Goal: Transaction & Acquisition: Obtain resource

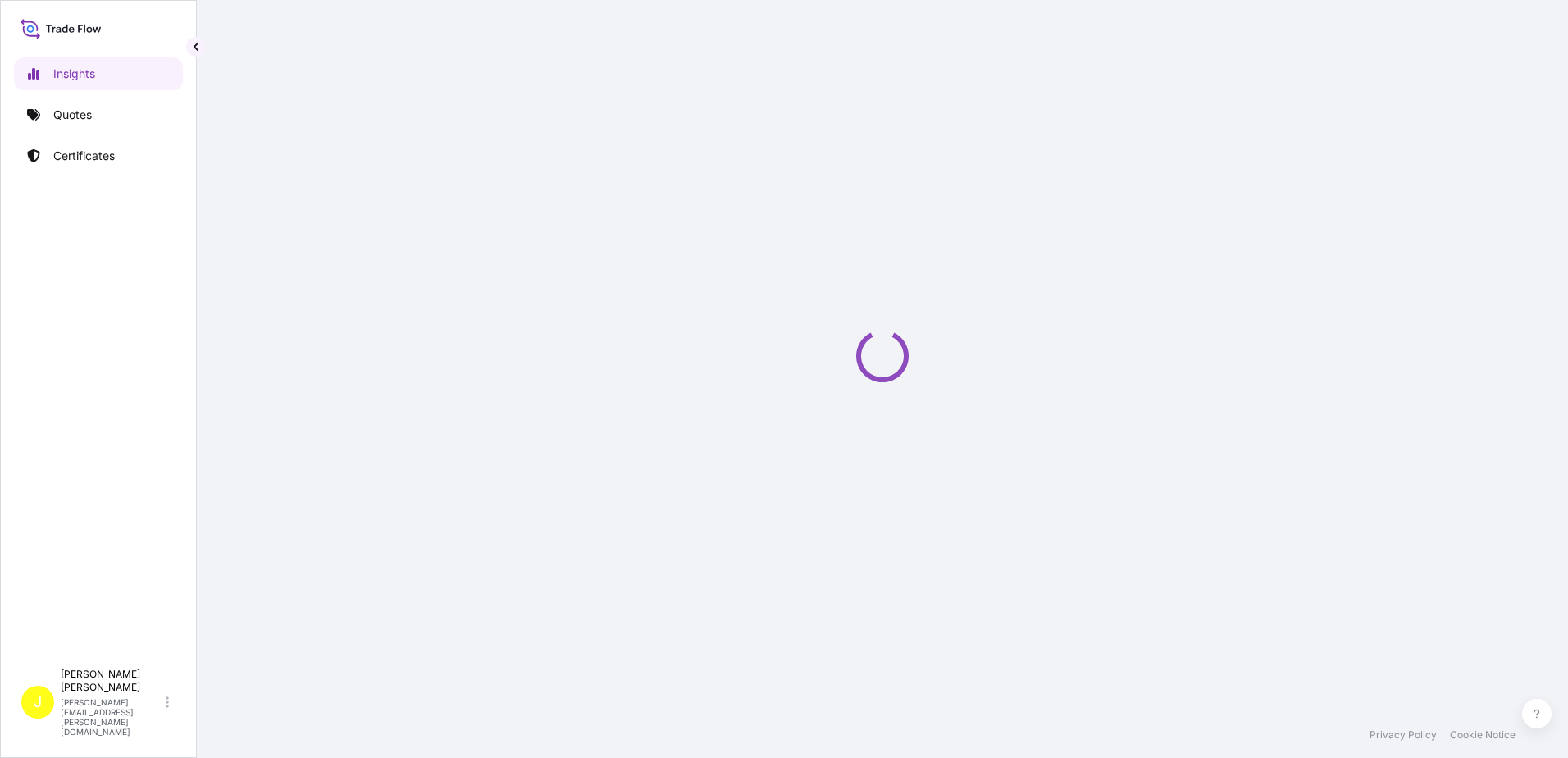
select select "2025"
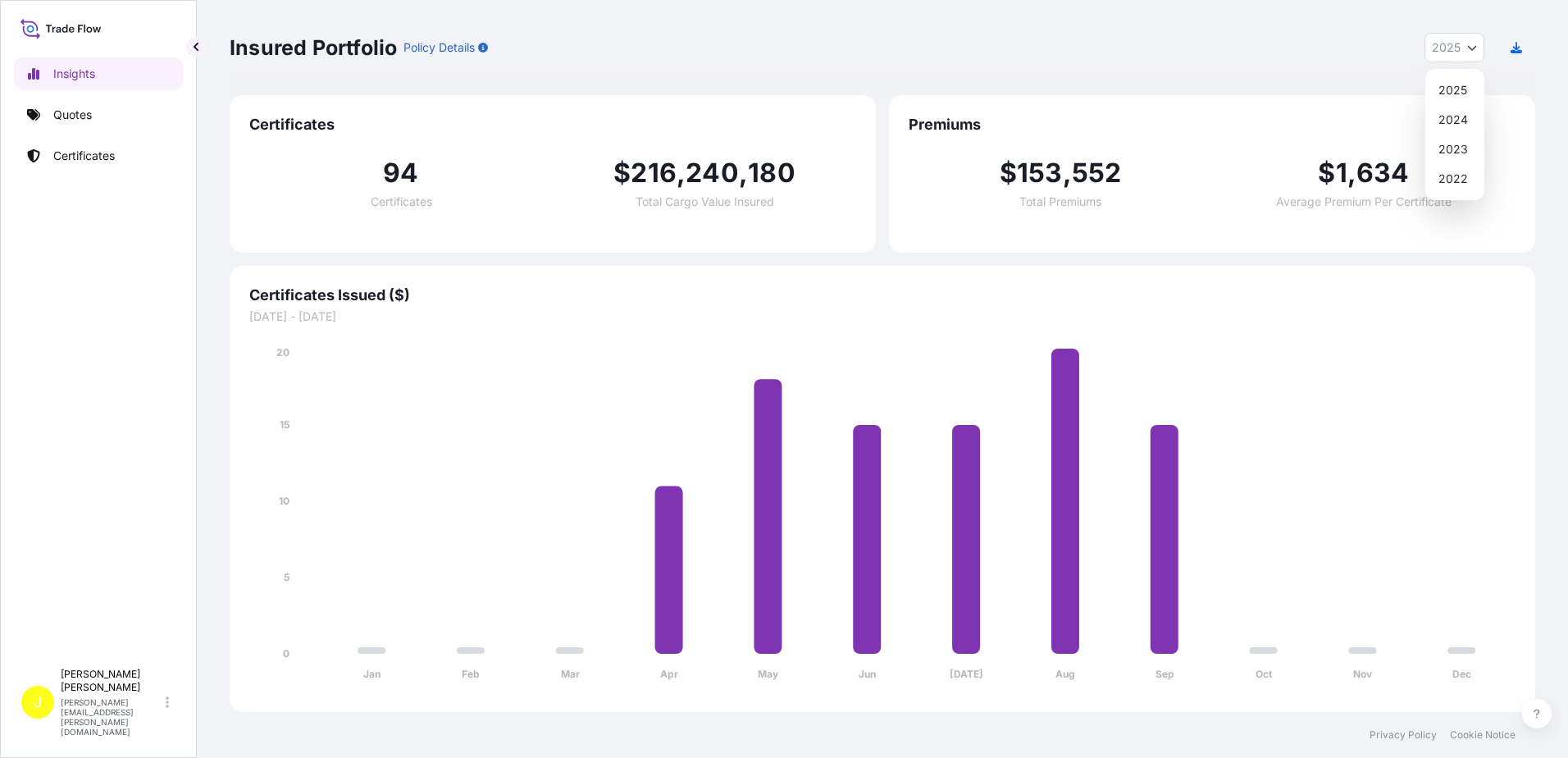
click at [1470, 38] on button "2025" at bounding box center [1455, 48] width 60 height 30
click at [1183, 86] on div "Insured Portfolio Policy Details 2025 2025 2024 2023 2022" at bounding box center [882, 48] width 1306 height 95
click at [137, 160] on link "Certificates" at bounding box center [99, 156] width 169 height 33
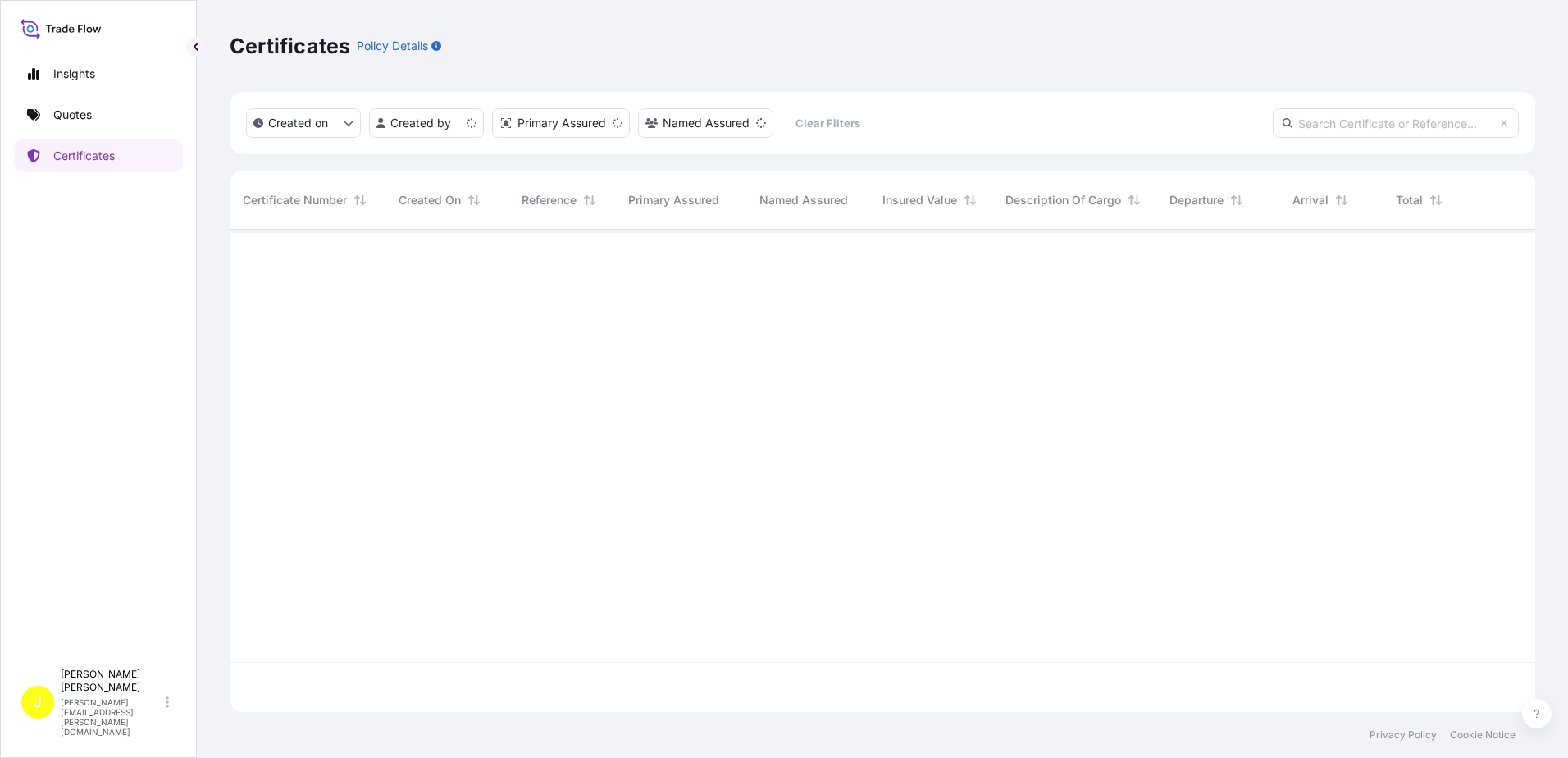
scroll to position [479, 1294]
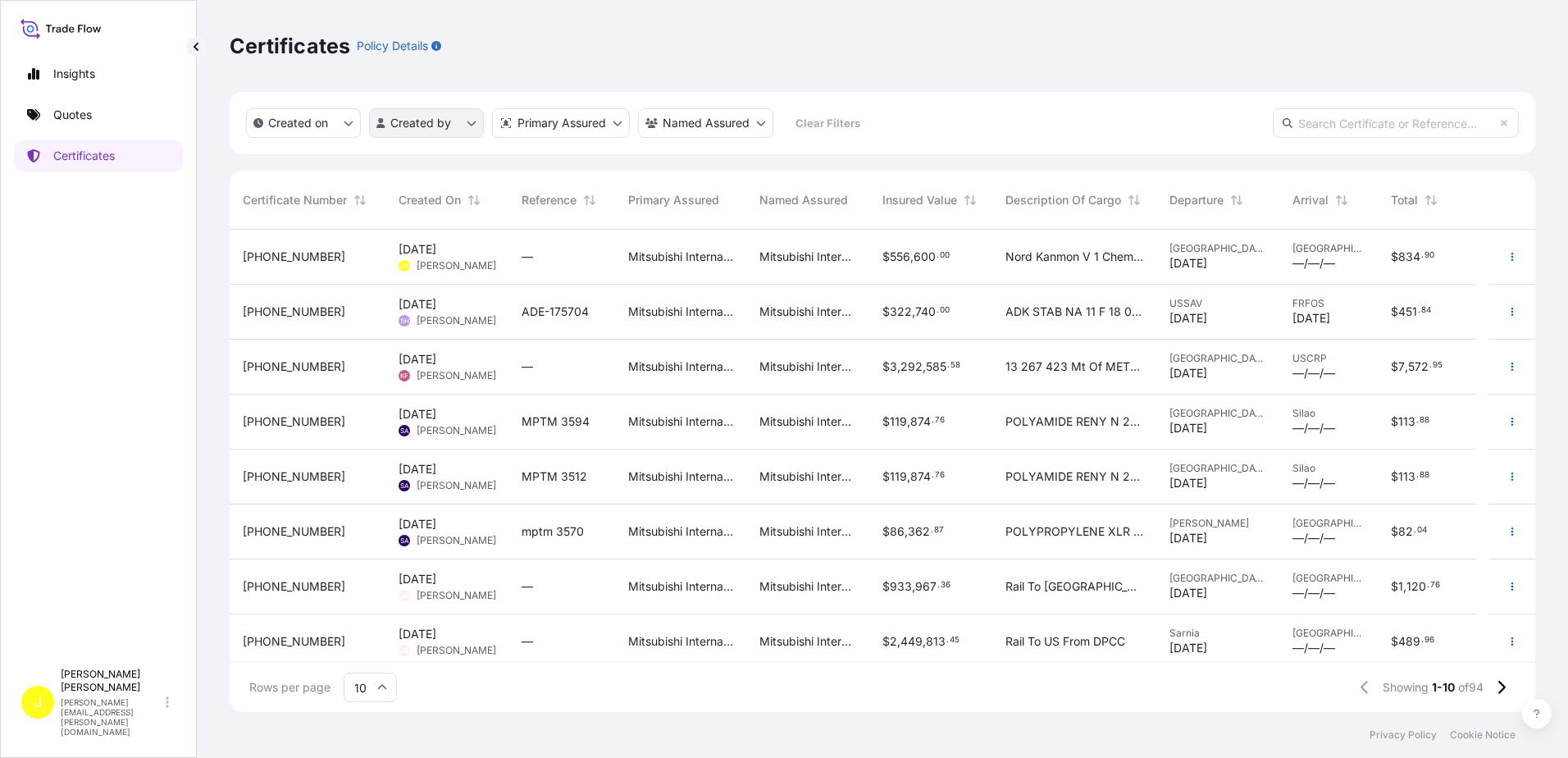
click at [475, 127] on html "Insights Quotes Certificates J [PERSON_NAME] [PERSON_NAME][EMAIL_ADDRESS][PERSO…" at bounding box center [784, 379] width 1568 height 758
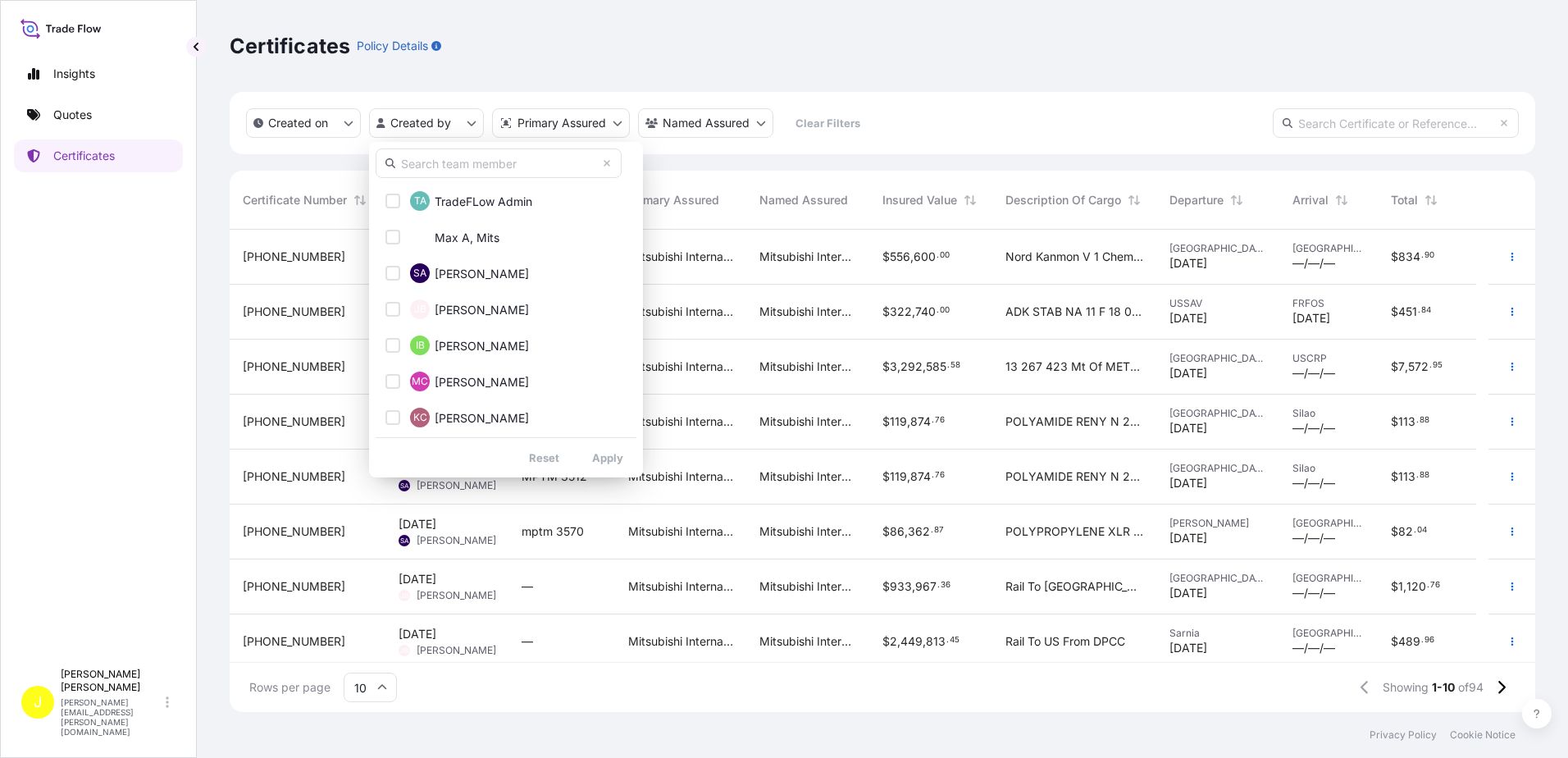
click at [442, 166] on input "text" at bounding box center [498, 164] width 246 height 30
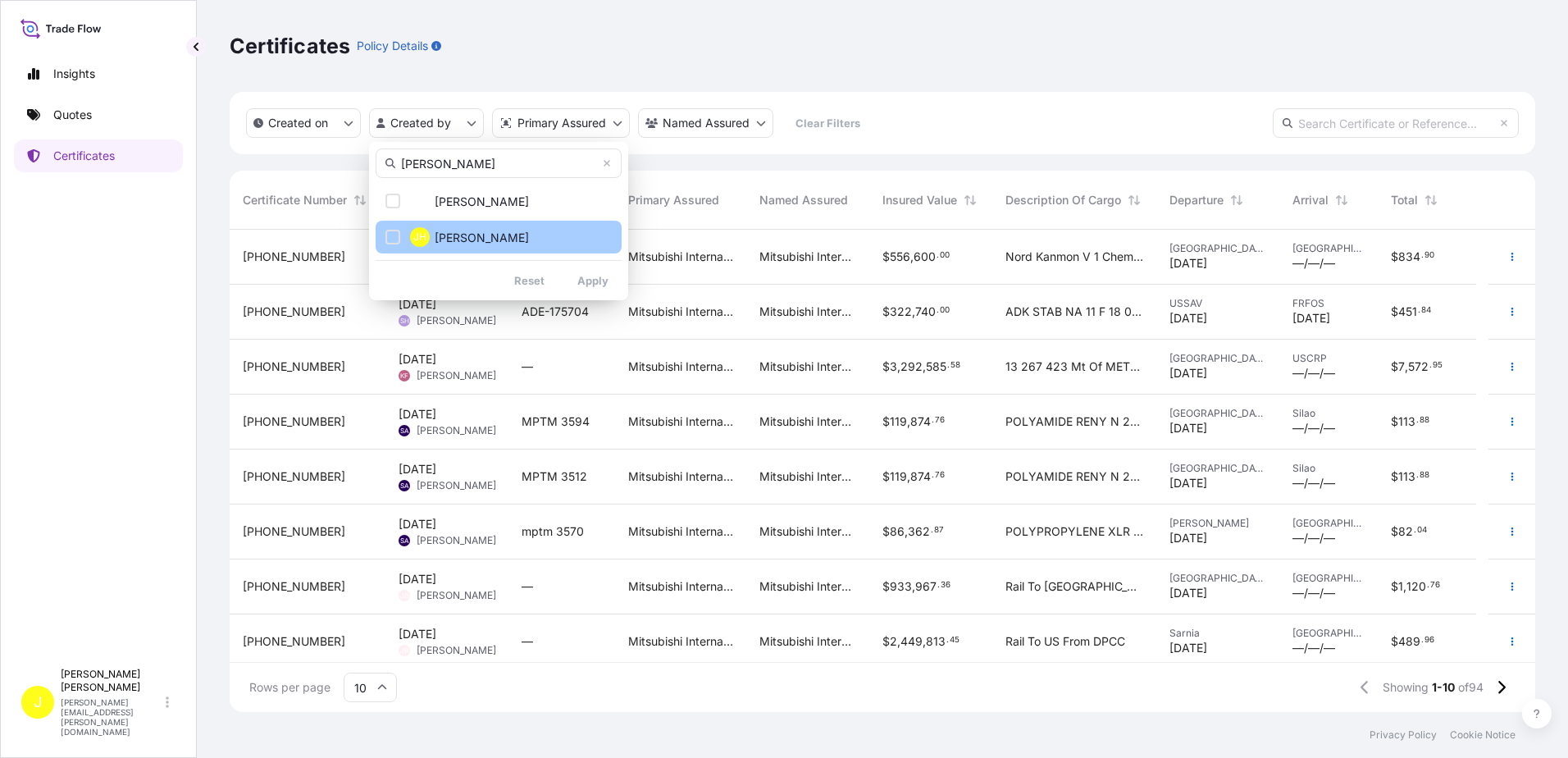
type input "[PERSON_NAME]"
click at [484, 234] on span "[PERSON_NAME]" at bounding box center [482, 238] width 95 height 16
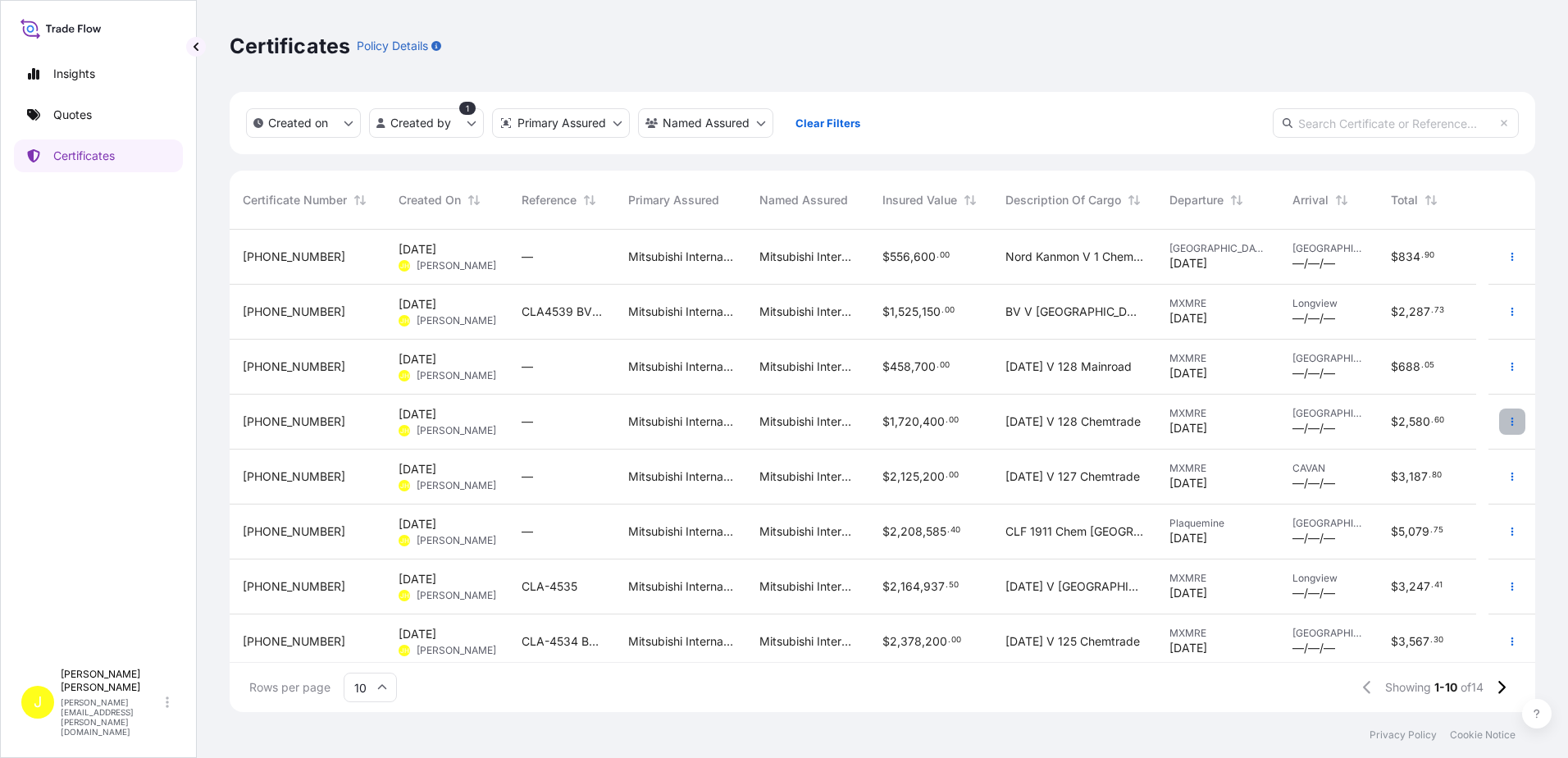
click at [1507, 418] on icon "button" at bounding box center [1512, 422] width 10 height 10
click at [1416, 428] on p "Duplicate quote" at bounding box center [1409, 425] width 85 height 16
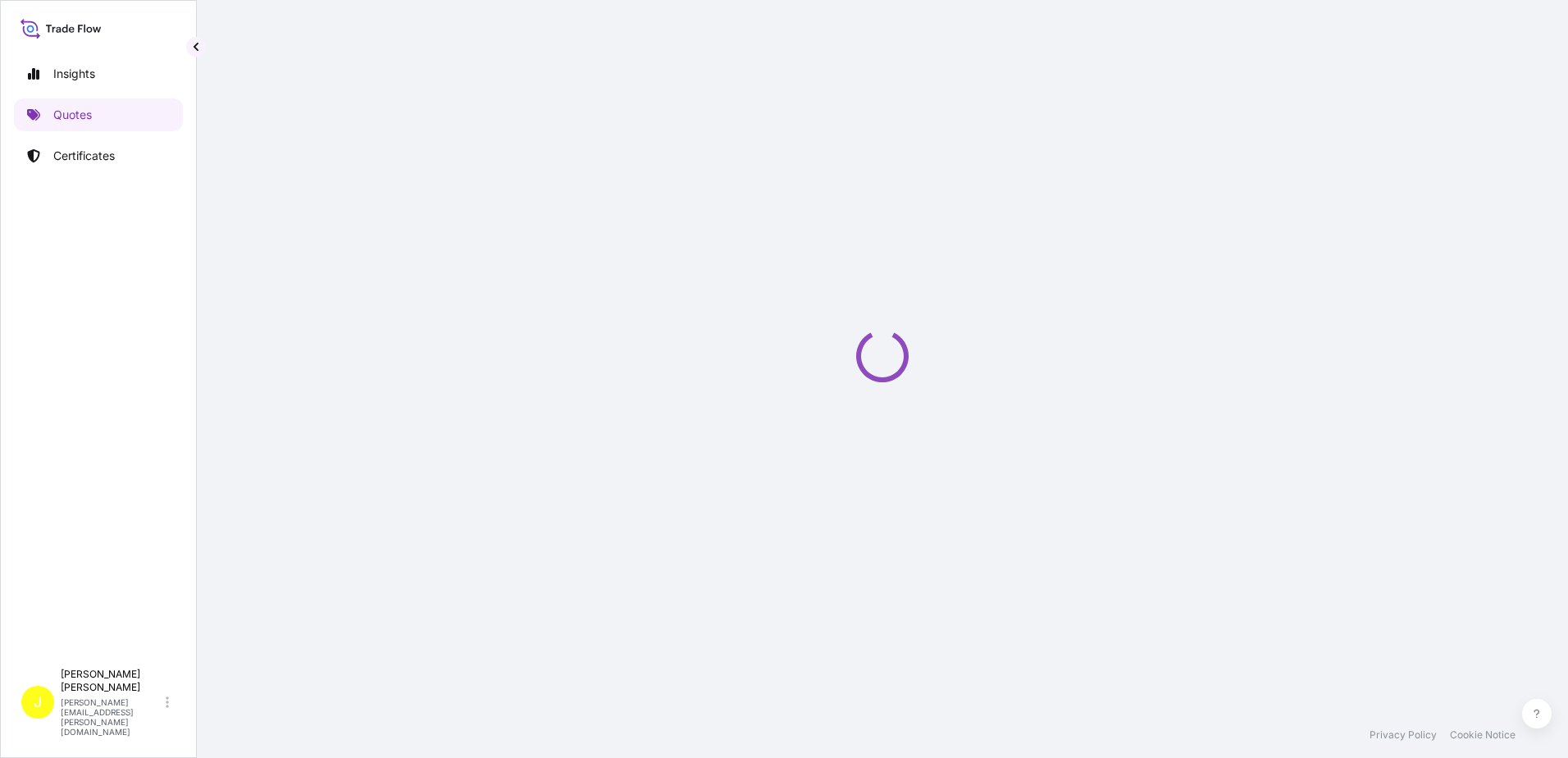
select select "Ocean Vessel"
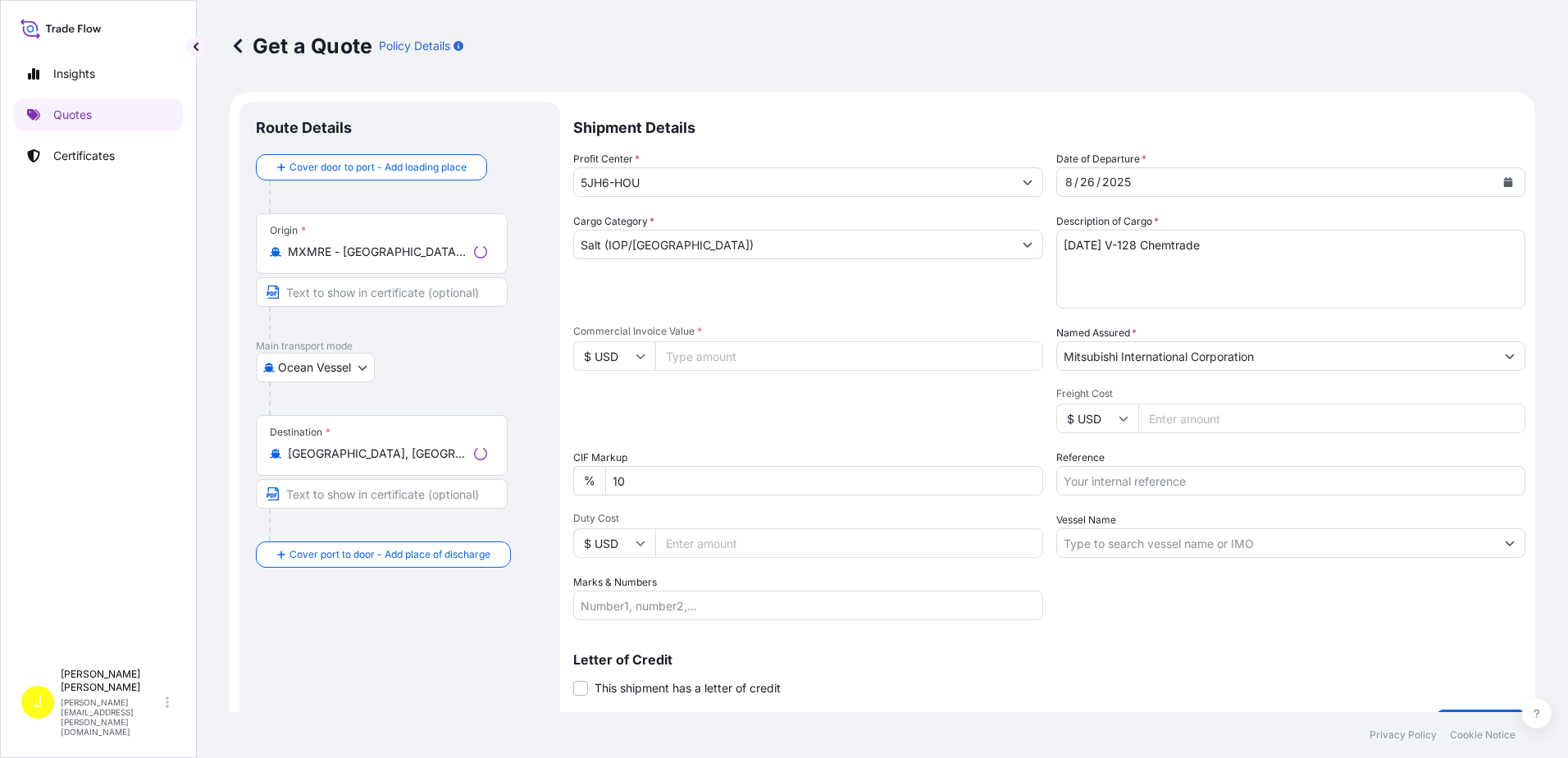
scroll to position [26, 0]
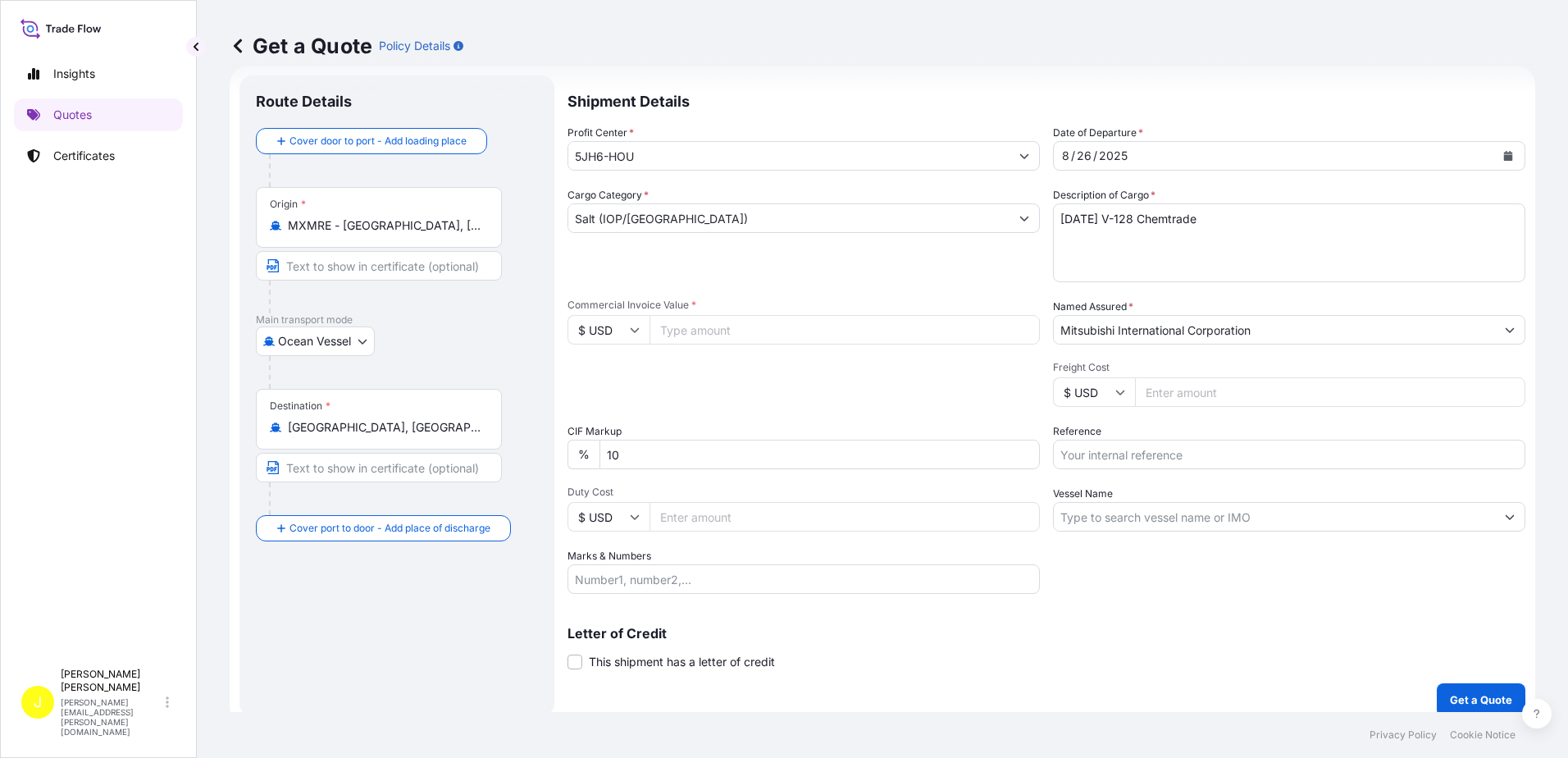
click at [1158, 155] on div "[DATE]" at bounding box center [1274, 156] width 441 height 30
click at [1137, 154] on div "[DATE]" at bounding box center [1274, 156] width 441 height 30
click at [1126, 157] on div "[DATE]" at bounding box center [1274, 156] width 441 height 30
click at [1505, 153] on button "Calendar" at bounding box center [1508, 156] width 26 height 26
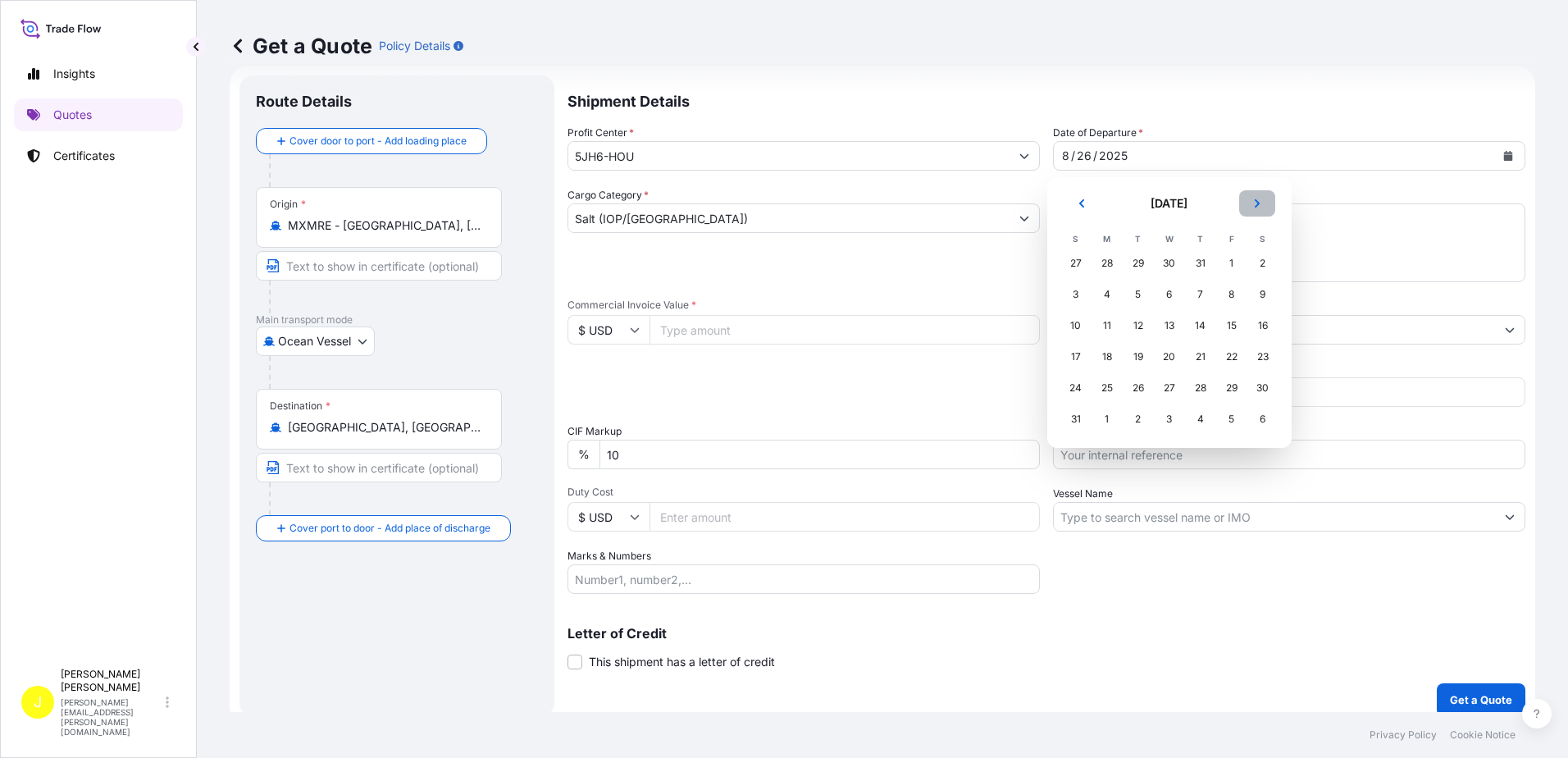
click at [1260, 196] on button "Next" at bounding box center [1257, 204] width 36 height 26
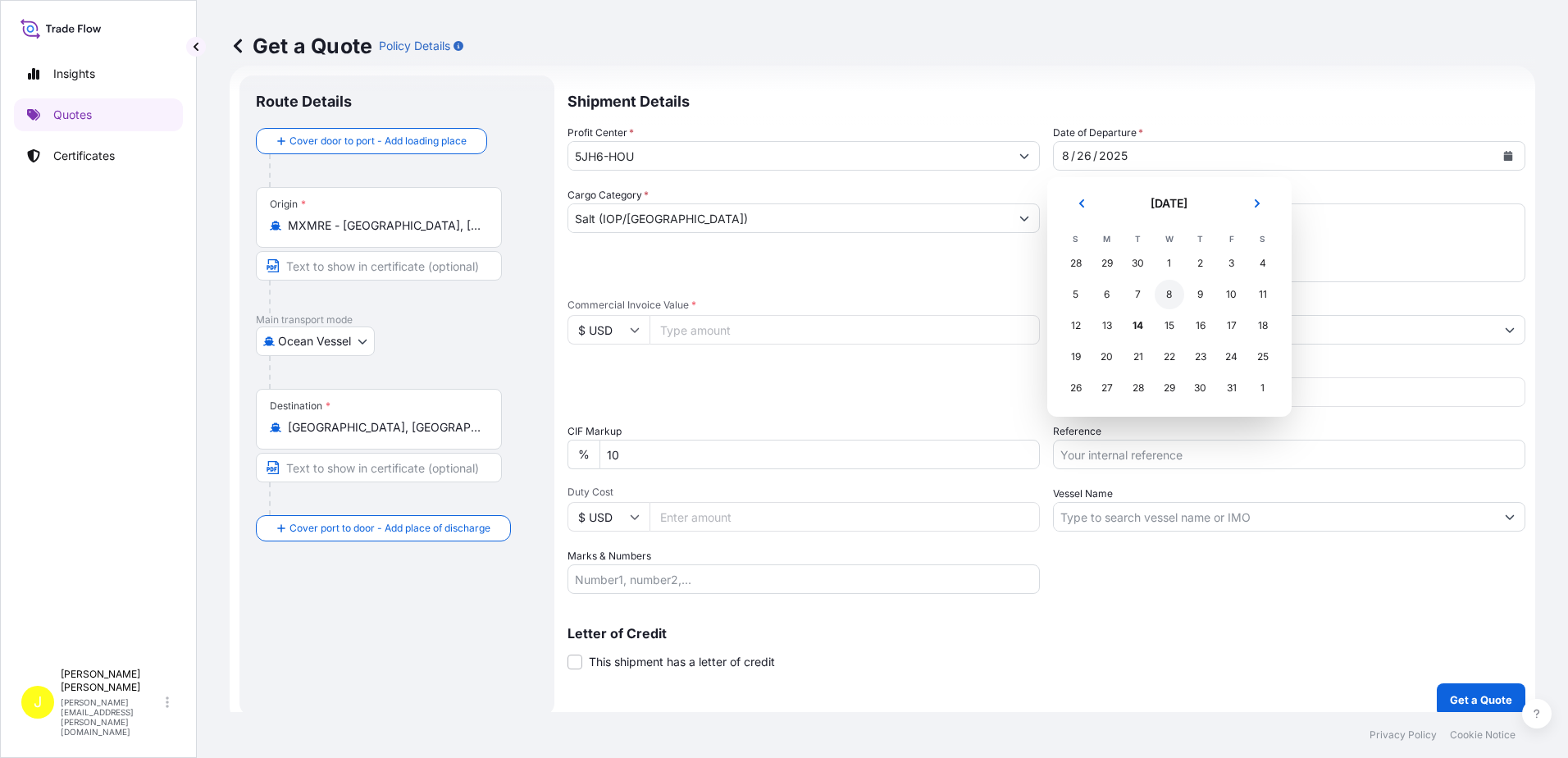
click at [1168, 292] on div "8" at bounding box center [1169, 294] width 30 height 30
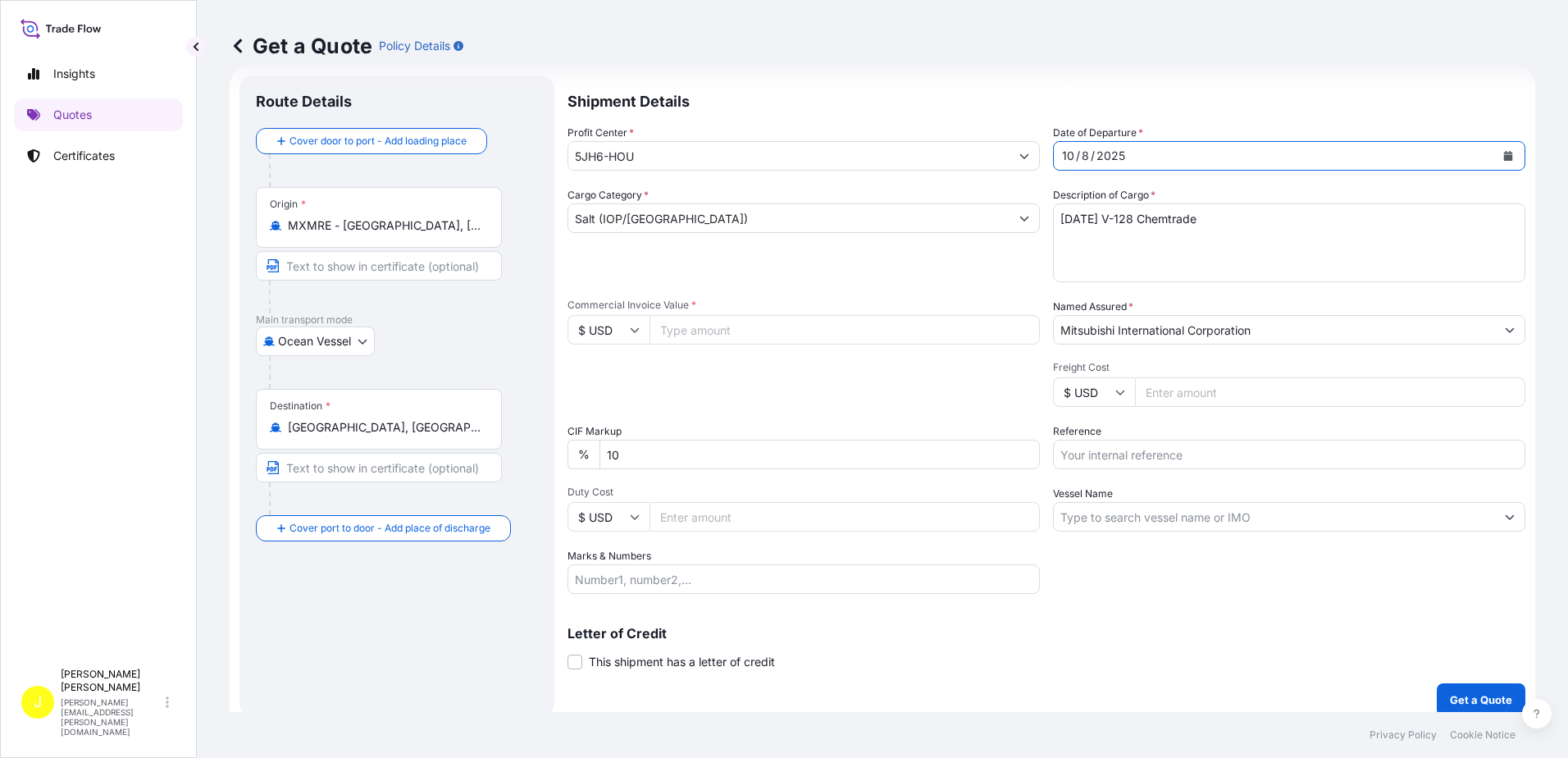
click at [703, 325] on input "Commercial Invoice Value *" at bounding box center [844, 330] width 390 height 30
click at [676, 318] on input "Commercial Invoice Value *" at bounding box center [844, 330] width 390 height 30
type input "1610000"
click at [1437, 683] on button "Get a Quote" at bounding box center [1482, 700] width 89 height 33
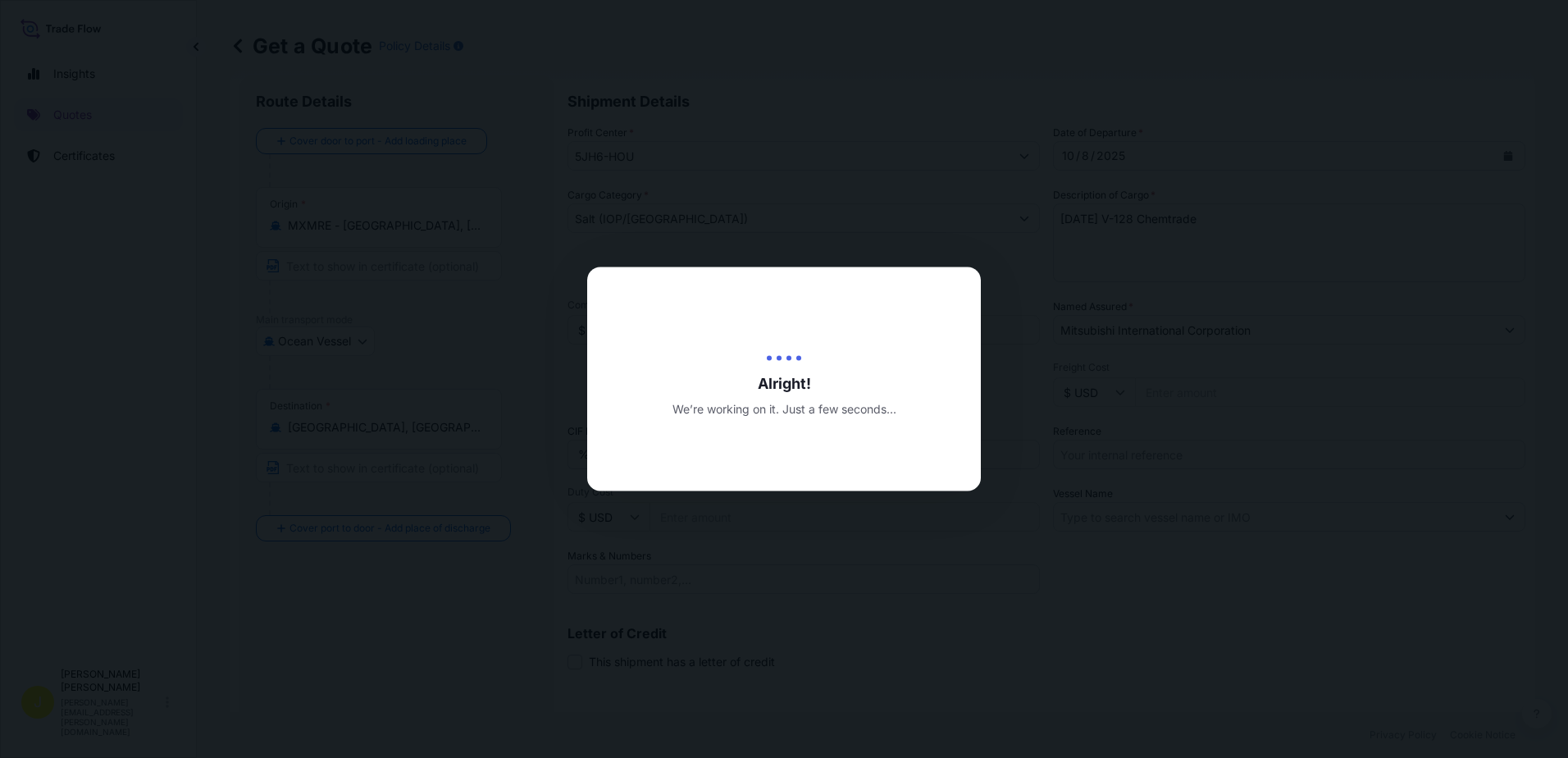
click at [1171, 295] on div at bounding box center [784, 379] width 1568 height 758
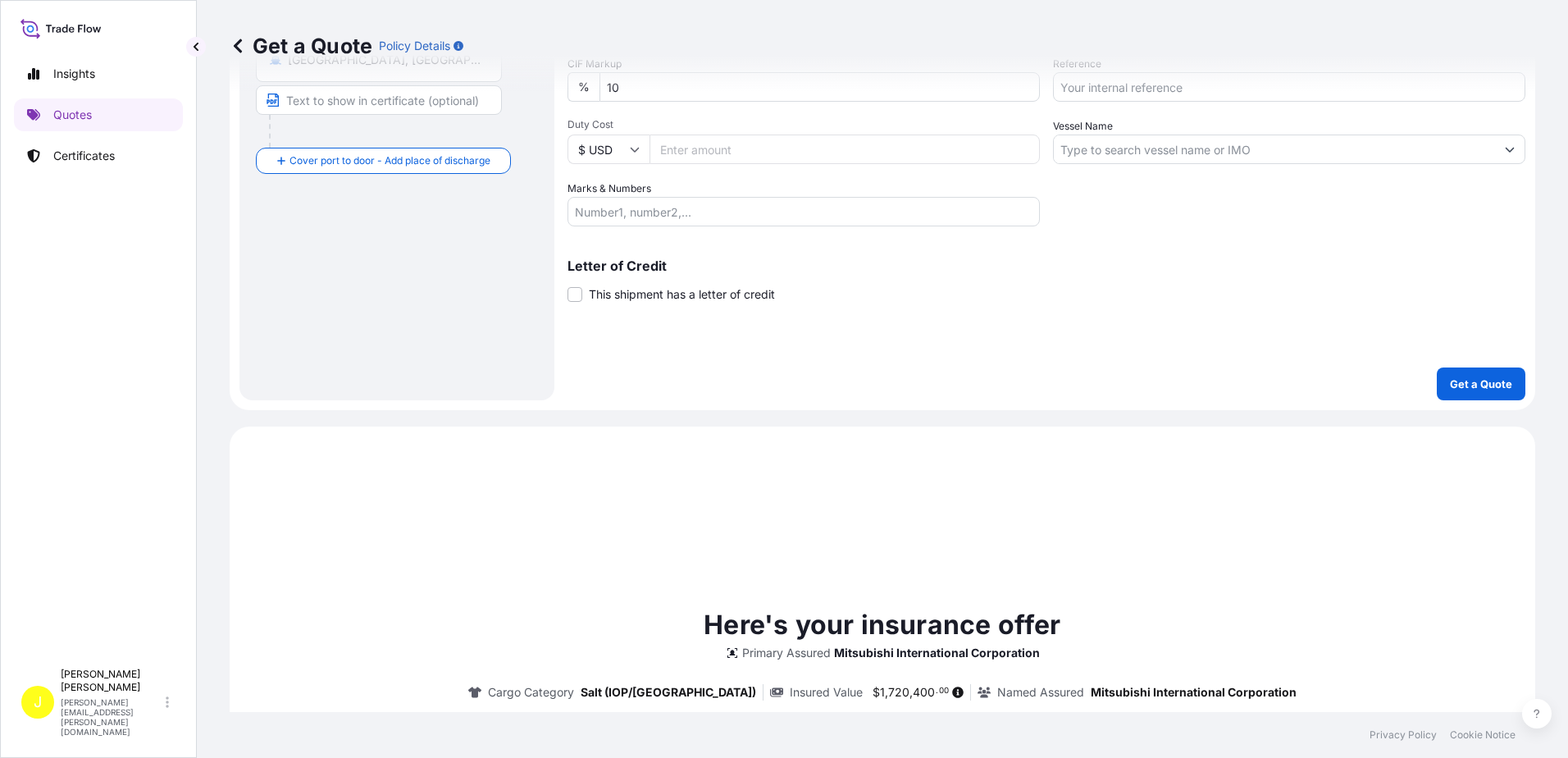
scroll to position [346, 0]
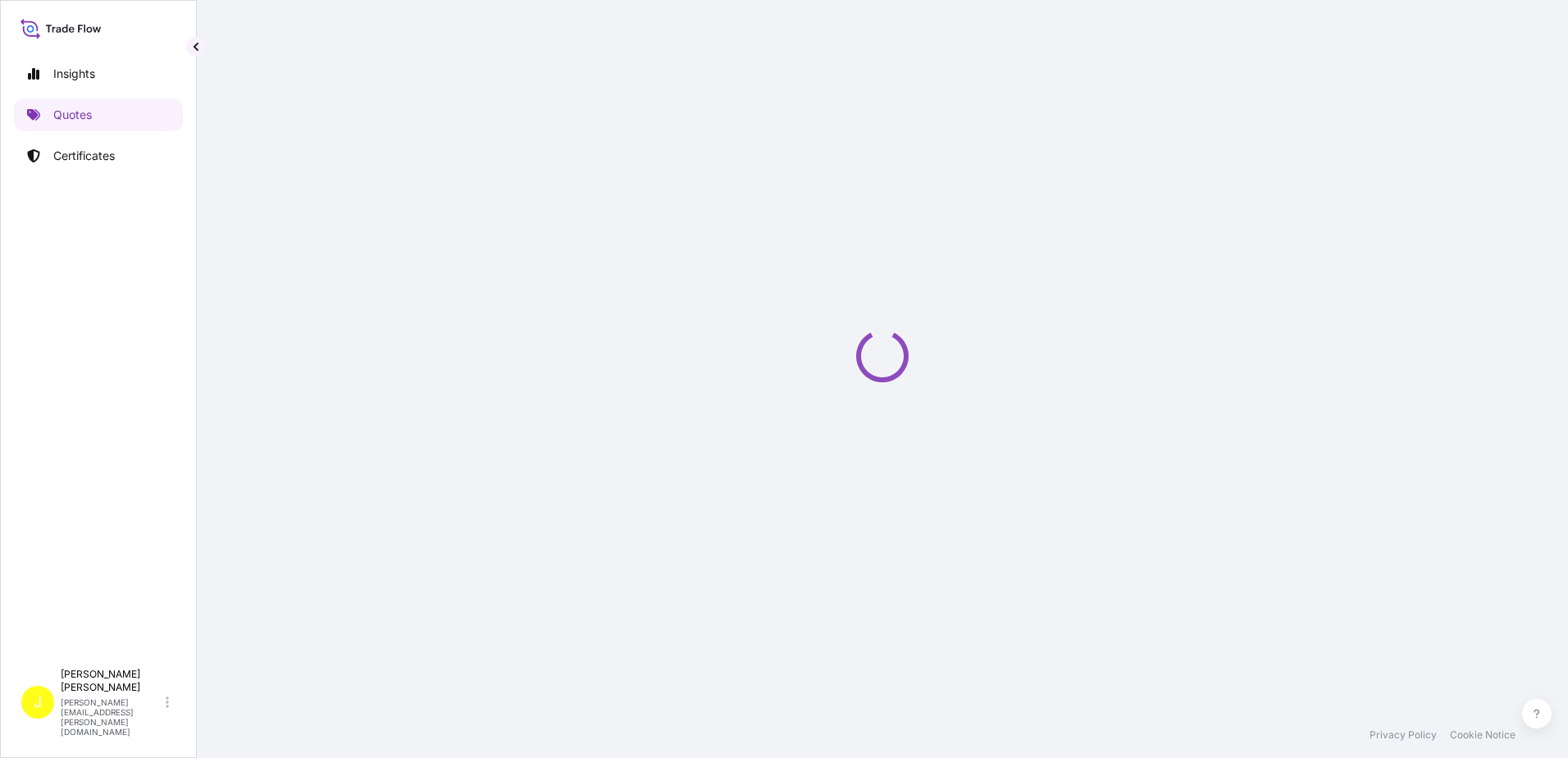
select select "Ocean Vessel"
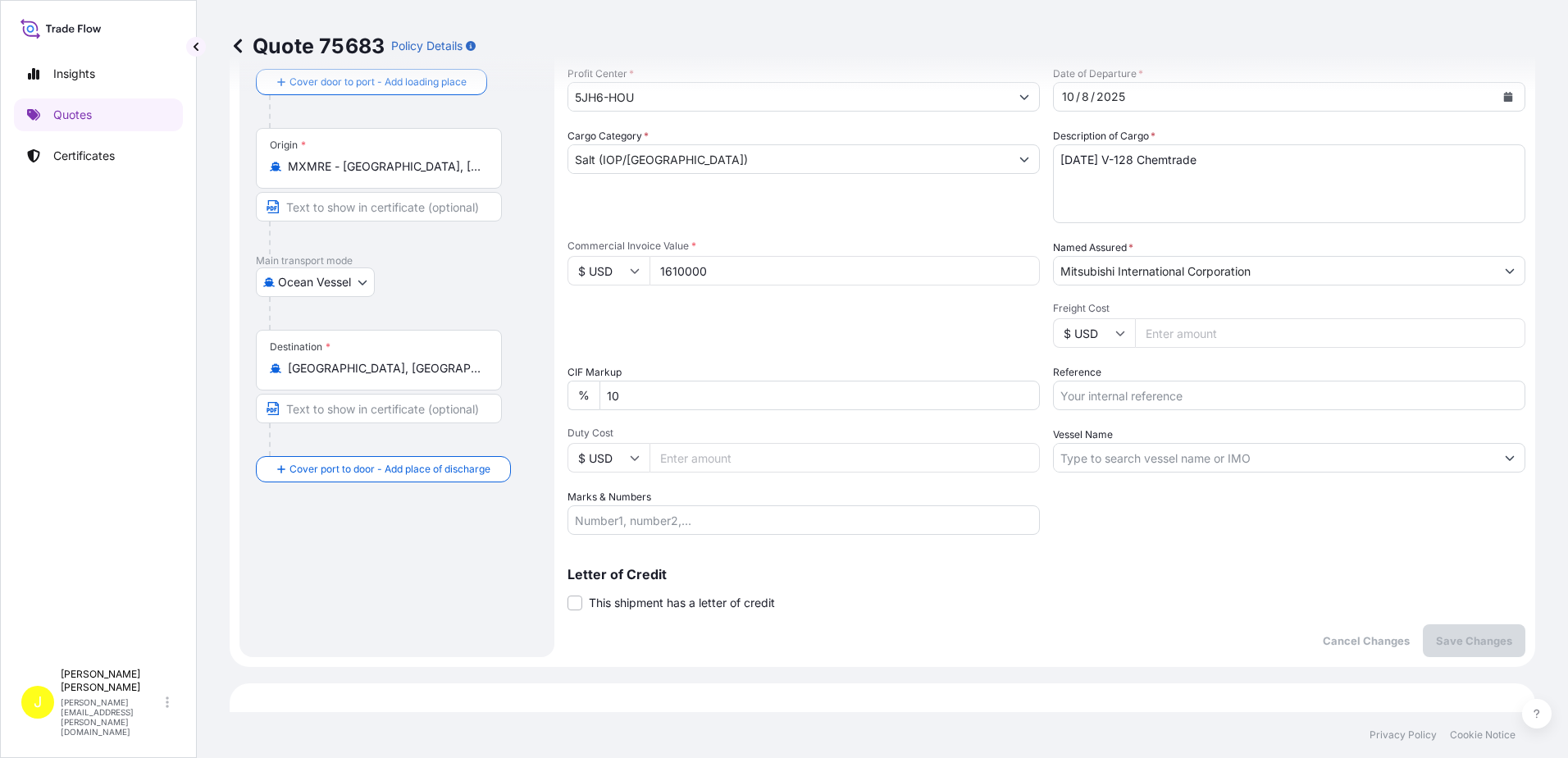
scroll to position [30, 0]
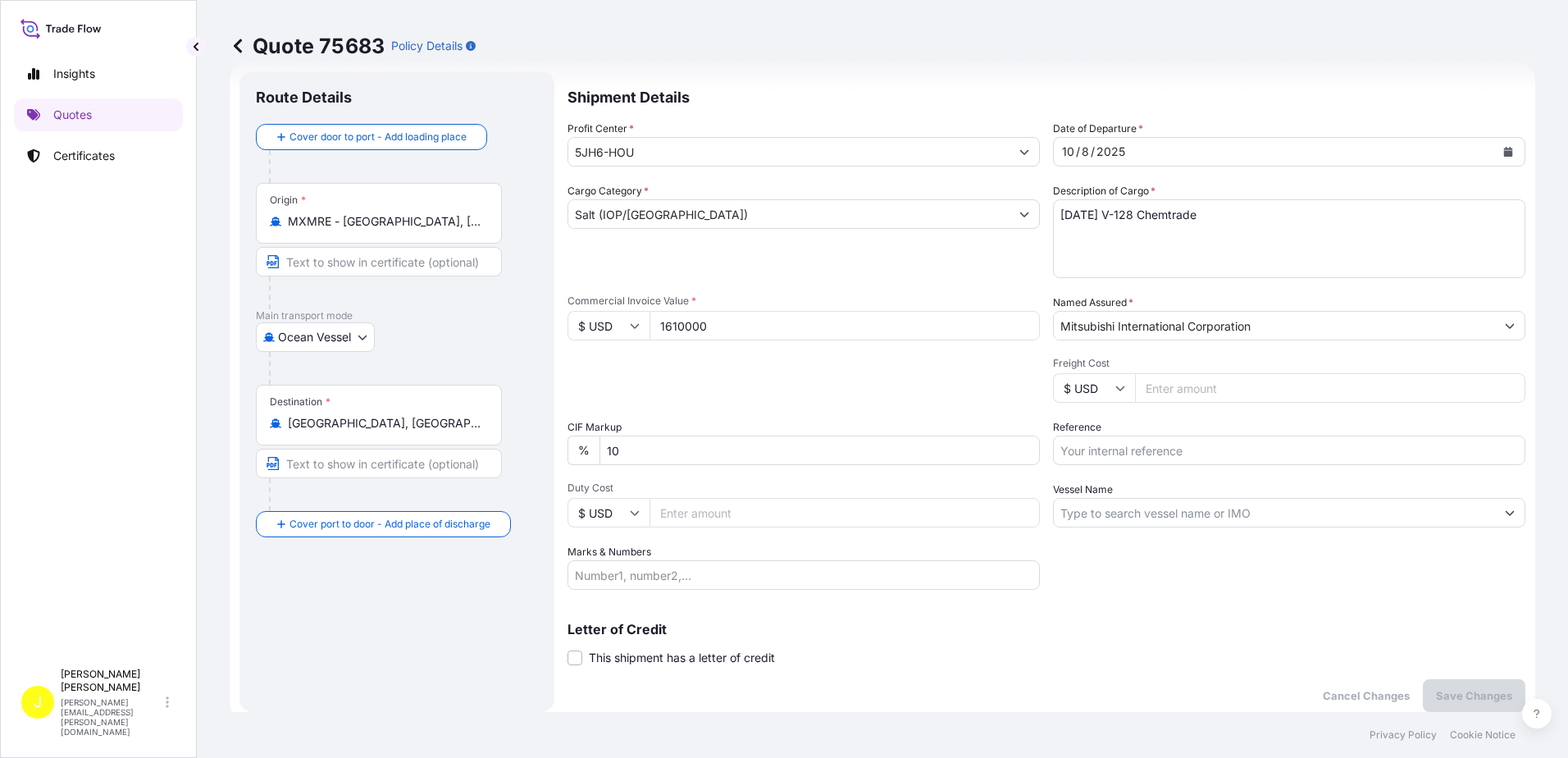
click at [1274, 227] on textarea "[DATE] V-128 Chemtrade" at bounding box center [1289, 239] width 473 height 79
type textarea "[DATE] V-130 Chemtrade"
click at [1199, 654] on div "Letter of Credit This shipment has a letter of credit Letter of credit * Letter…" at bounding box center [1047, 645] width 958 height 44
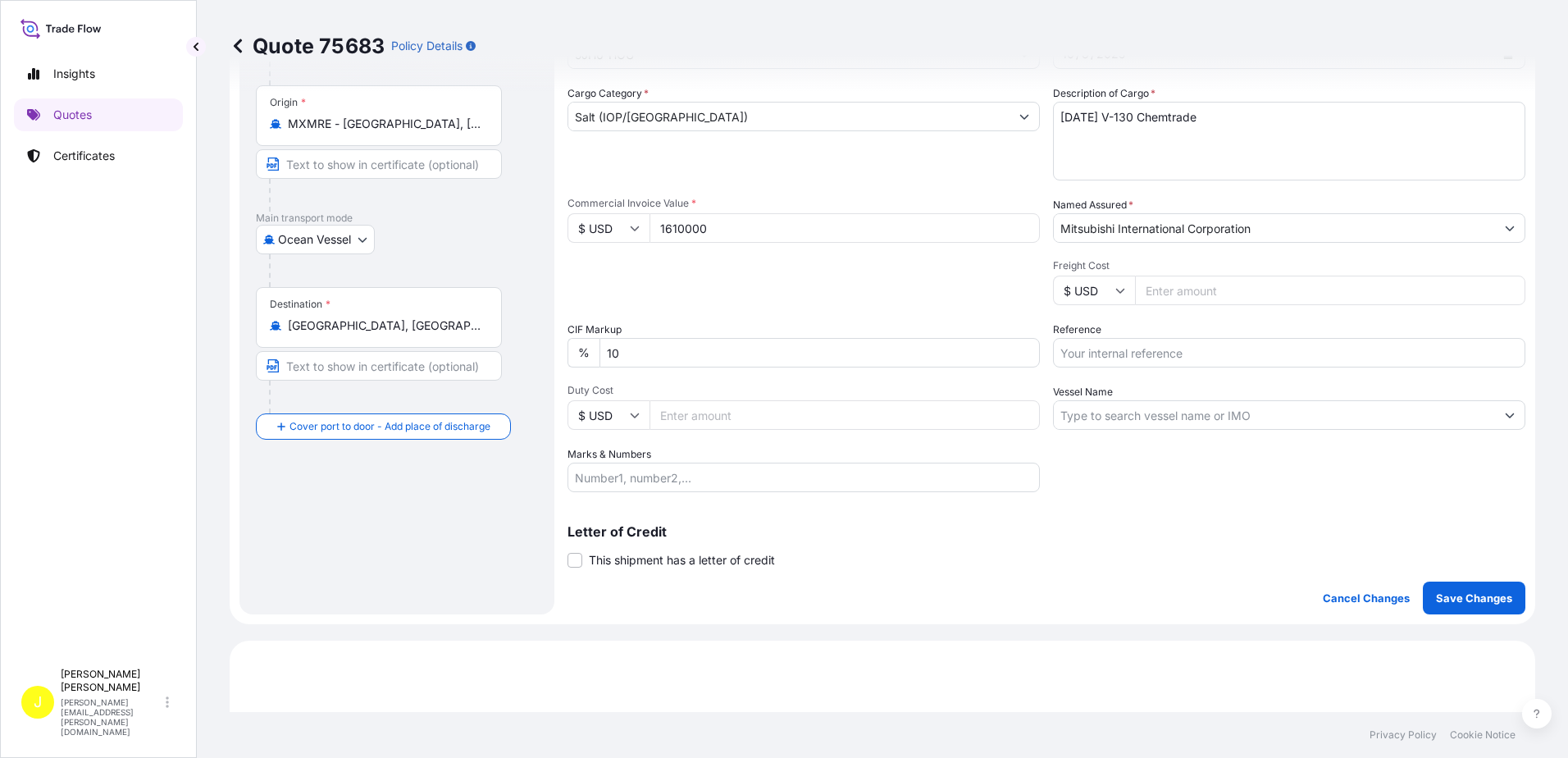
scroll to position [133, 0]
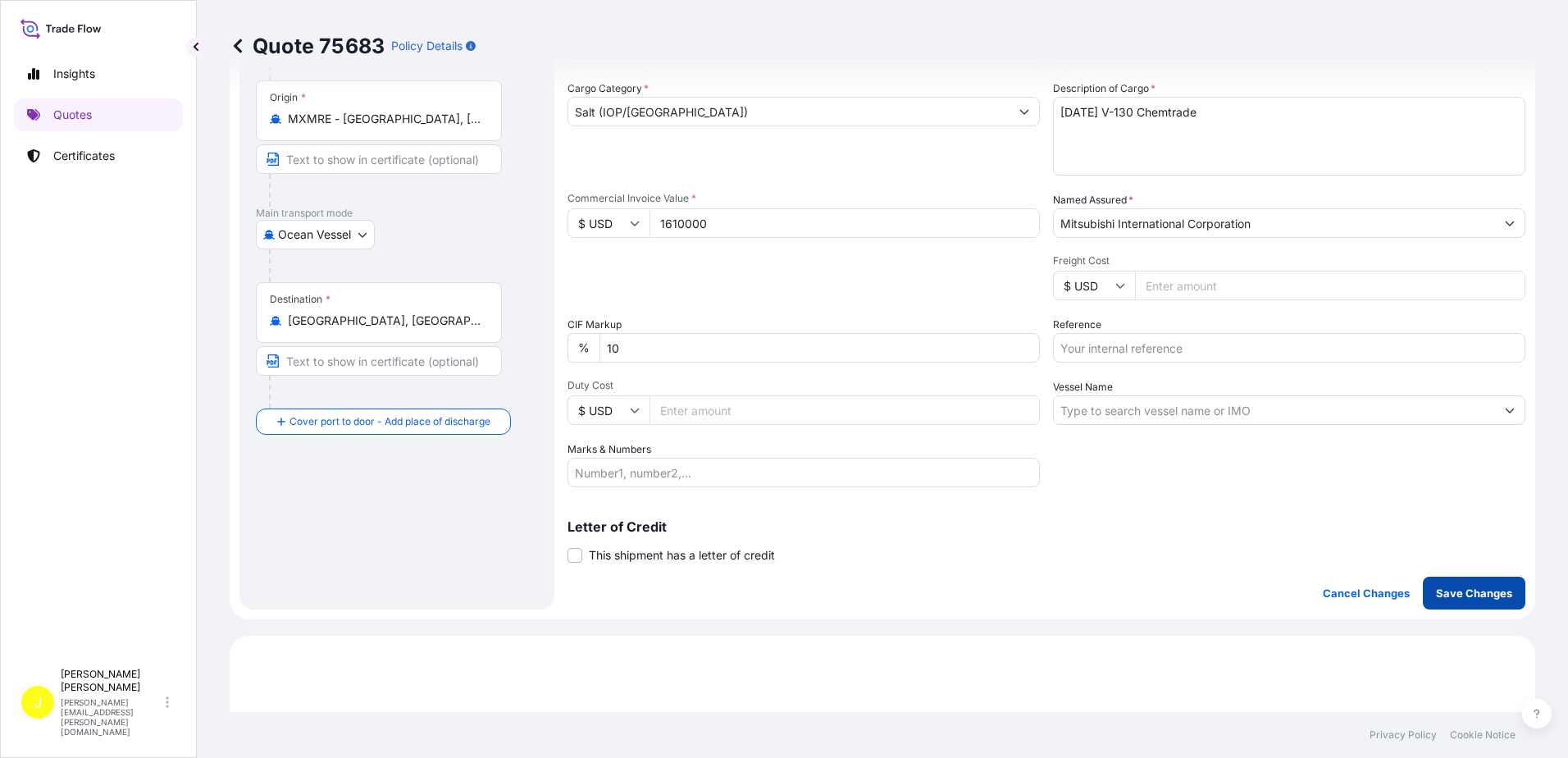
click at [1474, 594] on p "Save Changes" at bounding box center [1474, 594] width 76 height 16
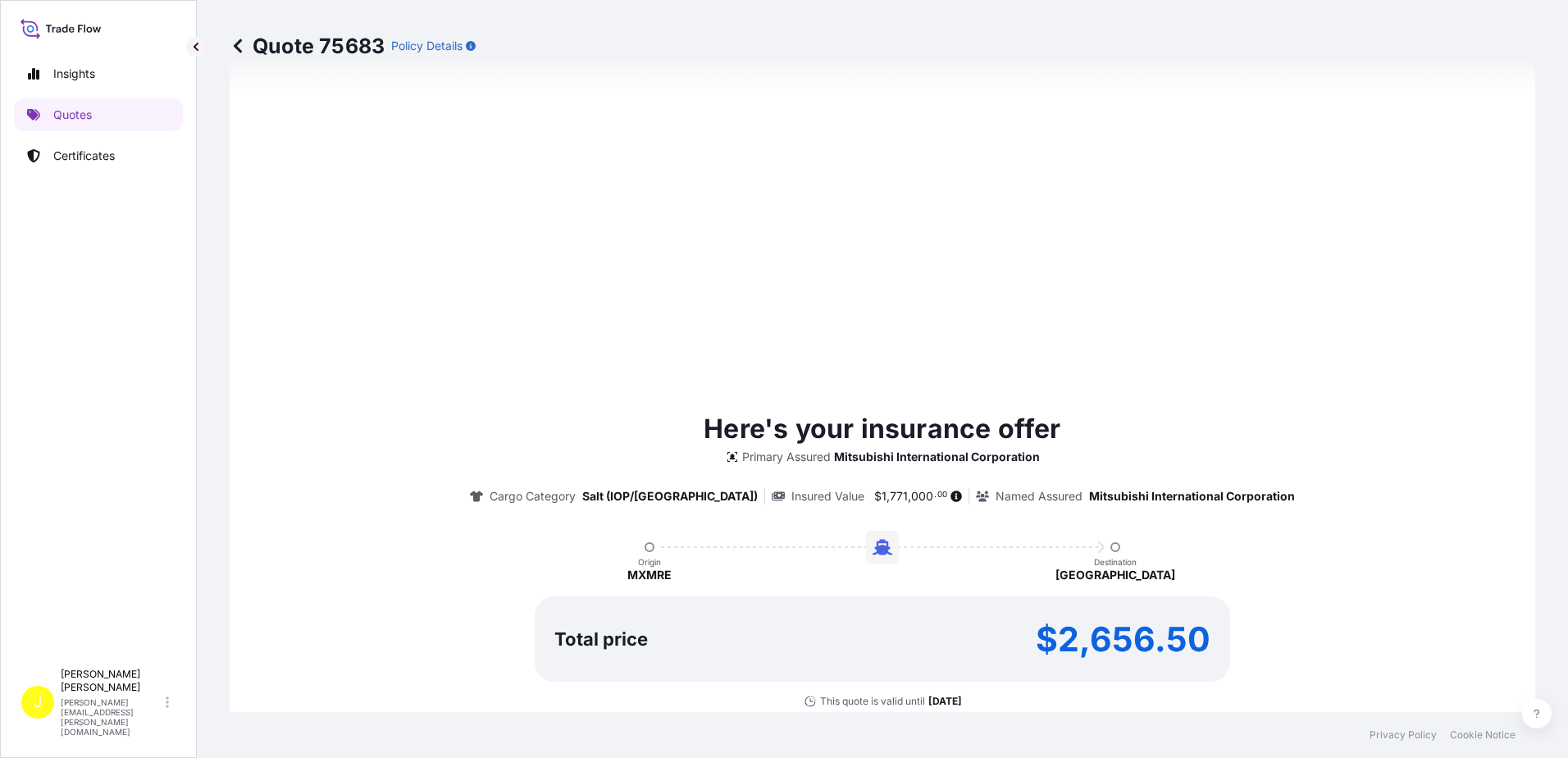
select select "Ocean Vessel"
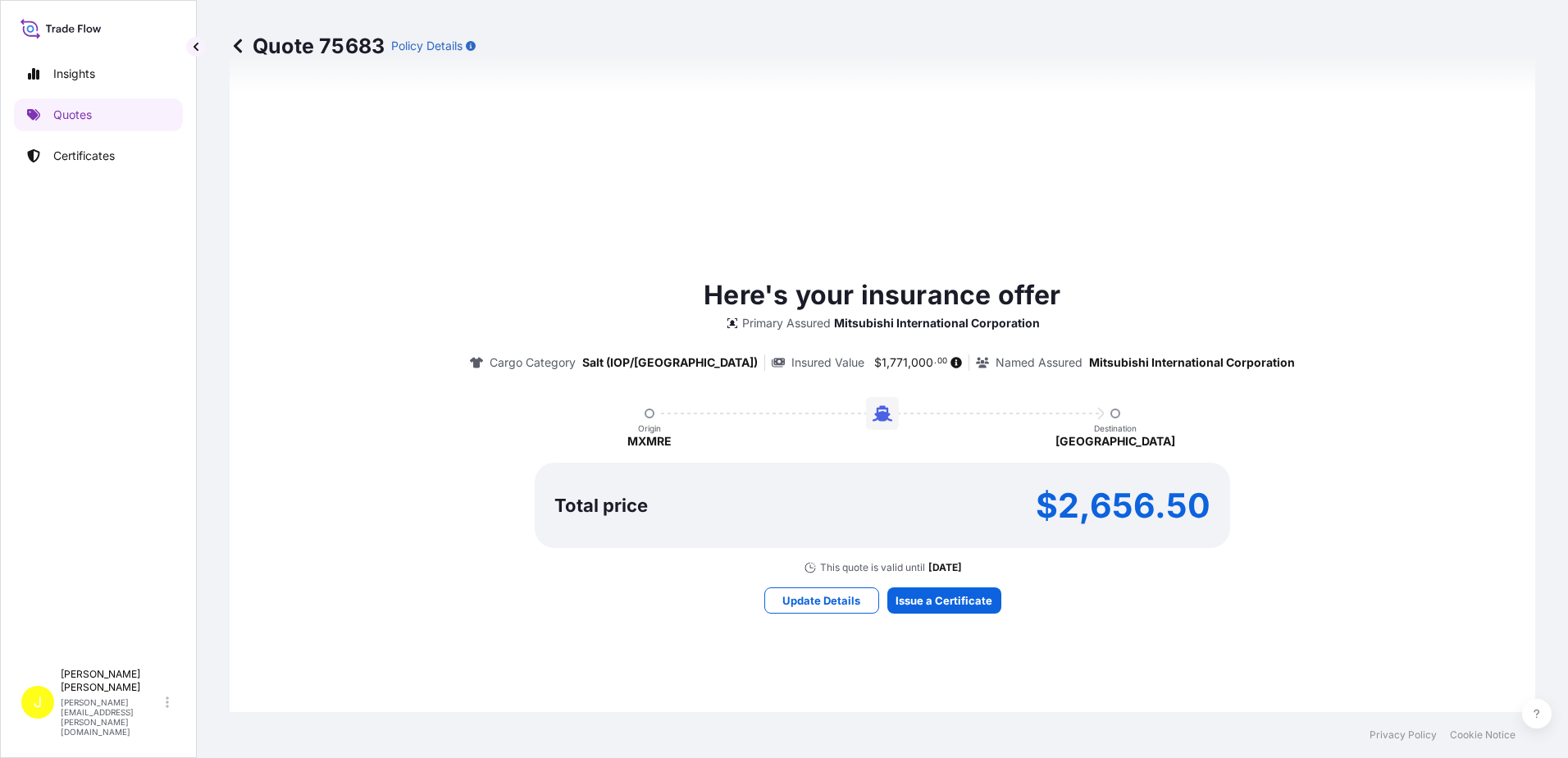
scroll to position [851, 0]
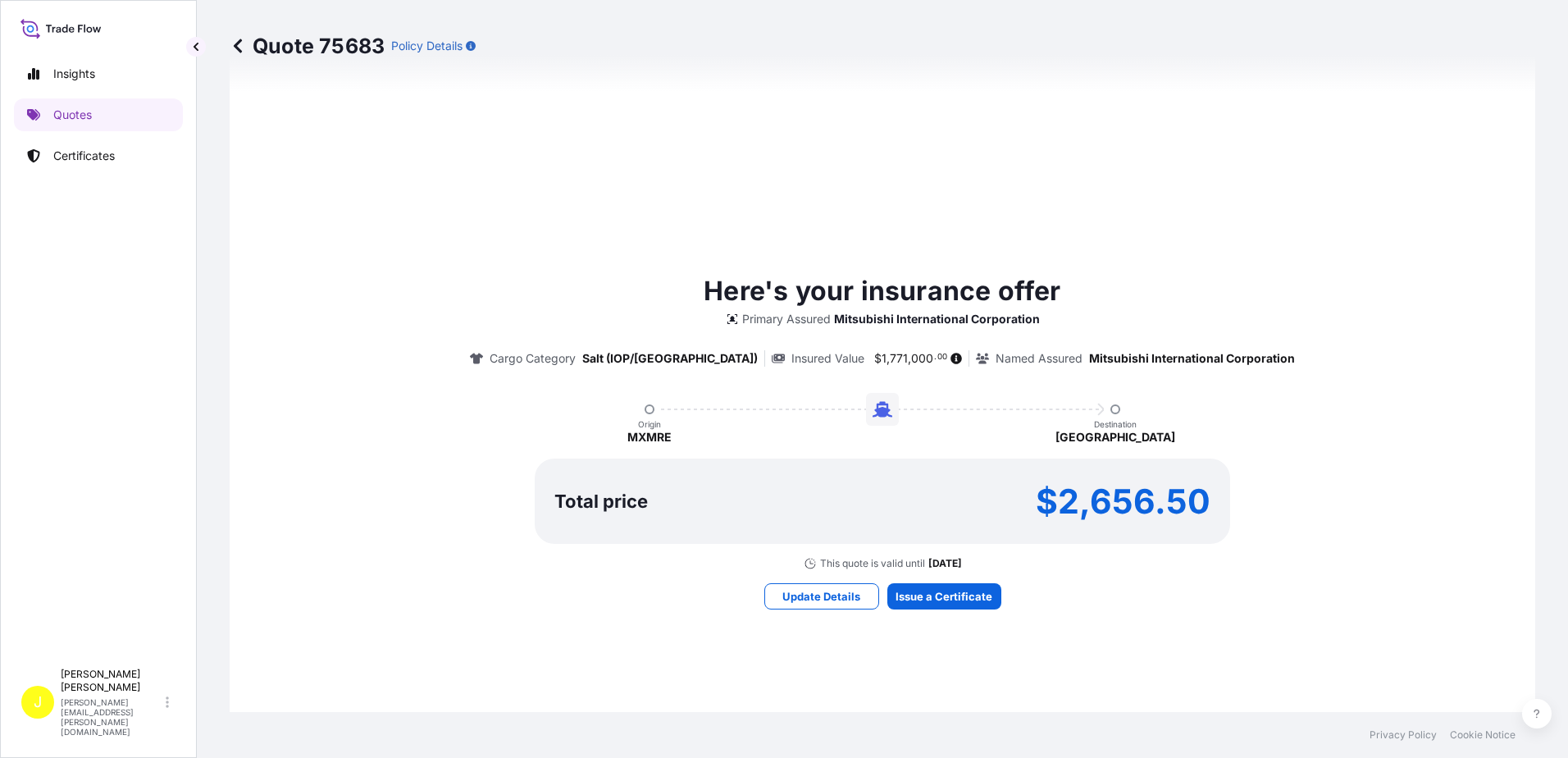
click at [1308, 280] on div "Here's your insurance offer Primary Assured Mitsubishi International Corporatio…" at bounding box center [882, 420] width 1260 height 298
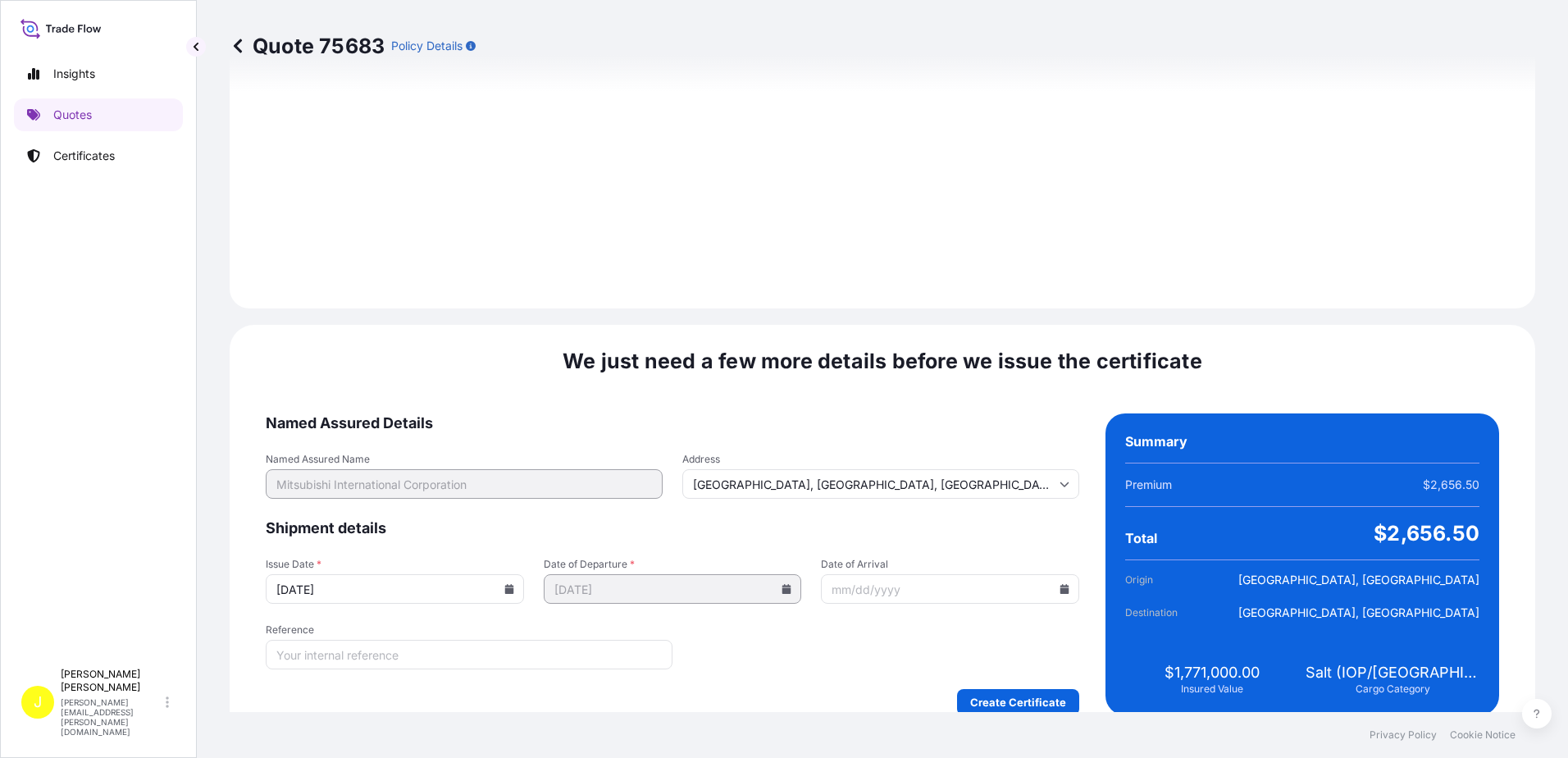
scroll to position [1961, 0]
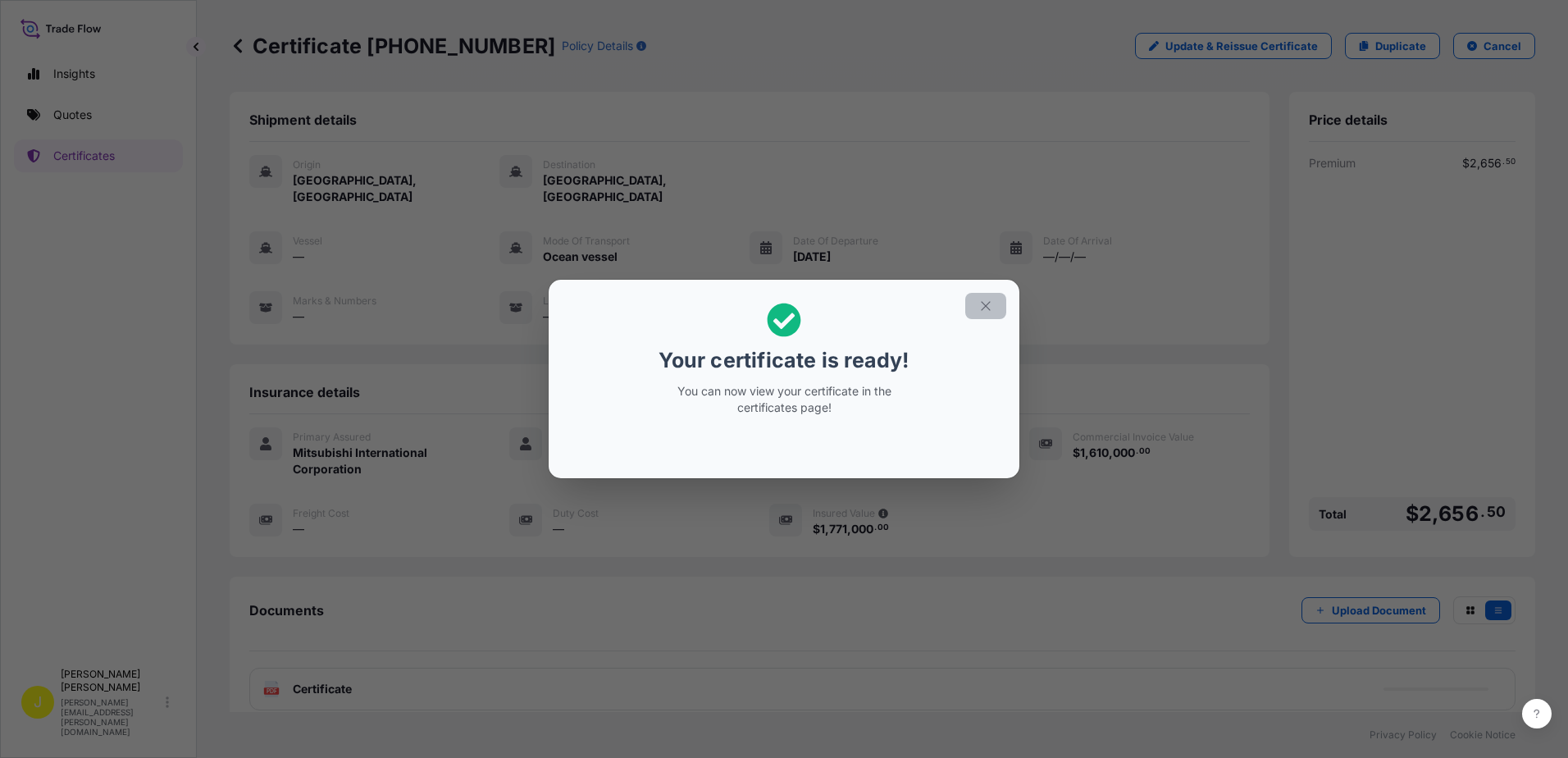
click at [980, 301] on icon "button" at bounding box center [986, 306] width 15 height 15
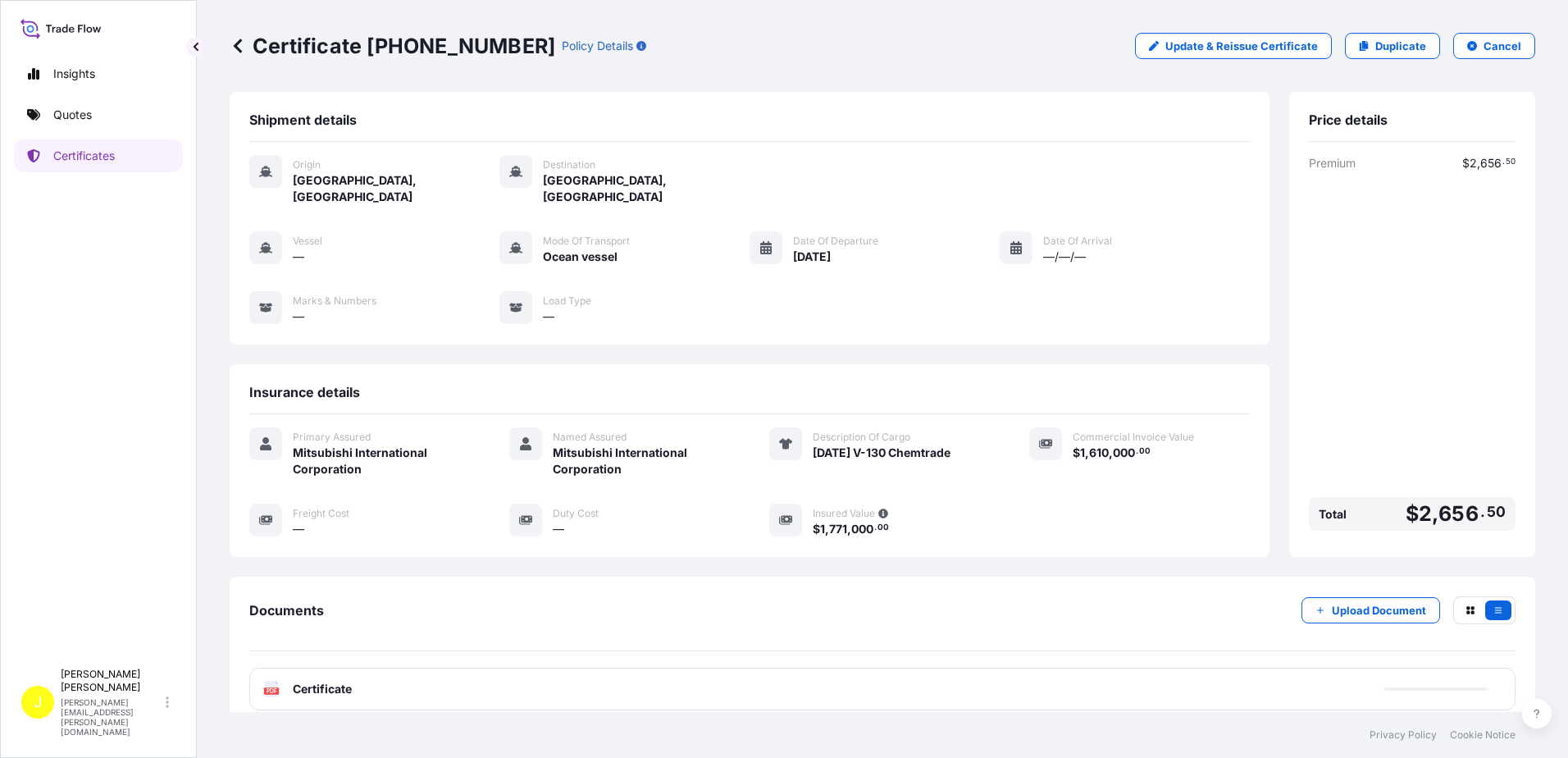
scroll to position [2, 0]
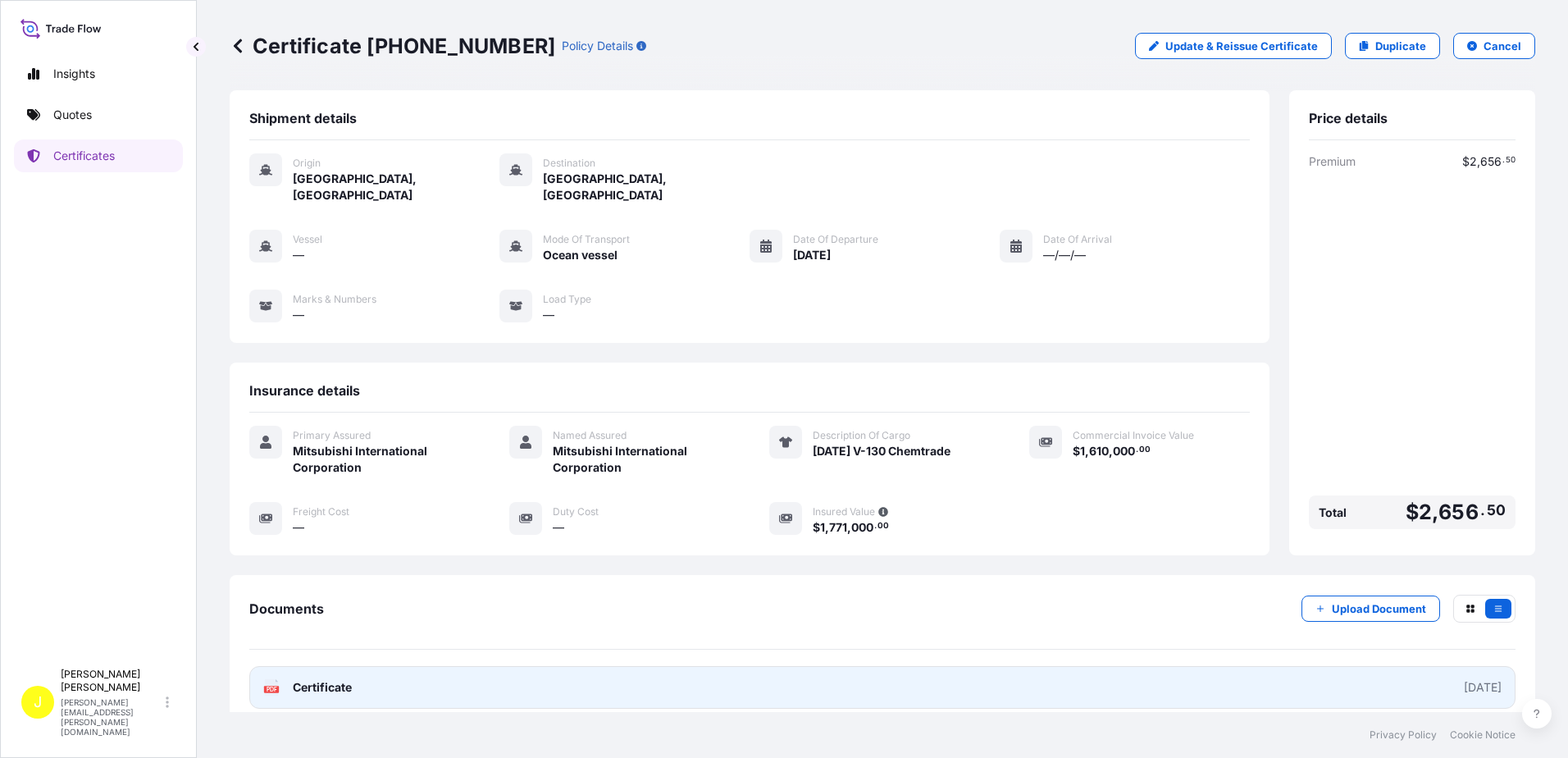
click at [316, 679] on span "Certificate" at bounding box center [322, 687] width 59 height 16
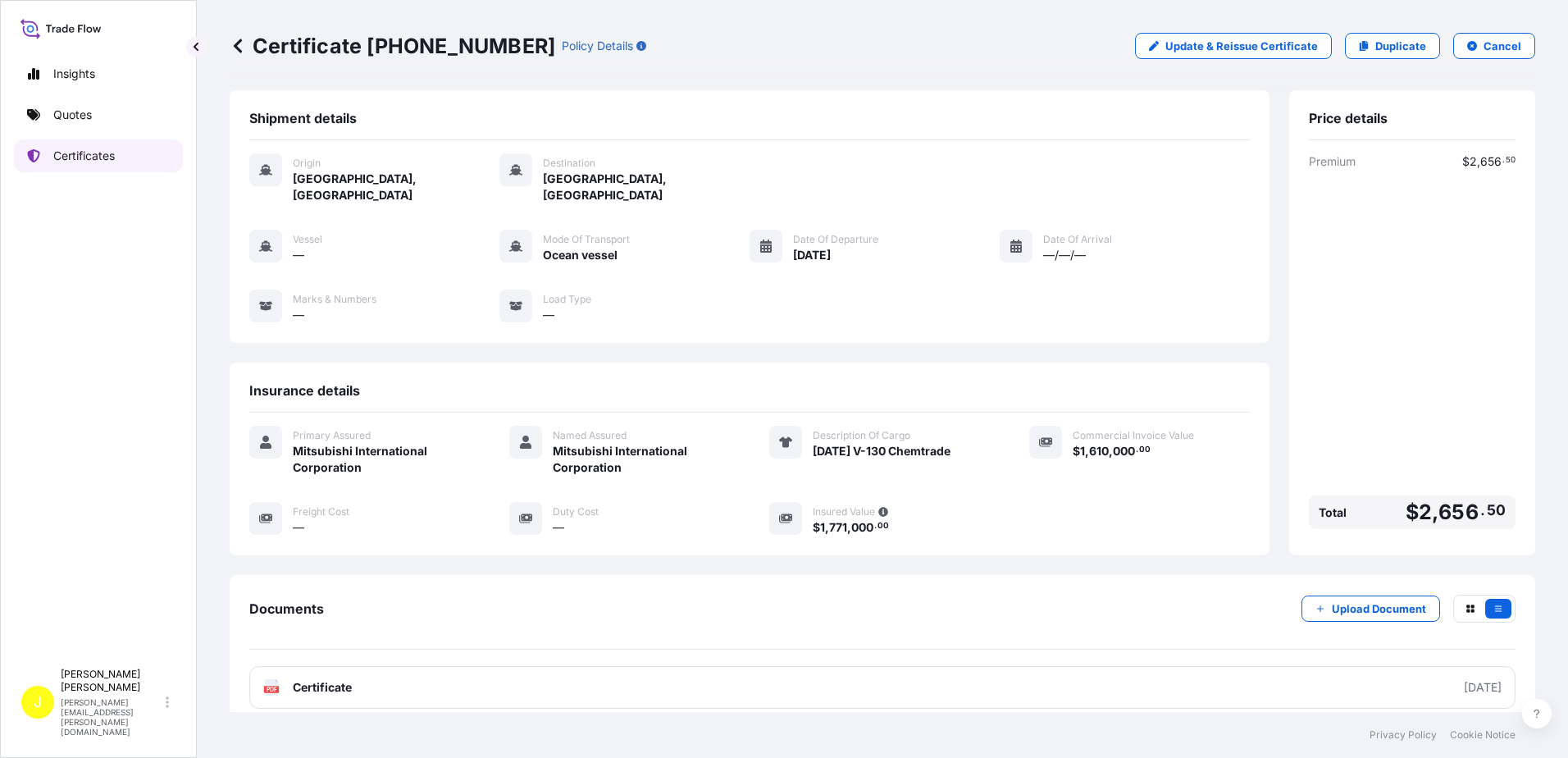
click at [87, 155] on p "Certificates" at bounding box center [84, 156] width 62 height 16
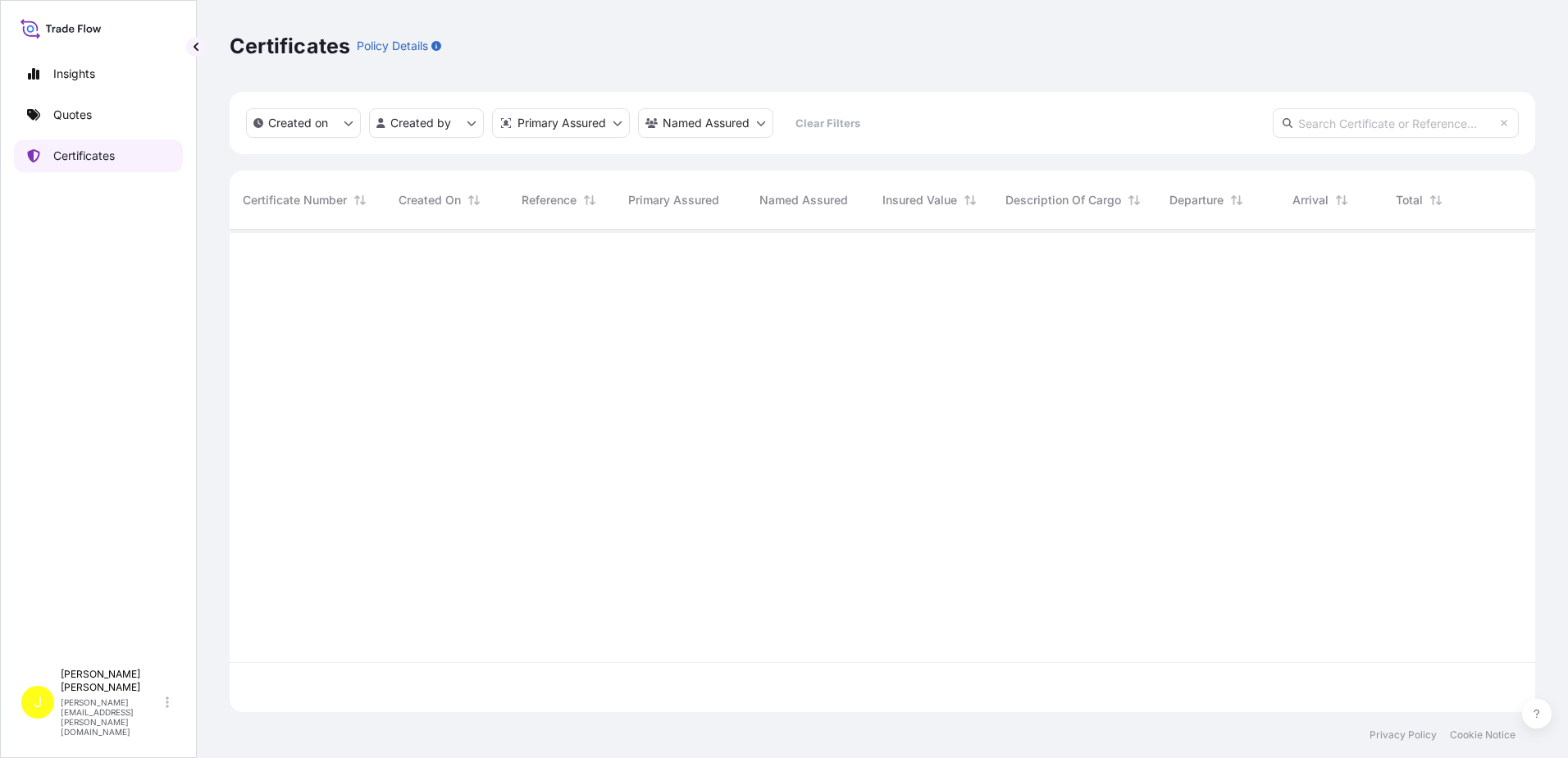
scroll to position [479, 1294]
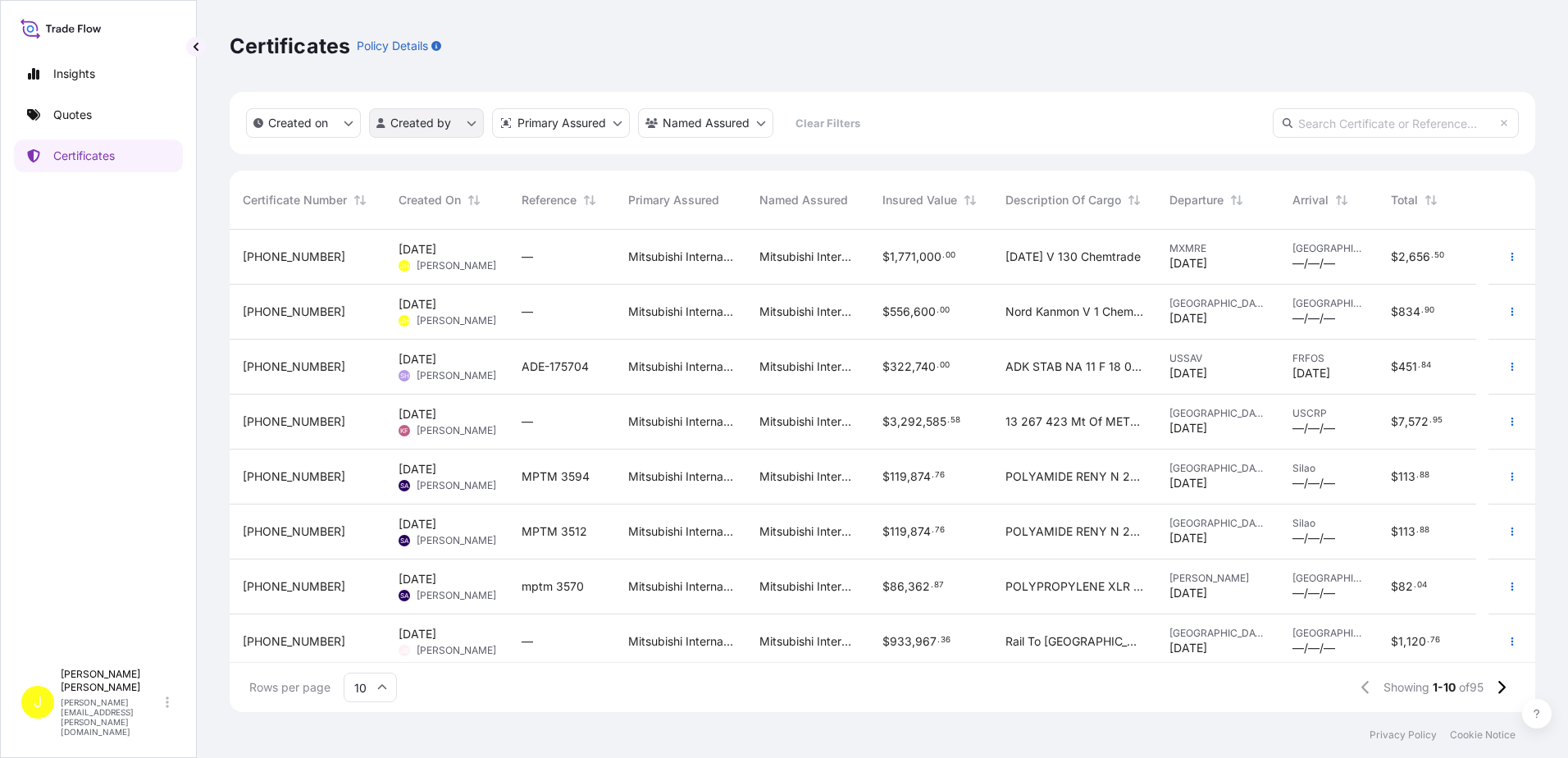
click at [474, 124] on html "Insights Quotes Certificates J [PERSON_NAME] [PERSON_NAME][EMAIL_ADDRESS][PERSO…" at bounding box center [784, 379] width 1568 height 758
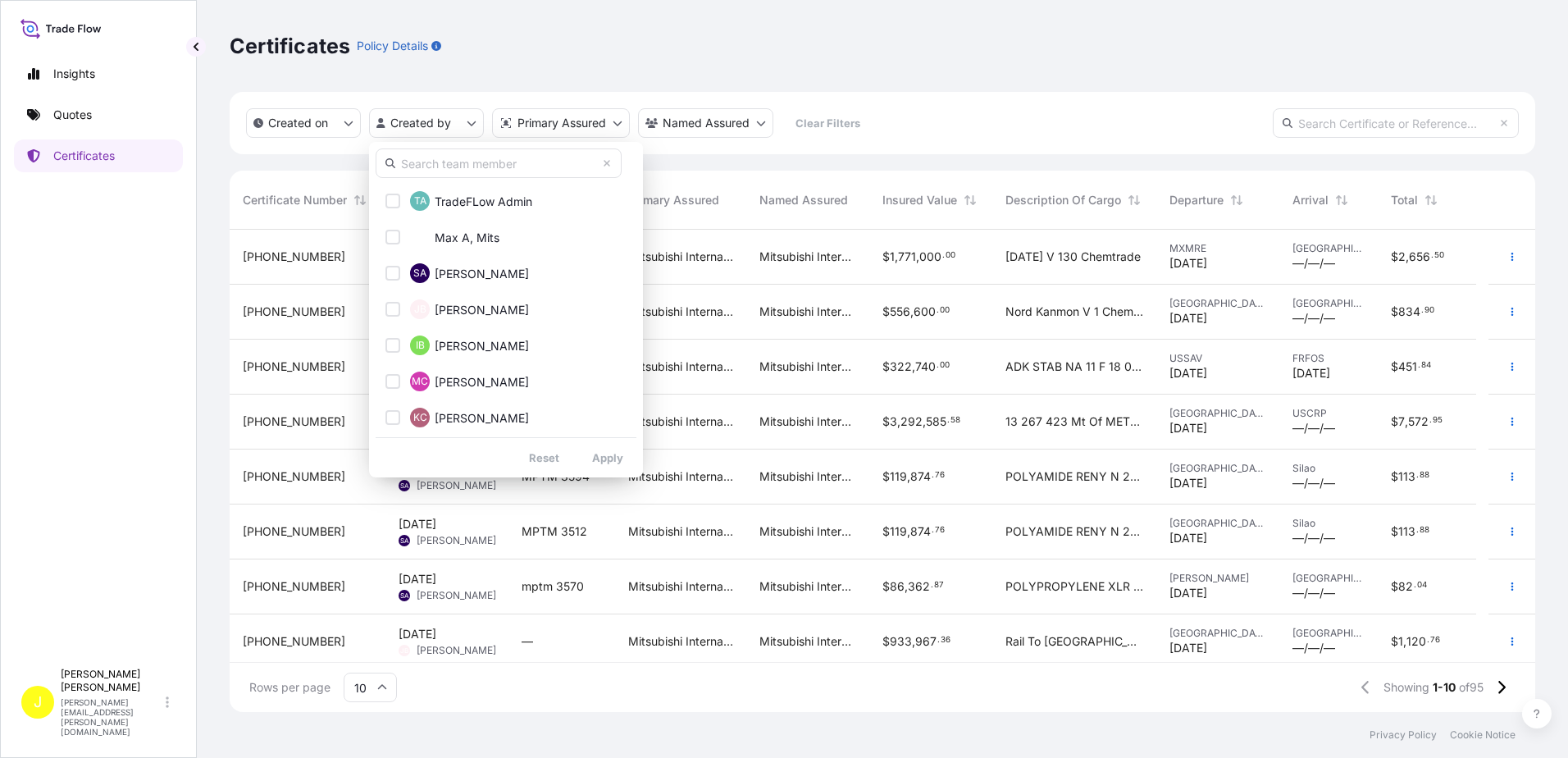
click at [439, 166] on input "text" at bounding box center [498, 164] width 246 height 30
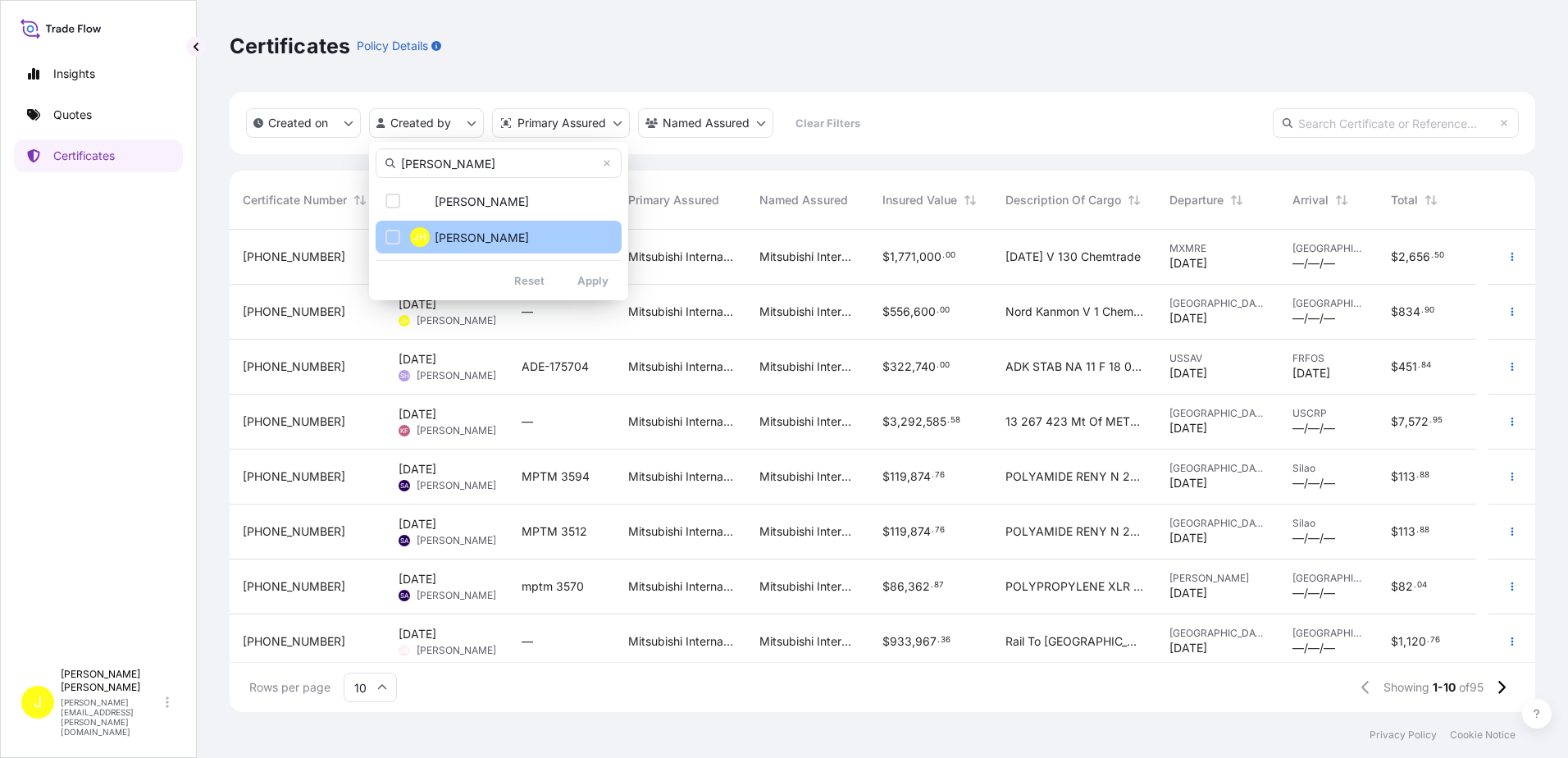
type input "[PERSON_NAME]"
click at [468, 237] on span "[PERSON_NAME]" at bounding box center [482, 238] width 95 height 16
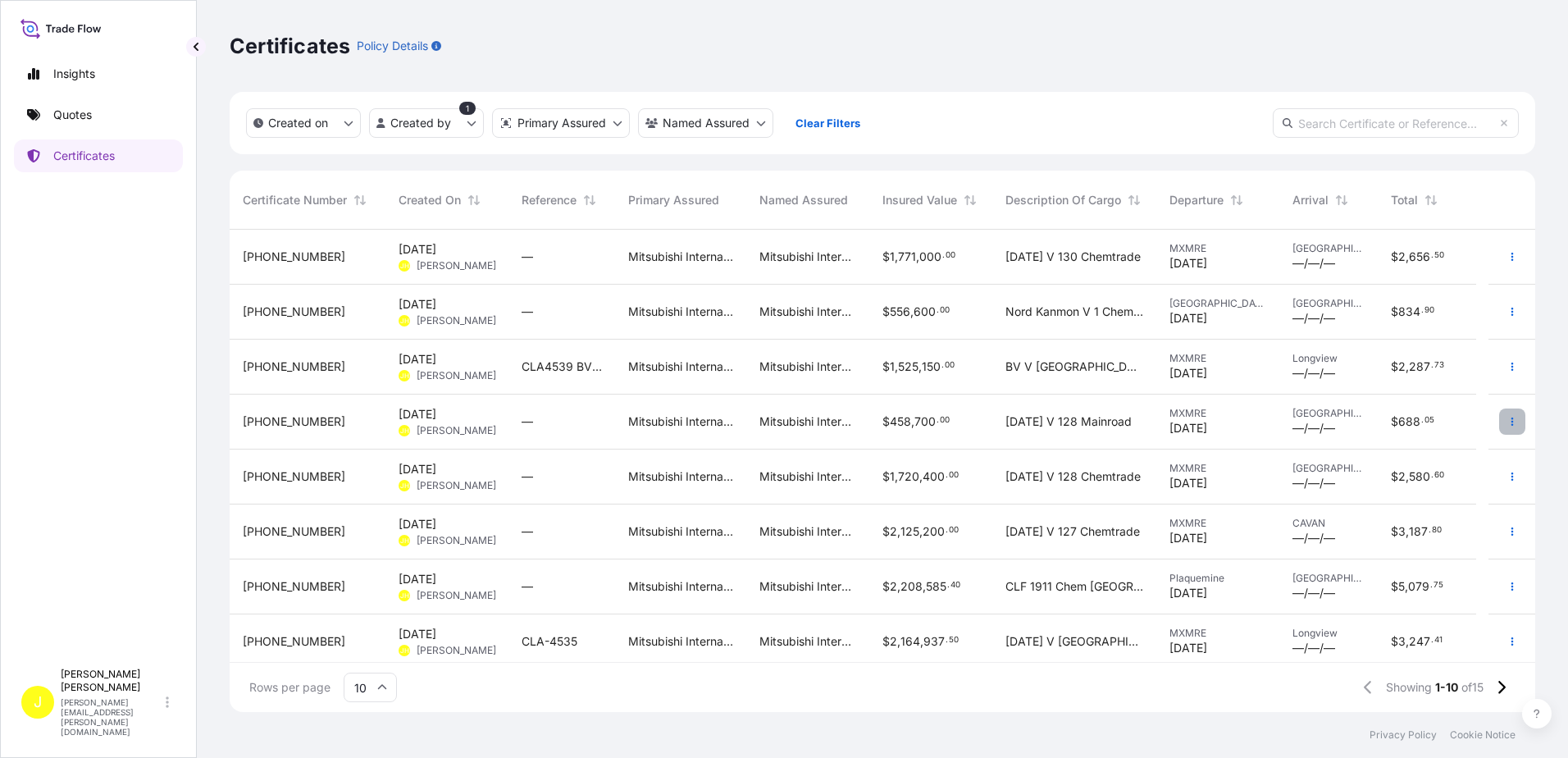
click at [1510, 424] on icon "button" at bounding box center [1511, 422] width 2 height 8
click at [1434, 424] on p "Duplicate quote" at bounding box center [1409, 425] width 85 height 16
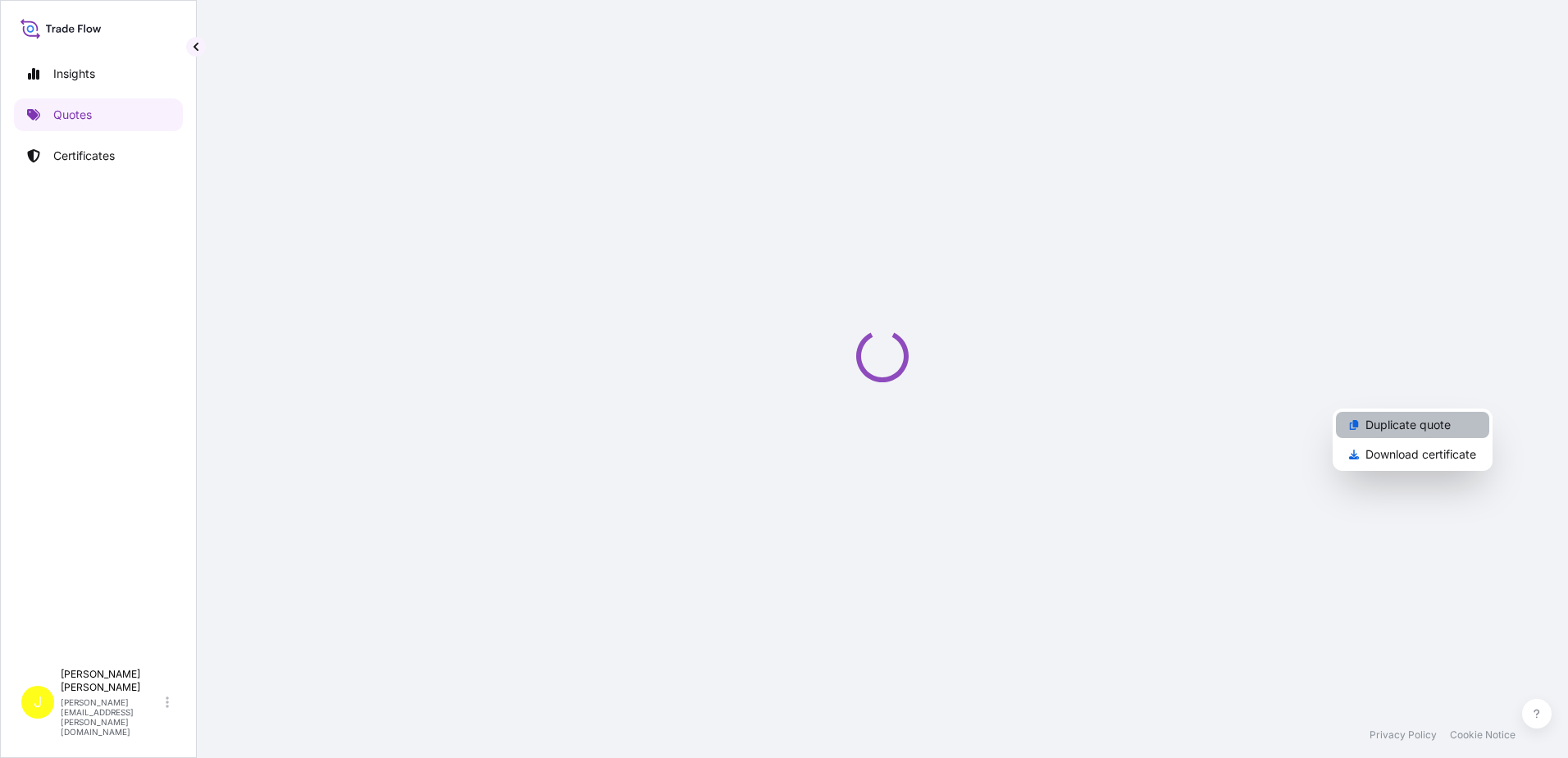
select select "Ocean Vessel"
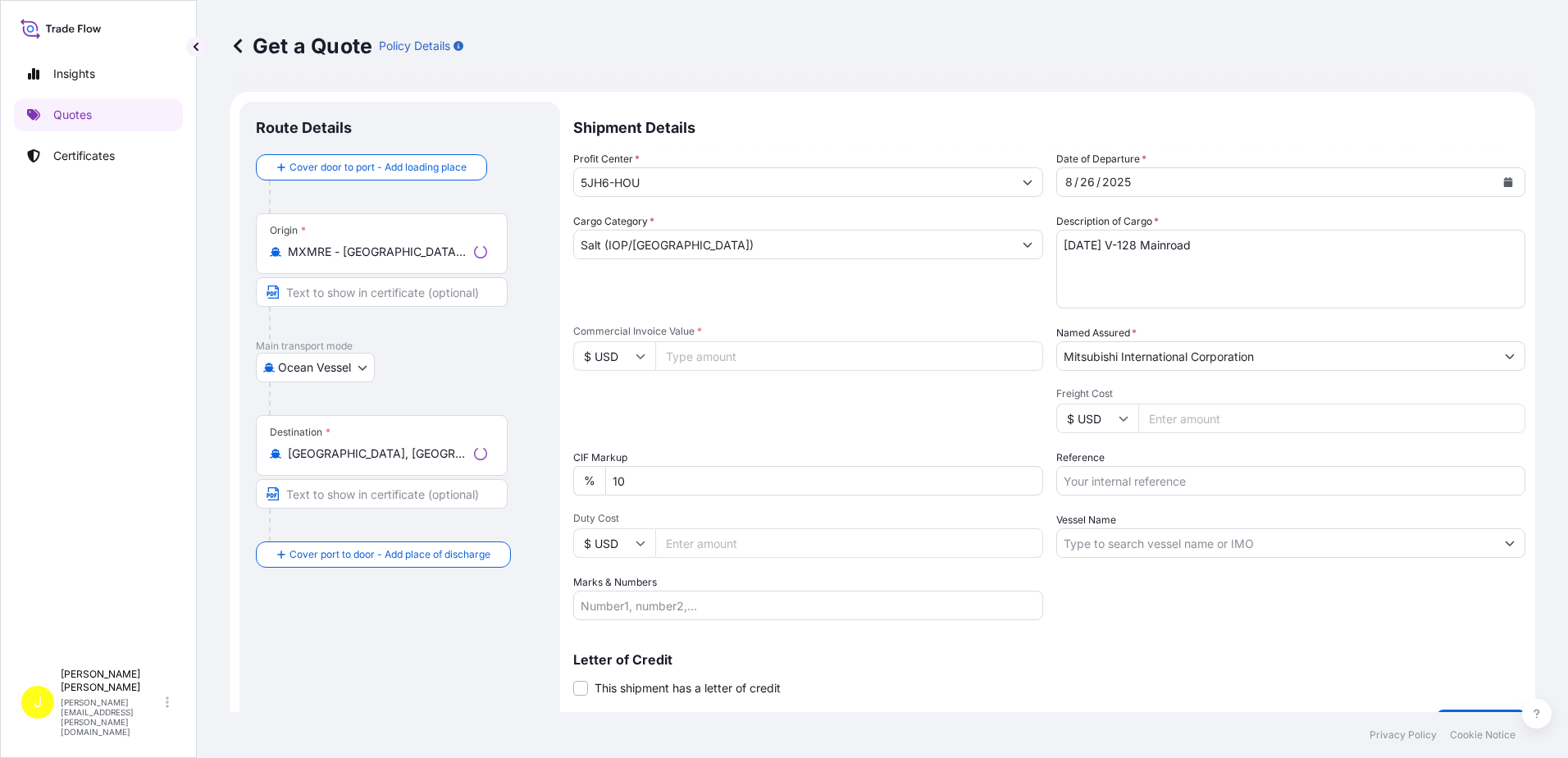
scroll to position [26, 0]
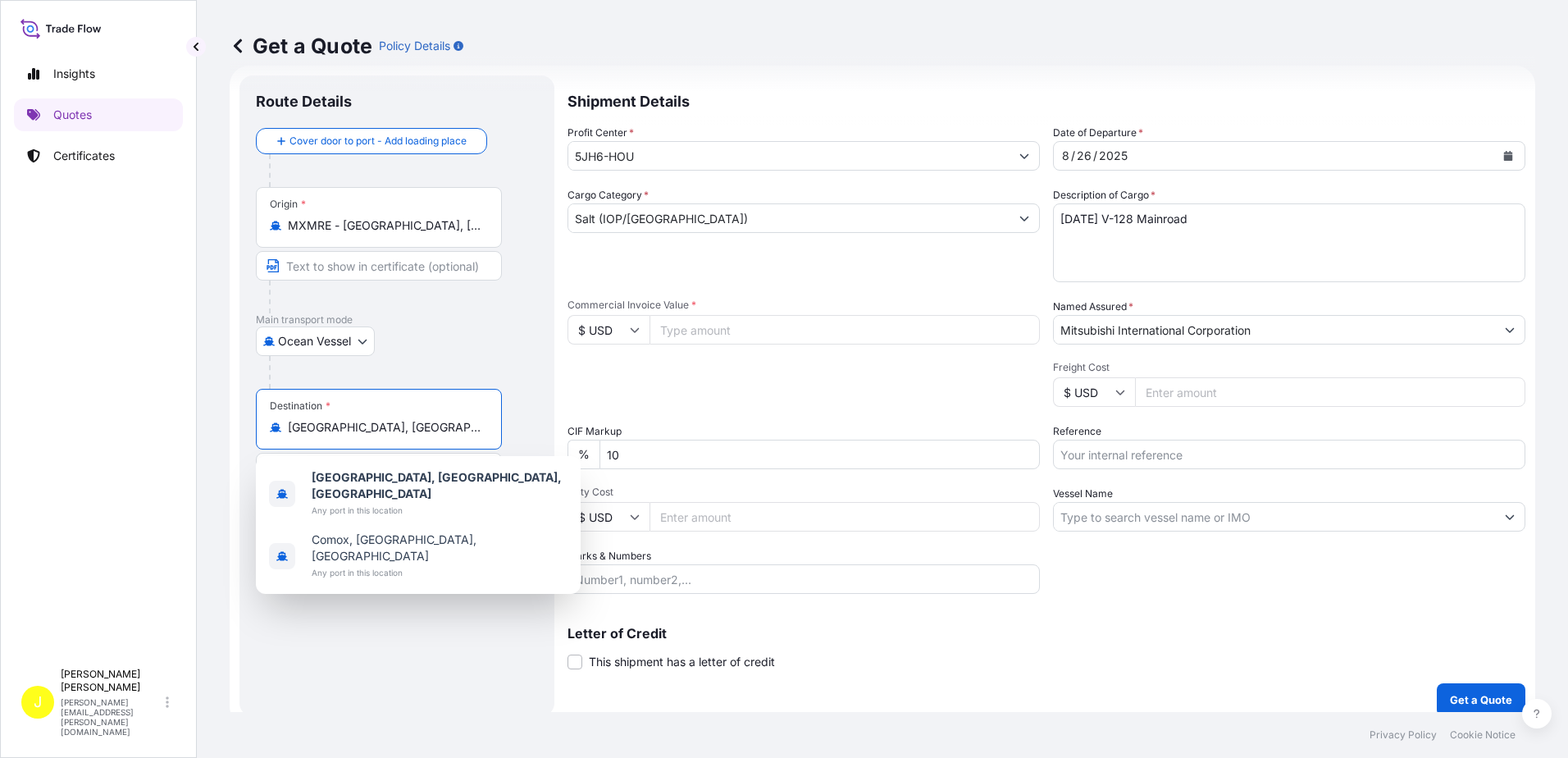
click at [339, 426] on input "[GEOGRAPHIC_DATA], [GEOGRAPHIC_DATA], [GEOGRAPHIC_DATA]" at bounding box center [385, 428] width 194 height 16
click at [350, 427] on input "[GEOGRAPHIC_DATA], [GEOGRAPHIC_DATA], [GEOGRAPHIC_DATA]" at bounding box center [385, 428] width 194 height 16
drag, startPoint x: 343, startPoint y: 428, endPoint x: 271, endPoint y: 429, distance: 72.0
click at [271, 429] on div "[GEOGRAPHIC_DATA], [GEOGRAPHIC_DATA], [GEOGRAPHIC_DATA]" at bounding box center [378, 428] width 218 height 16
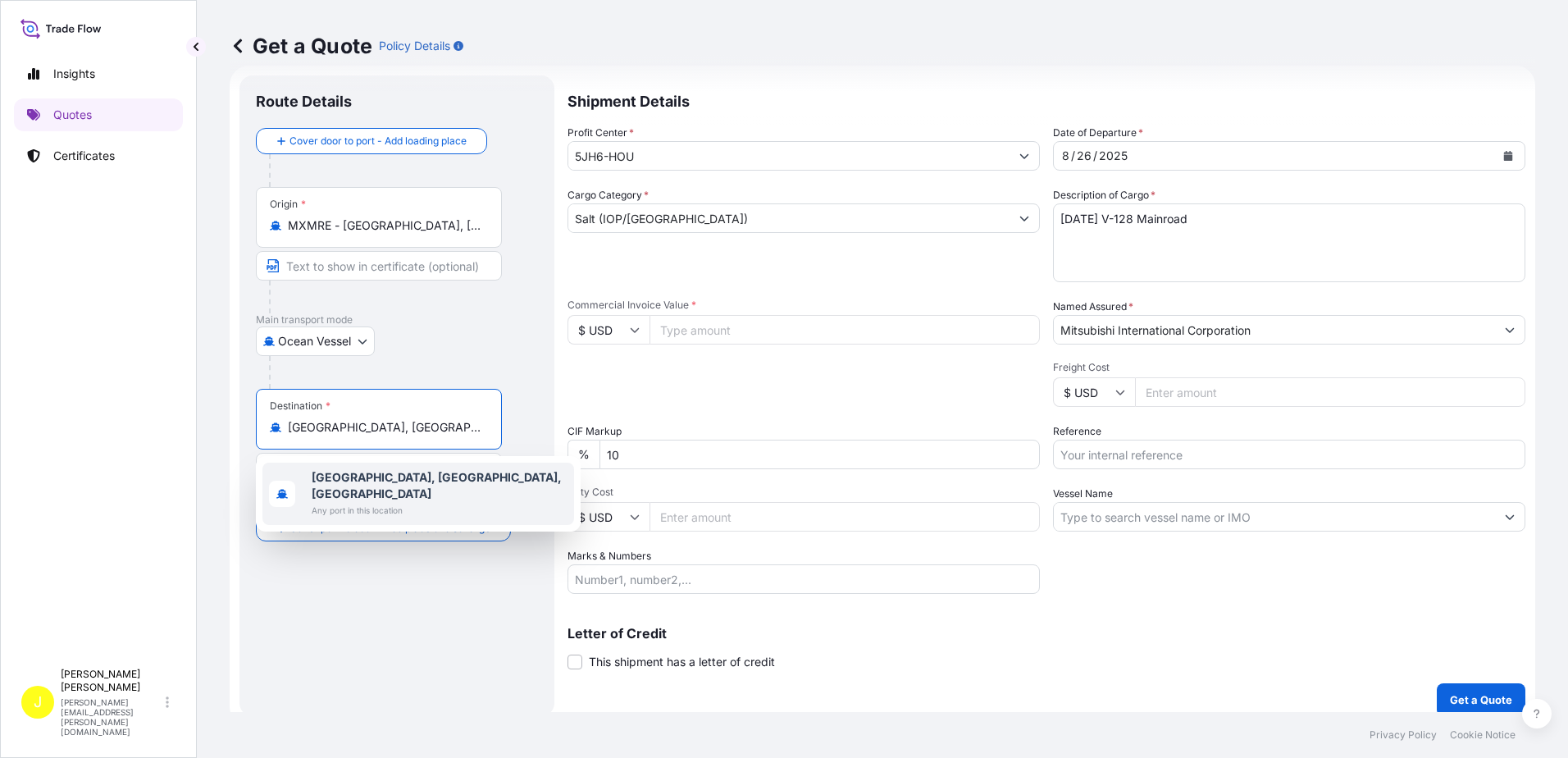
click at [357, 480] on b "[GEOGRAPHIC_DATA], [GEOGRAPHIC_DATA], [GEOGRAPHIC_DATA]" at bounding box center [436, 485] width 250 height 30
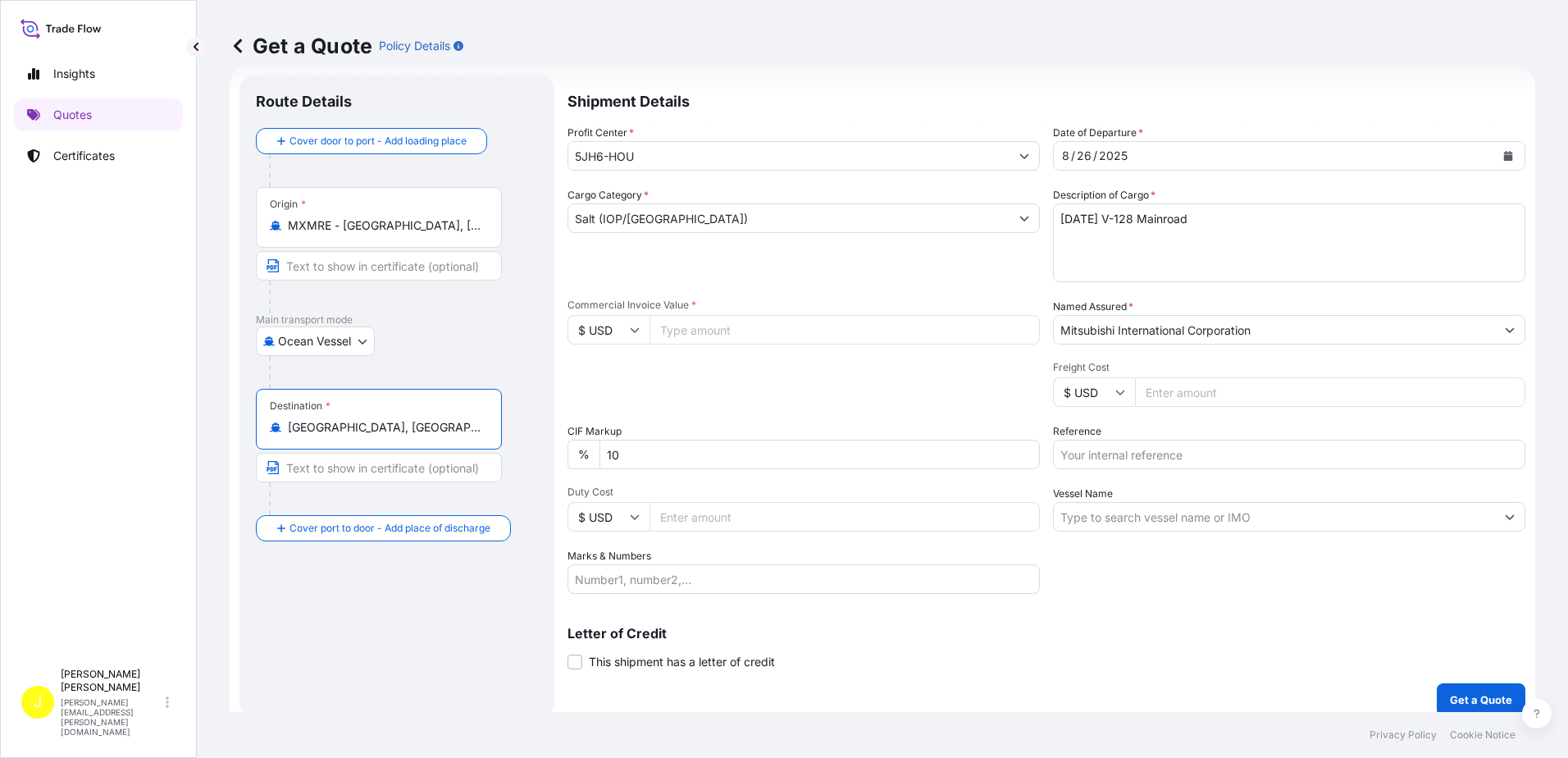
type input "[GEOGRAPHIC_DATA], [GEOGRAPHIC_DATA], [GEOGRAPHIC_DATA]"
click at [1503, 154] on icon "Calendar" at bounding box center [1508, 156] width 10 height 10
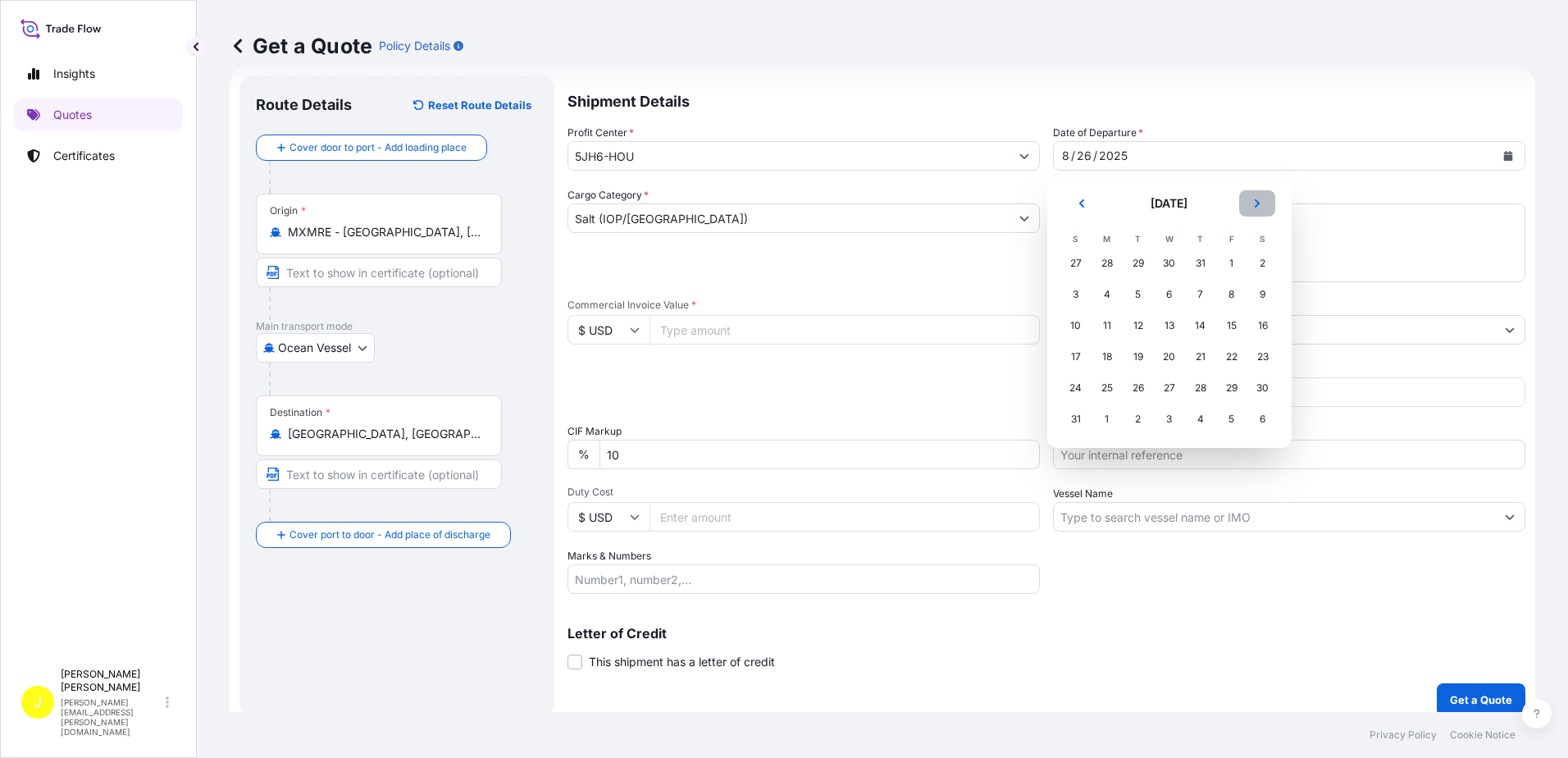
click at [1258, 204] on icon "Next" at bounding box center [1257, 204] width 5 height 8
click at [1081, 203] on icon "Previous" at bounding box center [1081, 204] width 5 height 8
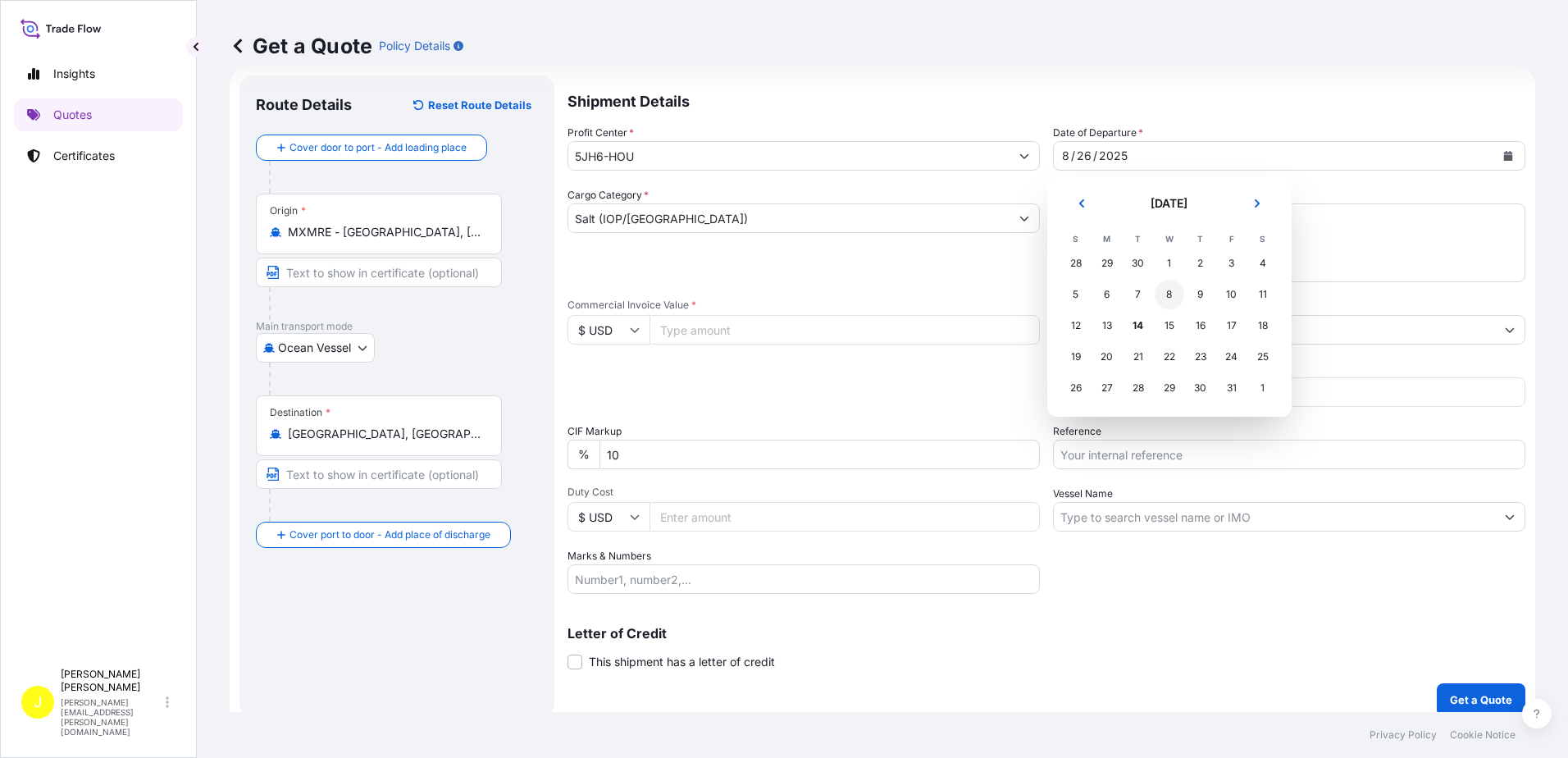
click at [1169, 293] on div "8" at bounding box center [1169, 294] width 30 height 30
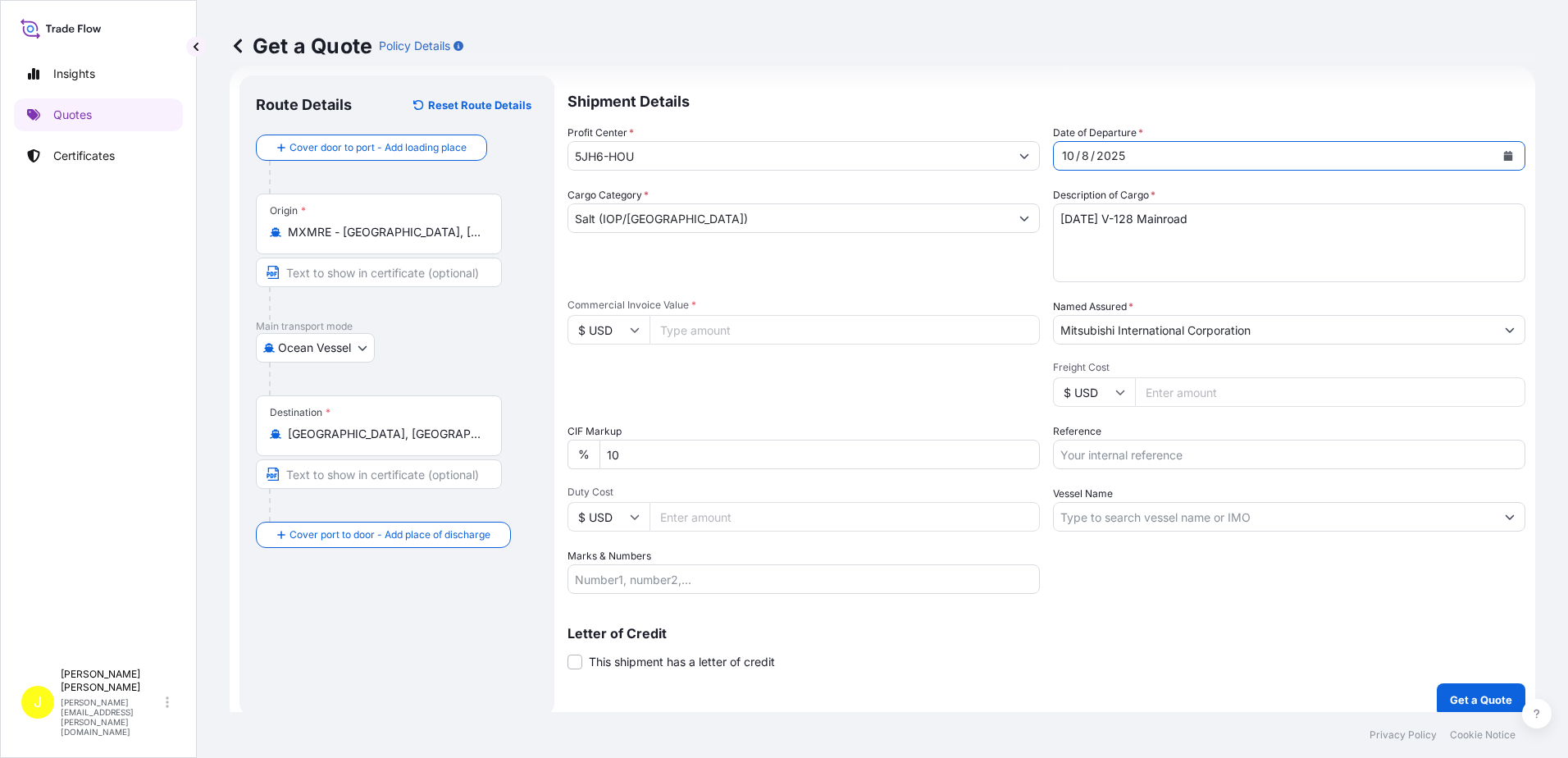
click at [1164, 225] on textarea "[DATE] V-128 Mainroad" at bounding box center [1289, 243] width 473 height 79
drag, startPoint x: 1159, startPoint y: 218, endPoint x: 1266, endPoint y: 219, distance: 107.0
click at [1266, 219] on textarea "[DATE] V-128 Mainroad" at bounding box center [1289, 243] width 473 height 79
type textarea "[DATE] V-[STREET_ADDRESS]"
click at [687, 332] on input "Commercial Invoice Value *" at bounding box center [844, 330] width 390 height 30
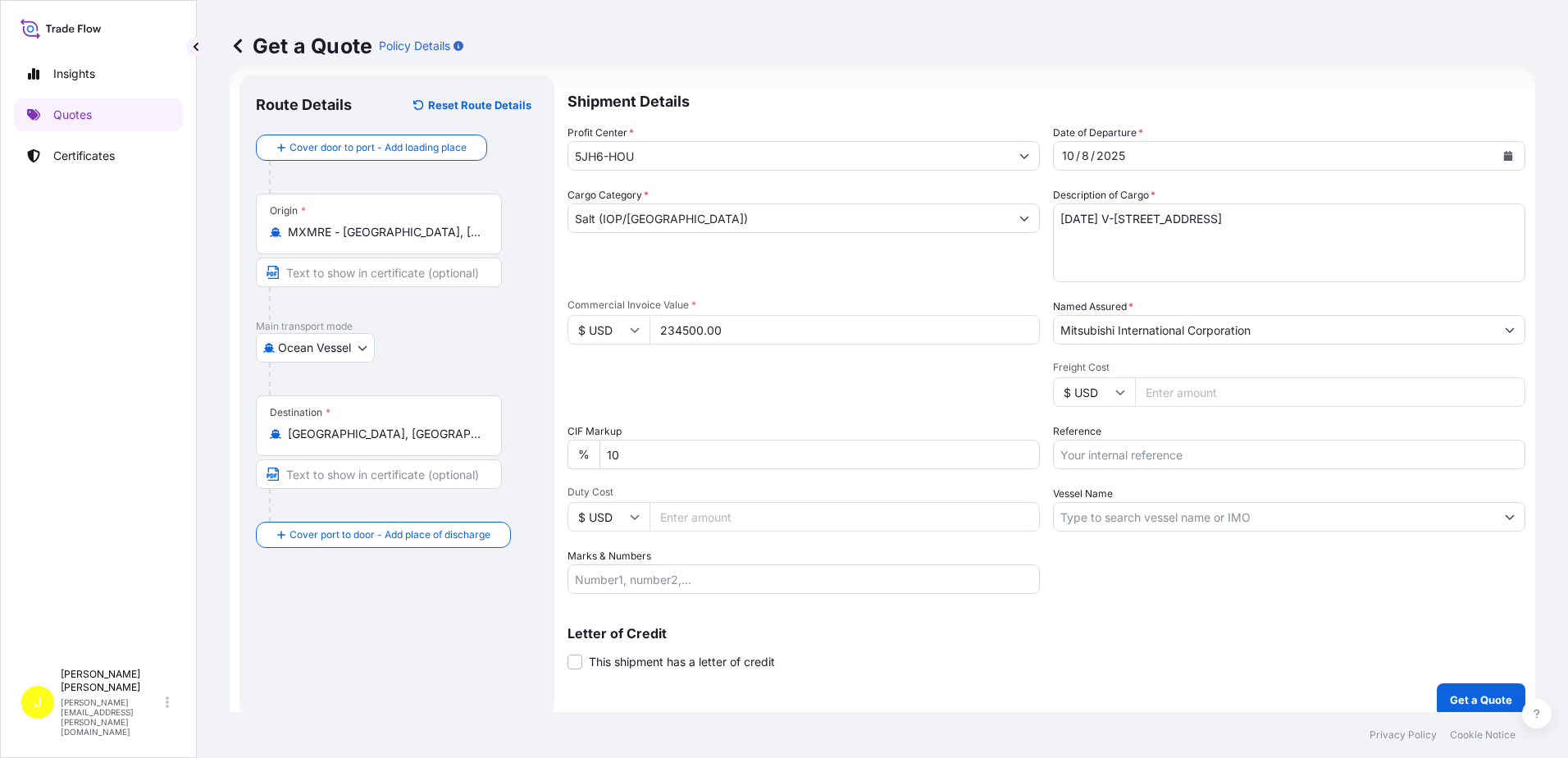
type input "234500.00"
click at [737, 364] on div "Packing Category Type to search a container mode Please select a primary mode o…" at bounding box center [804, 384] width 473 height 46
click at [1091, 462] on input "Reference" at bounding box center [1289, 455] width 473 height 30
type input "BV130 Mainroad [GEOGRAPHIC_DATA]"
click at [1074, 517] on input "Vessel Name" at bounding box center [1274, 517] width 441 height 30
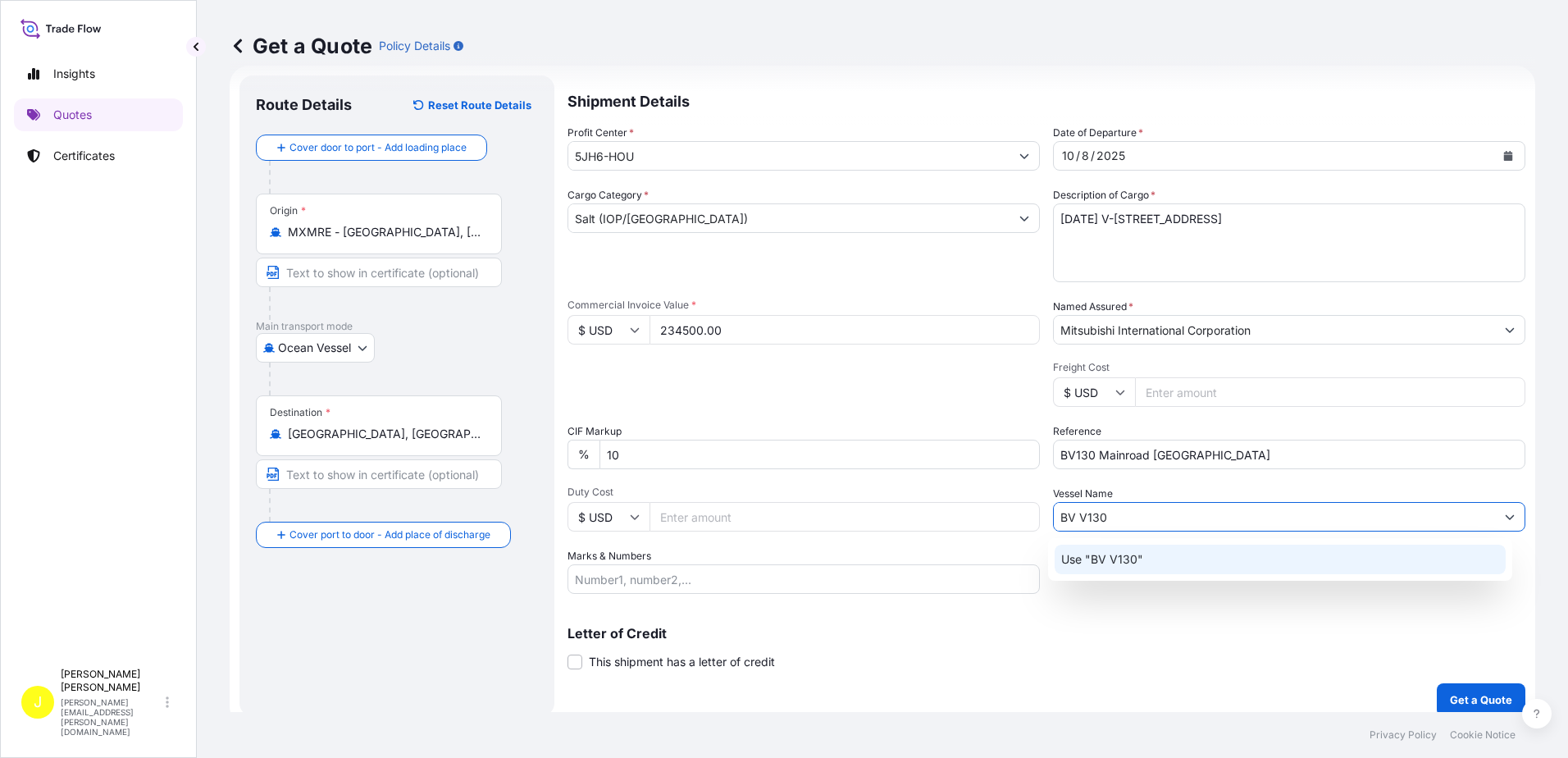
click at [1100, 562] on p "Use "BV V130"" at bounding box center [1102, 560] width 82 height 16
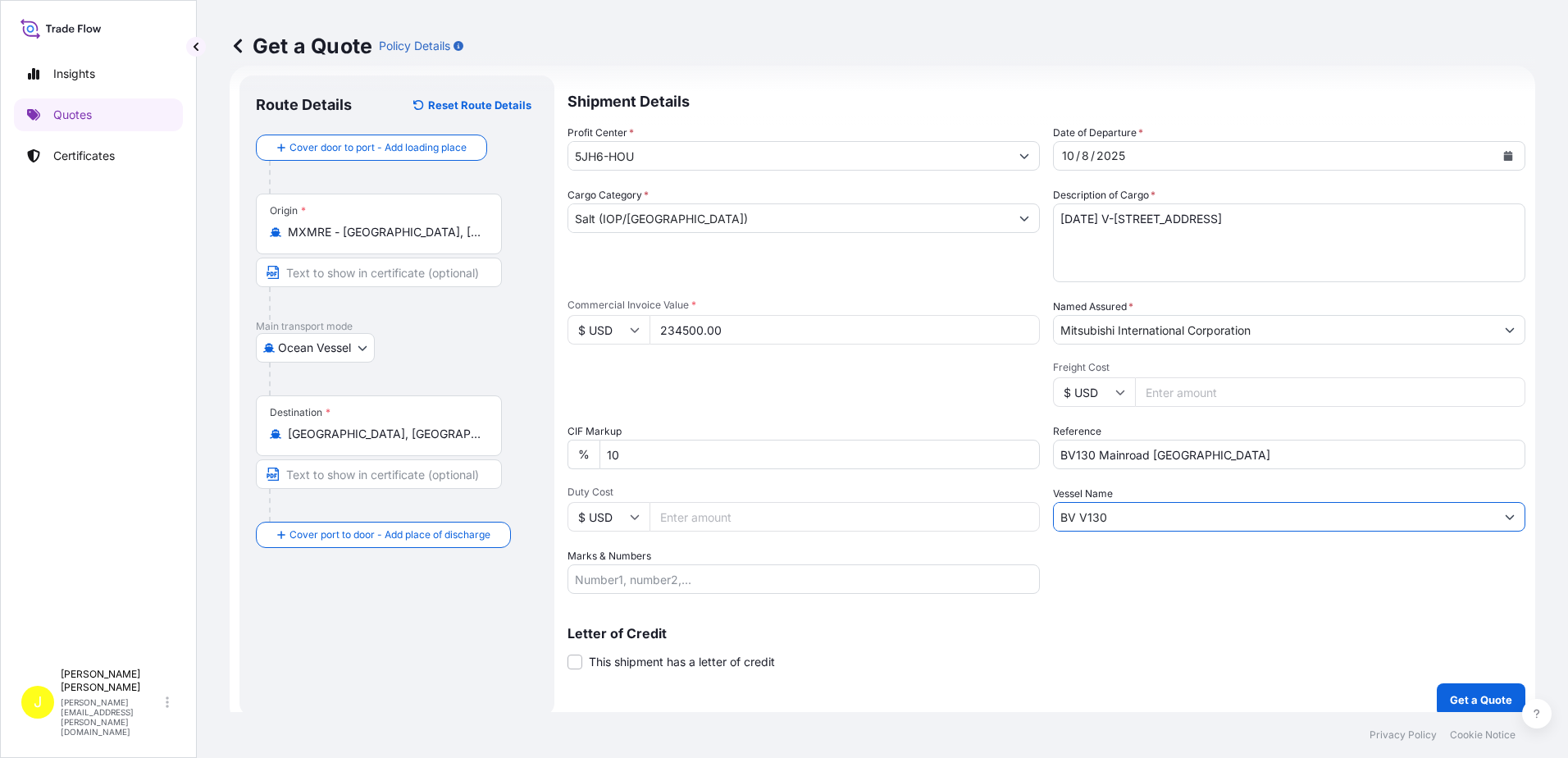
type input "BV V130"
click at [1119, 635] on p "Letter of Credit" at bounding box center [1047, 634] width 958 height 13
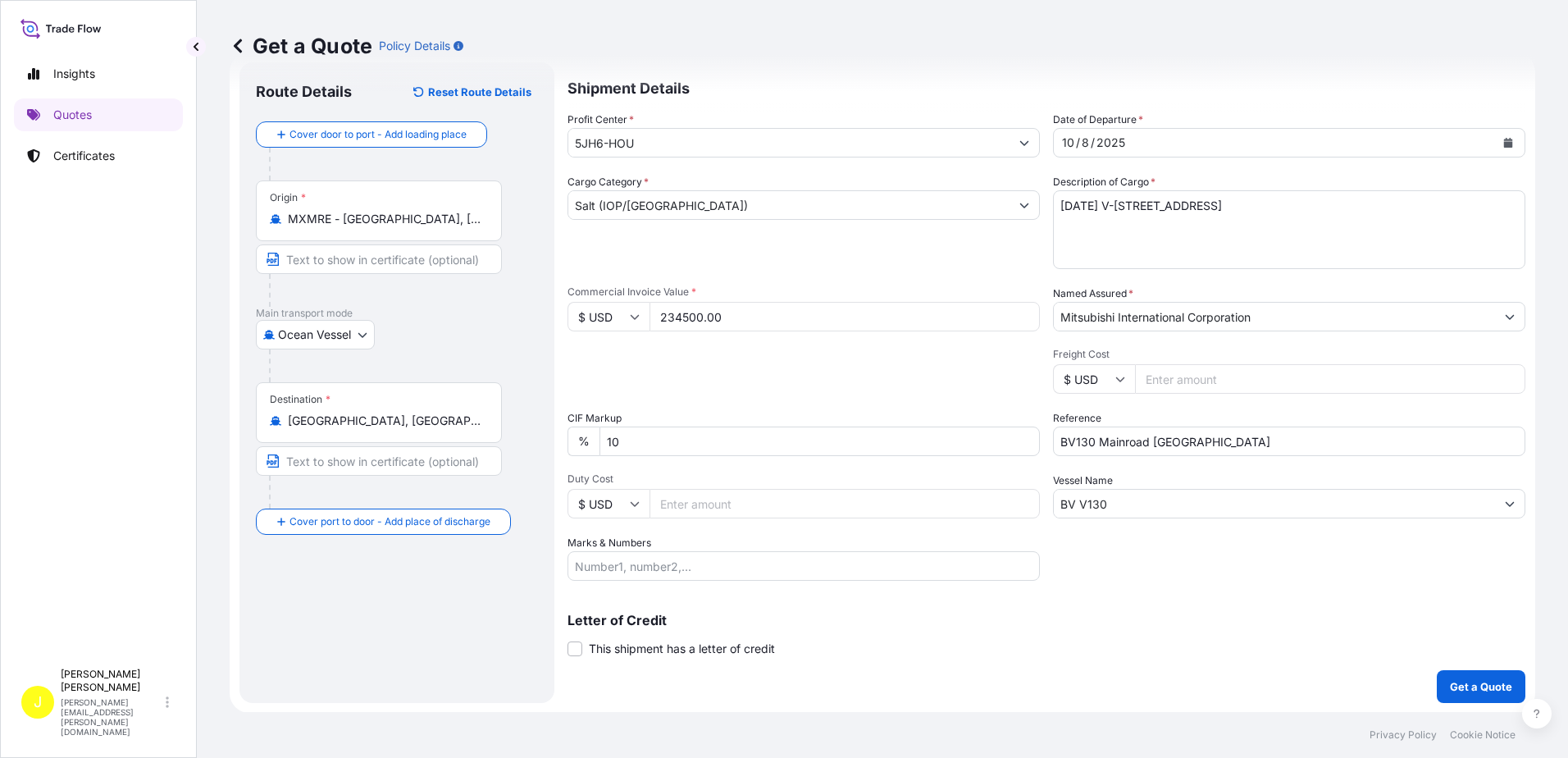
scroll to position [40, 0]
click at [1474, 678] on p "Get a Quote" at bounding box center [1482, 686] width 62 height 16
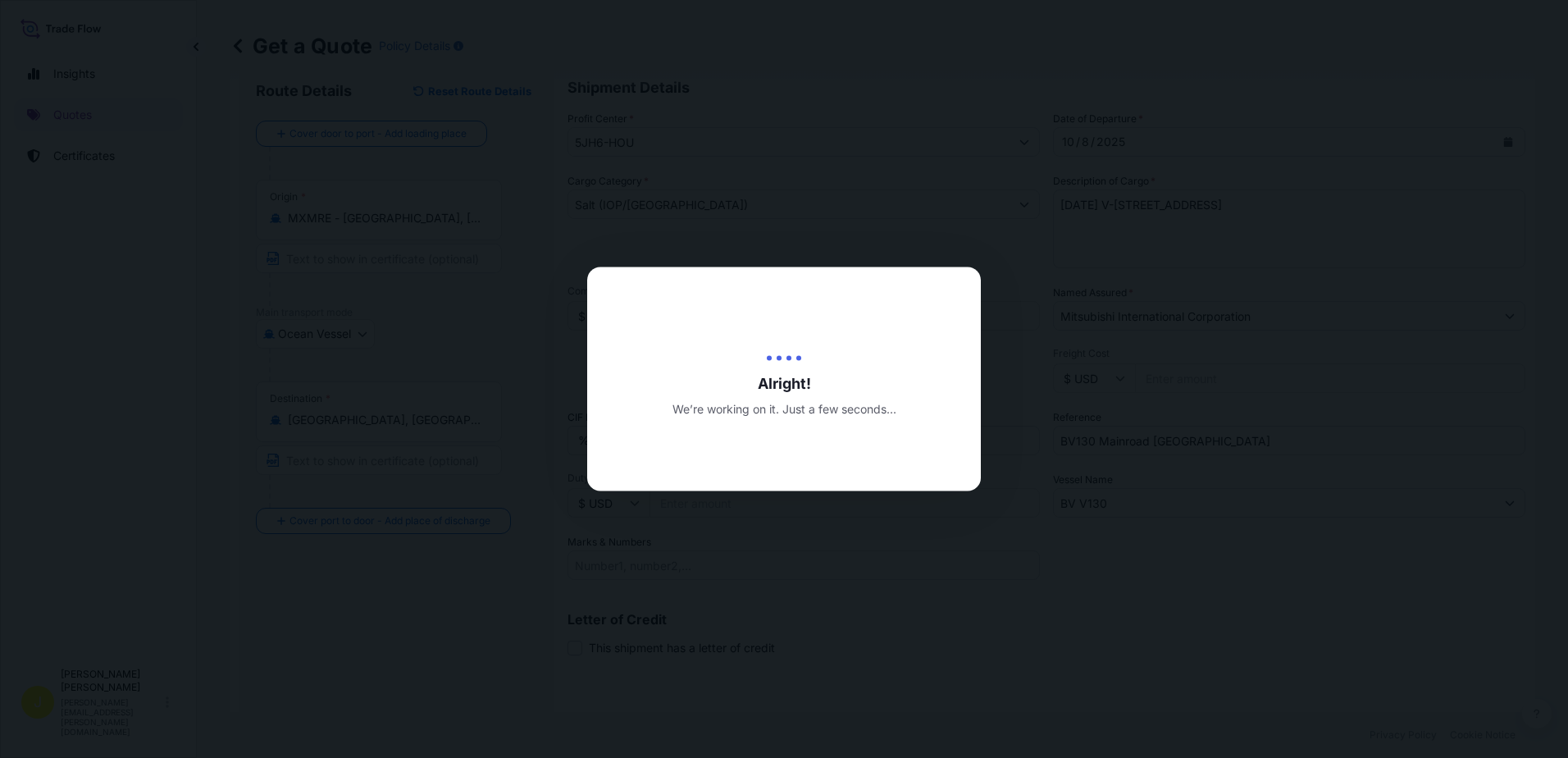
type input "[DATE]"
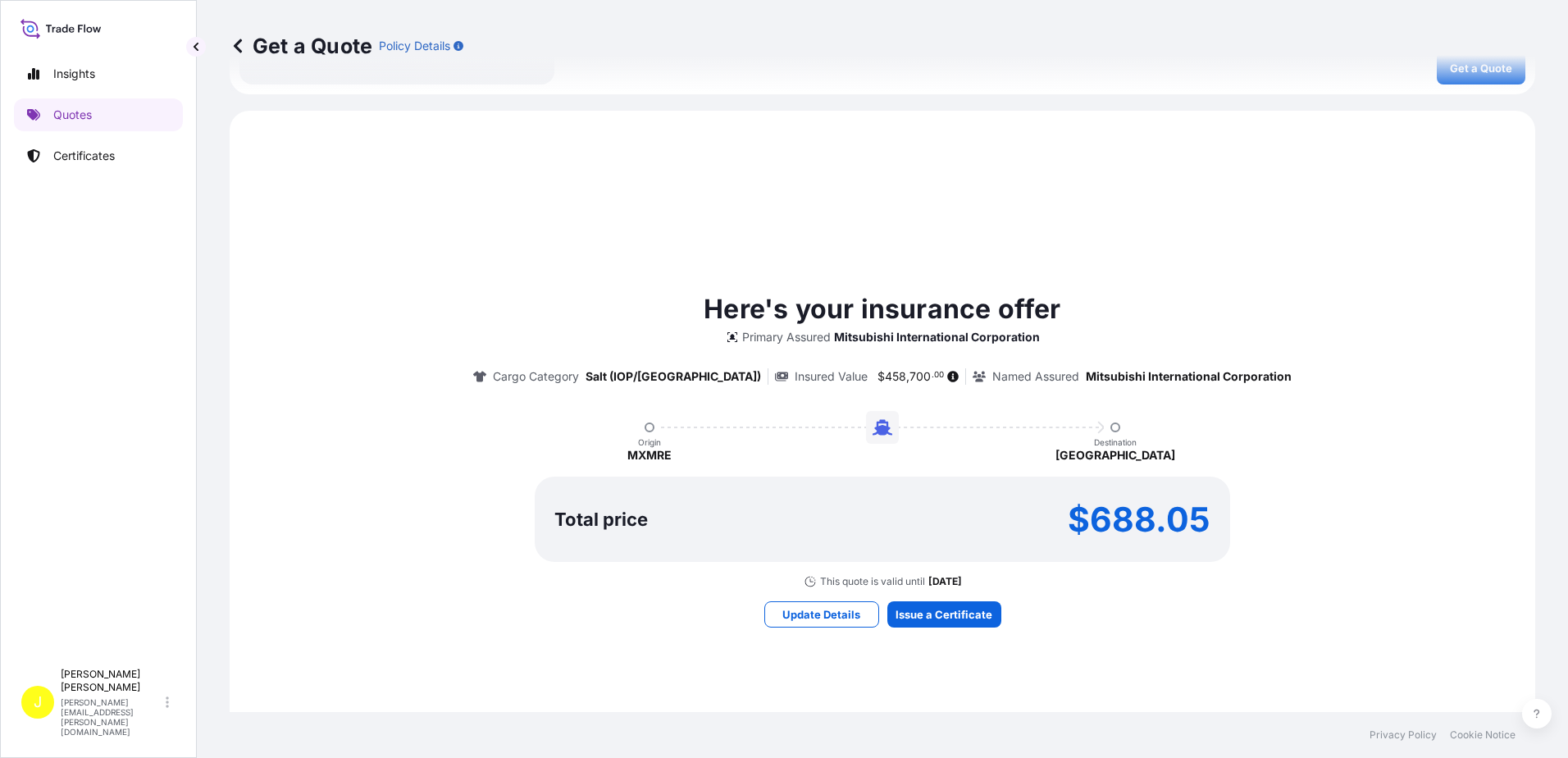
scroll to position [738, 0]
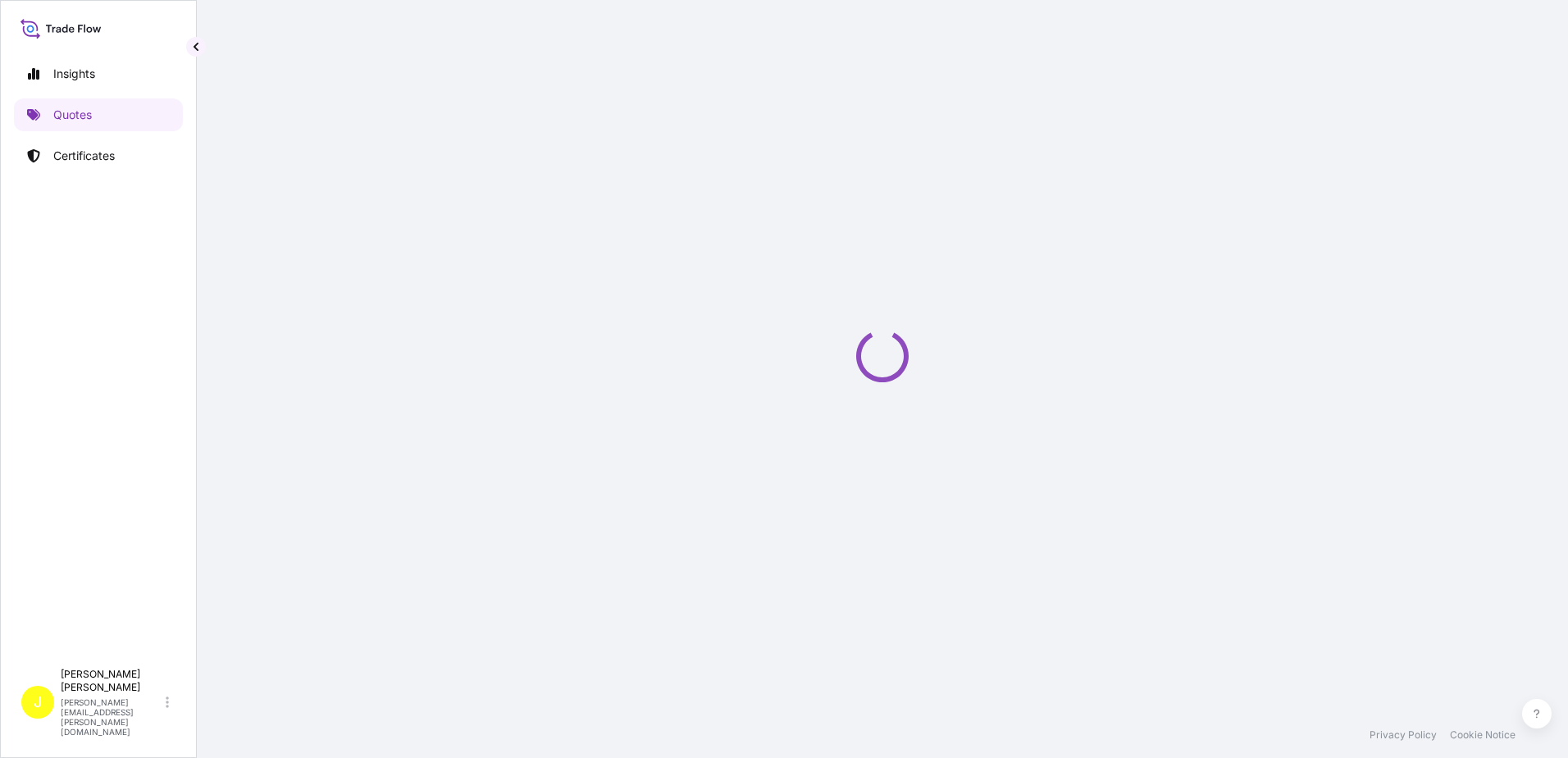
select select "Ocean Vessel"
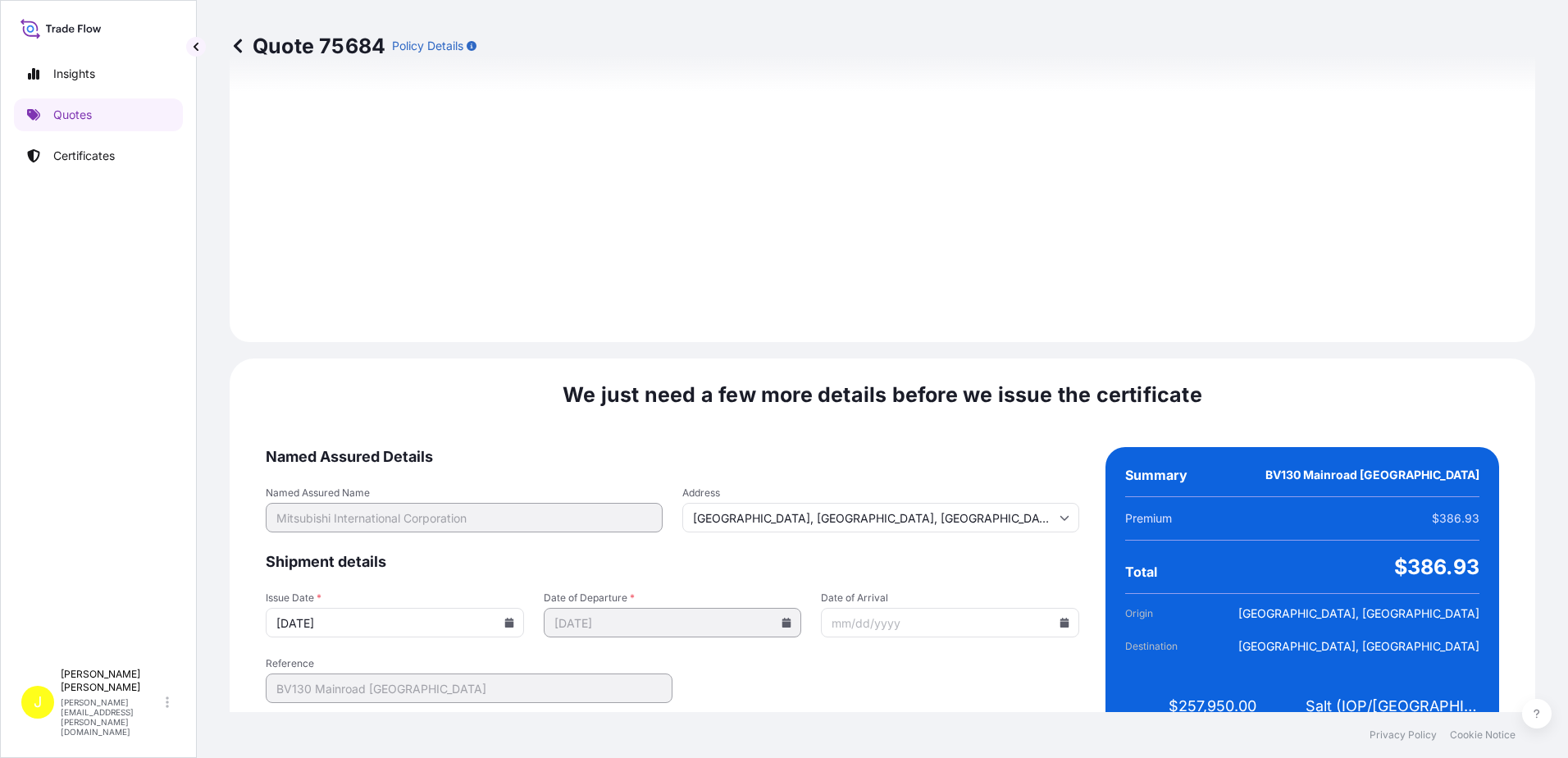
scroll to position [1961, 0]
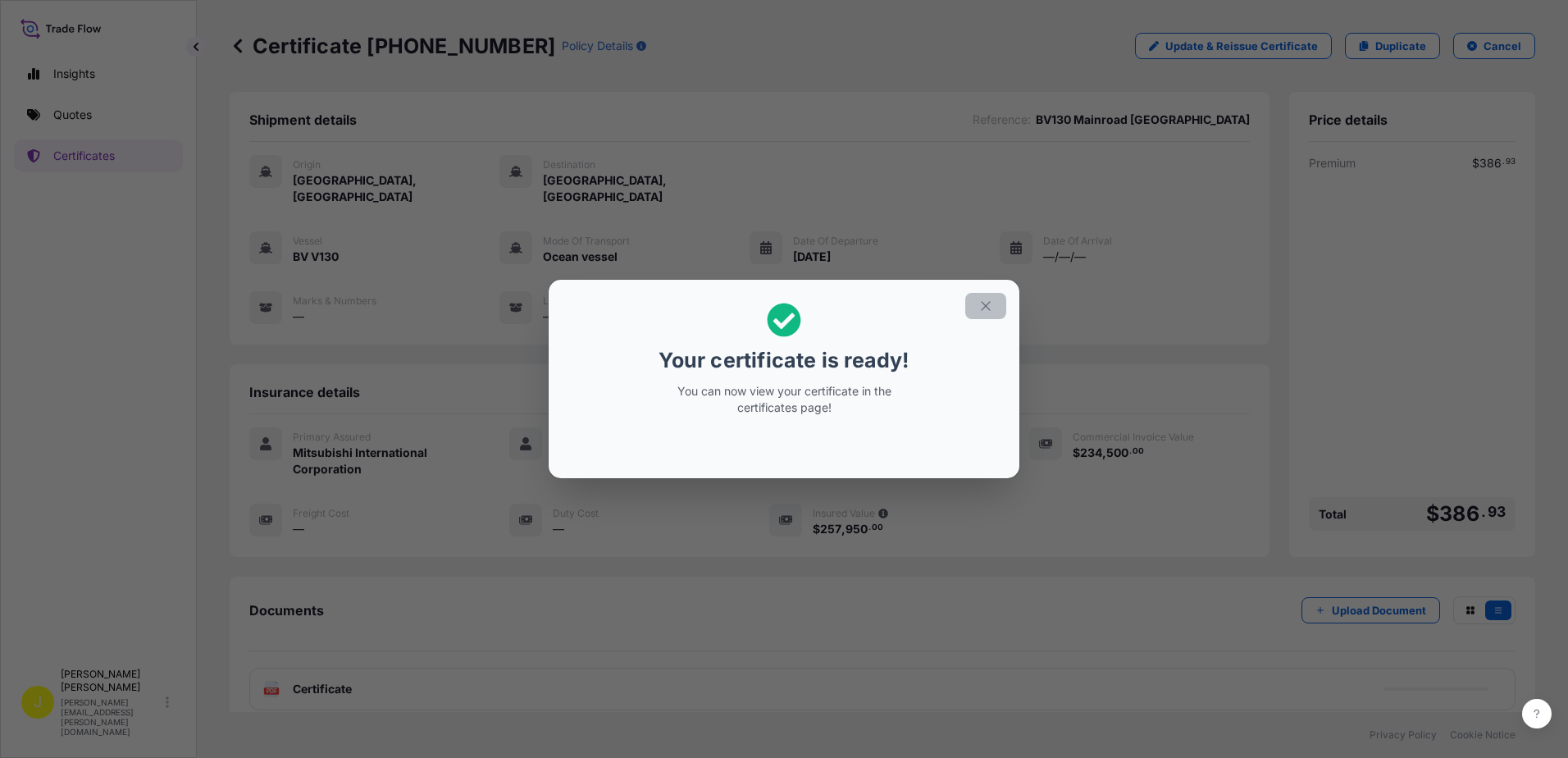
click at [985, 306] on icon "button" at bounding box center [986, 306] width 15 height 15
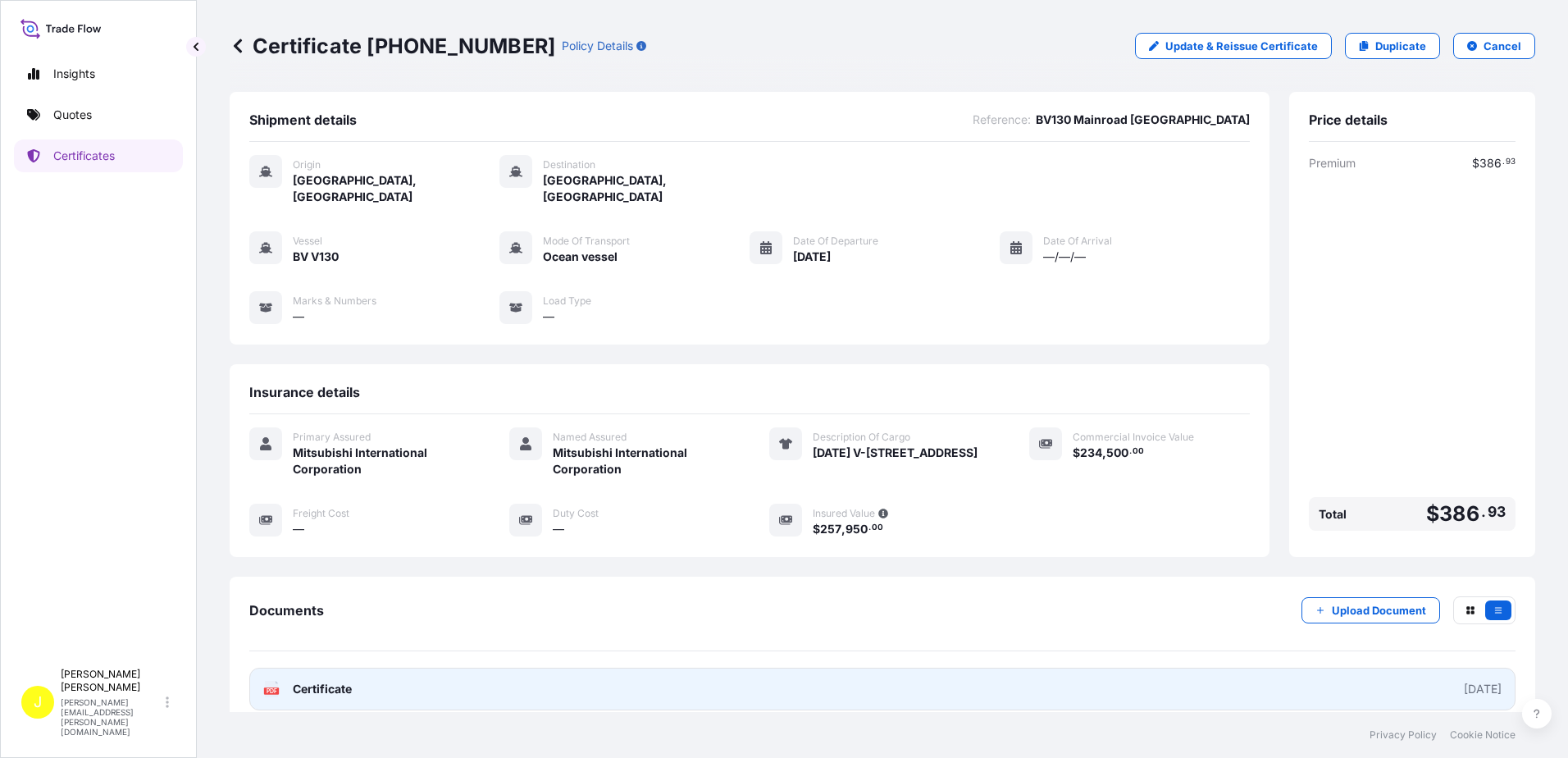
click at [334, 681] on span "Certificate" at bounding box center [322, 689] width 59 height 16
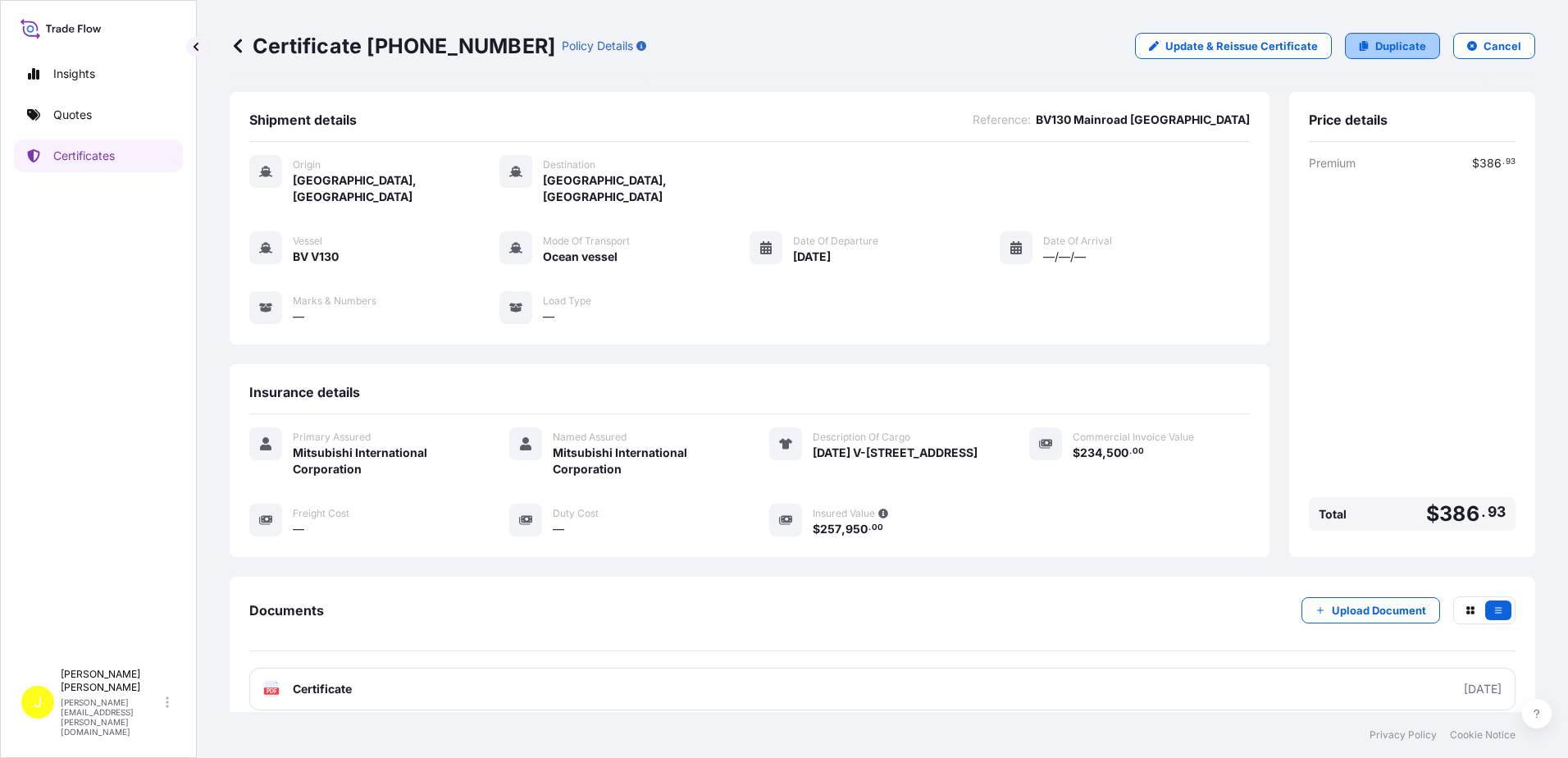
click at [1386, 49] on p "Duplicate" at bounding box center [1401, 46] width 51 height 16
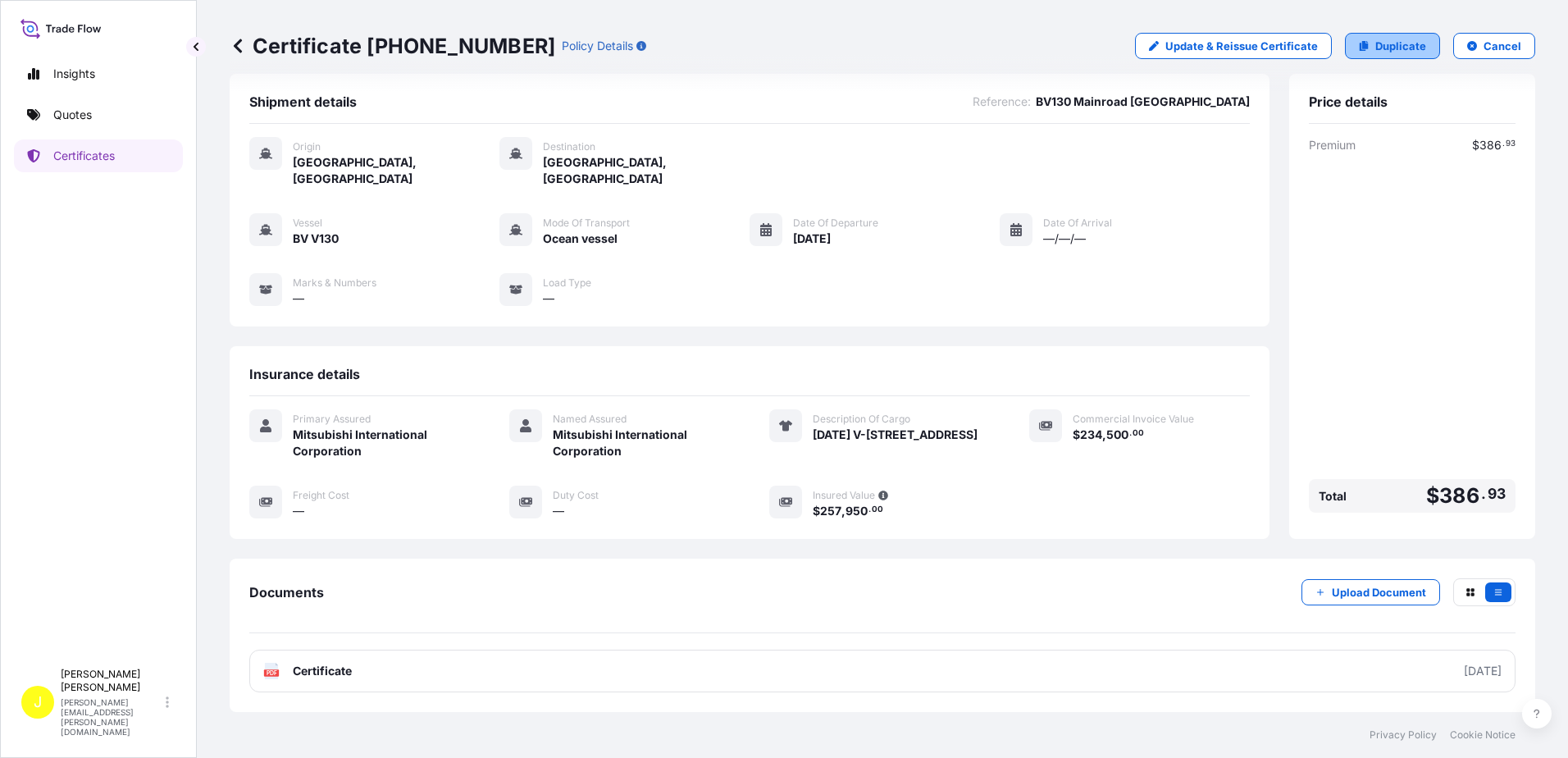
select select "Ocean Vessel"
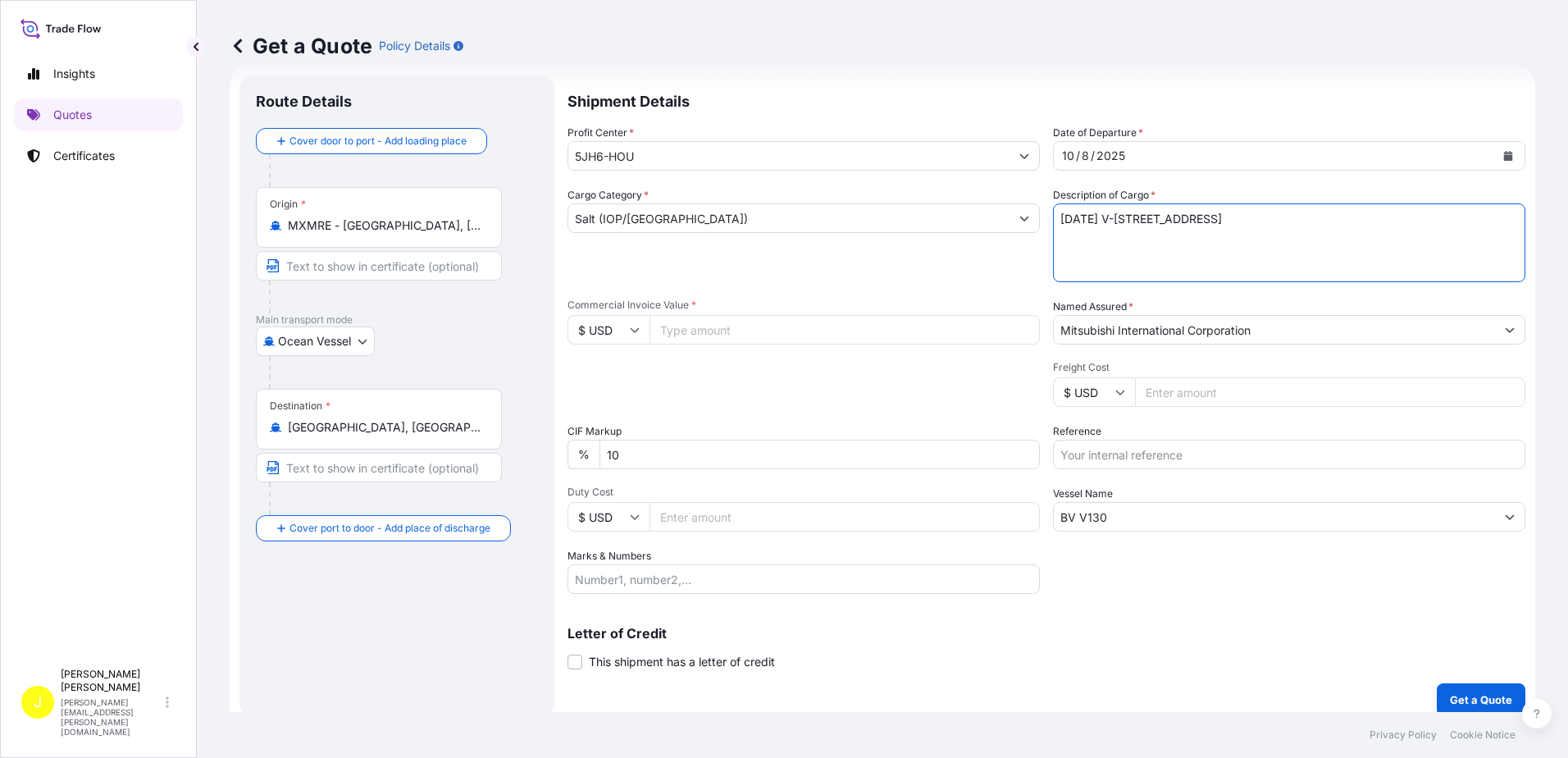
drag, startPoint x: 1225, startPoint y: 222, endPoint x: 1304, endPoint y: 220, distance: 79.0
click at [1304, 220] on textarea "[DATE] V-[STREET_ADDRESS]" at bounding box center [1289, 243] width 473 height 79
type textarea "[DATE] V-130 Mainroad Bamberton"
click at [1129, 524] on input "BV V130" at bounding box center [1274, 517] width 441 height 30
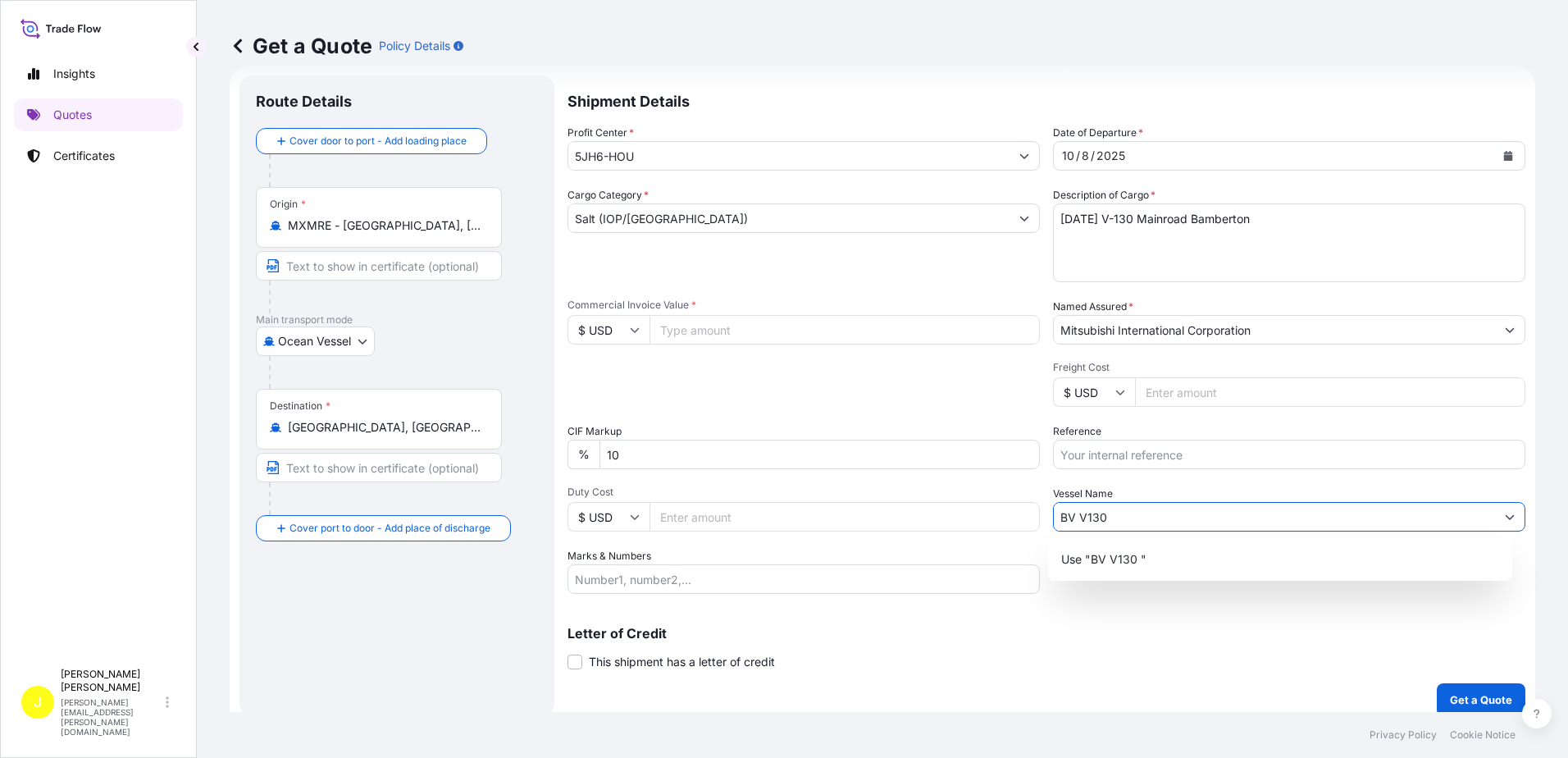
type input "BV V130"
click at [1092, 462] on input "Reference" at bounding box center [1289, 455] width 473 height 30
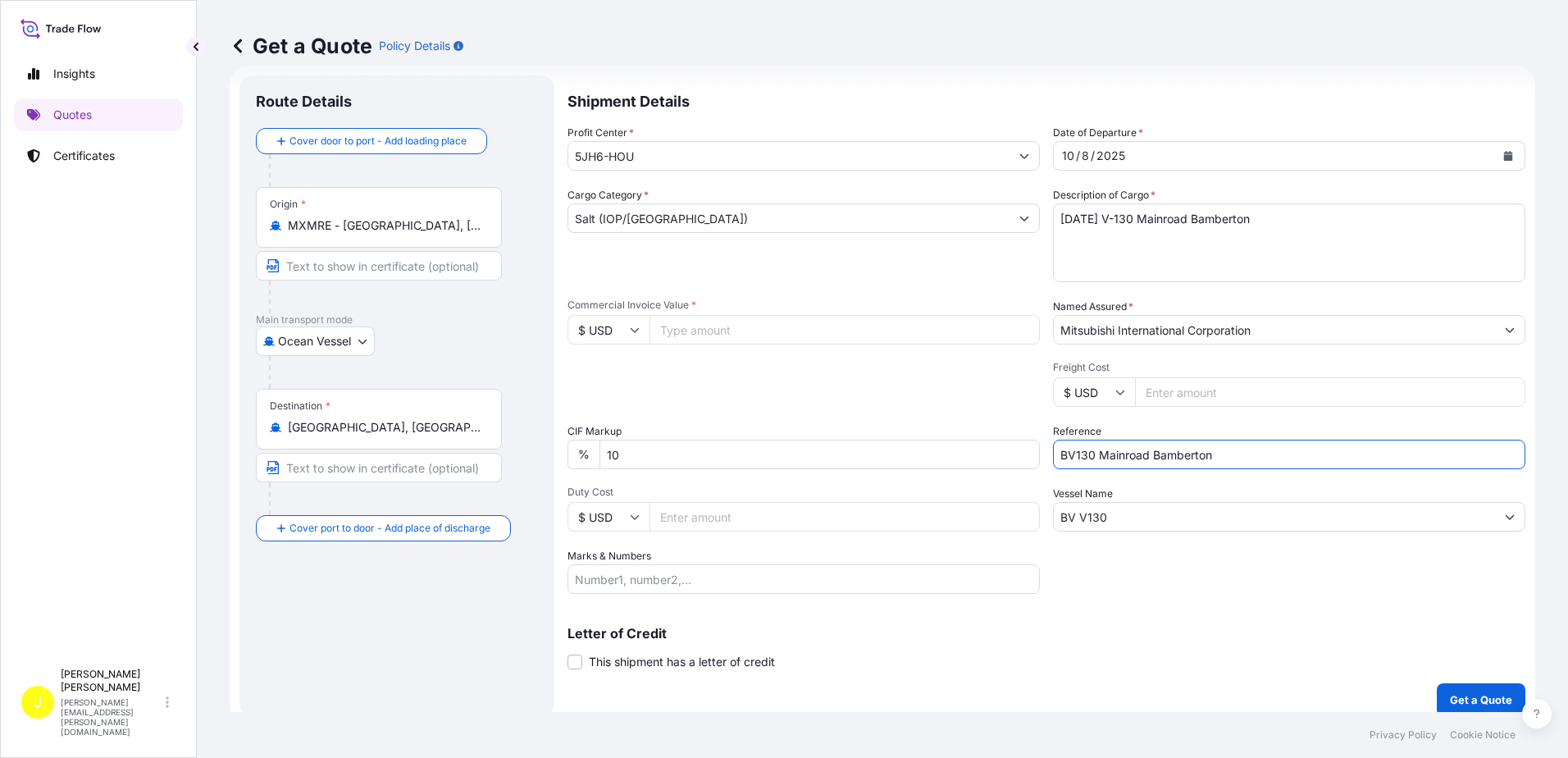
type input "BV130 Mainroad Bamberton"
click at [696, 325] on input "Commercial Invoice Value *" at bounding box center [844, 330] width 390 height 30
type input "170200.00"
click at [861, 404] on div "Packing Category Type to search a container mode Please select a primary mode o…" at bounding box center [804, 384] width 473 height 46
click at [1222, 579] on div "Profit Center * 5JH6-HOU Date of Departure * [DATE] Cargo Category * Salt (IOP/…" at bounding box center [1047, 359] width 958 height 469
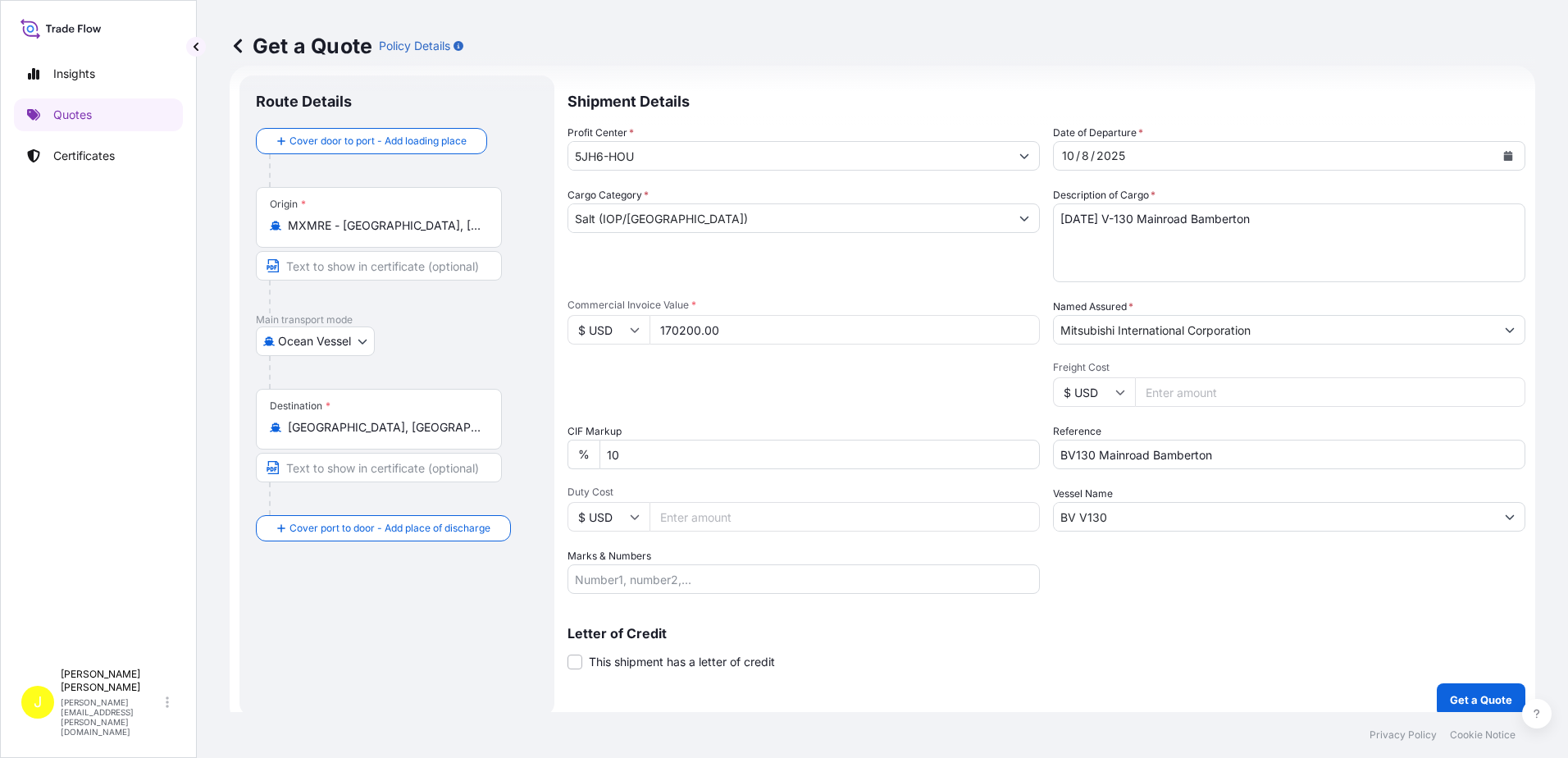
scroll to position [40, 0]
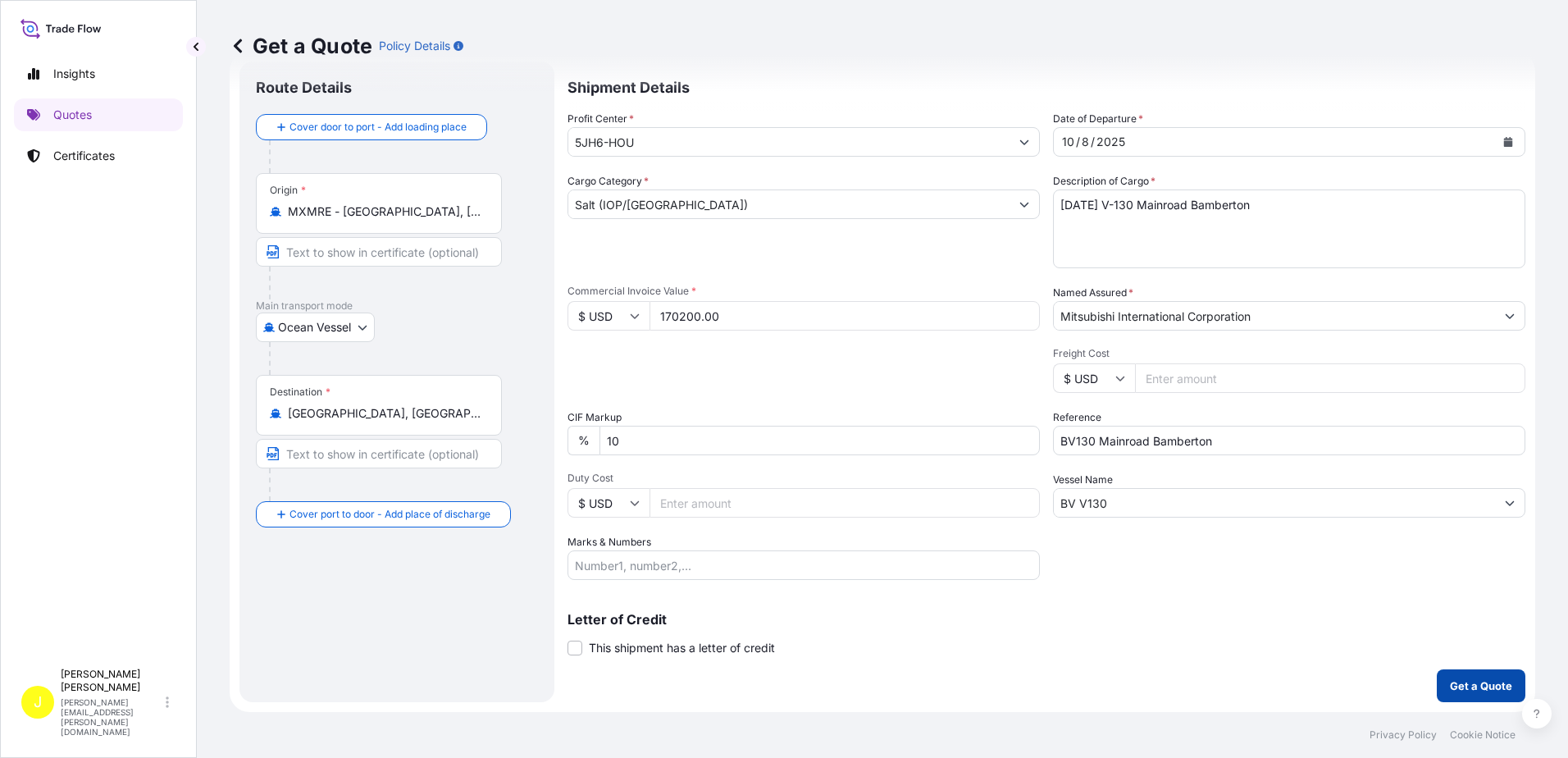
click at [1458, 682] on p "Get a Quote" at bounding box center [1482, 686] width 62 height 16
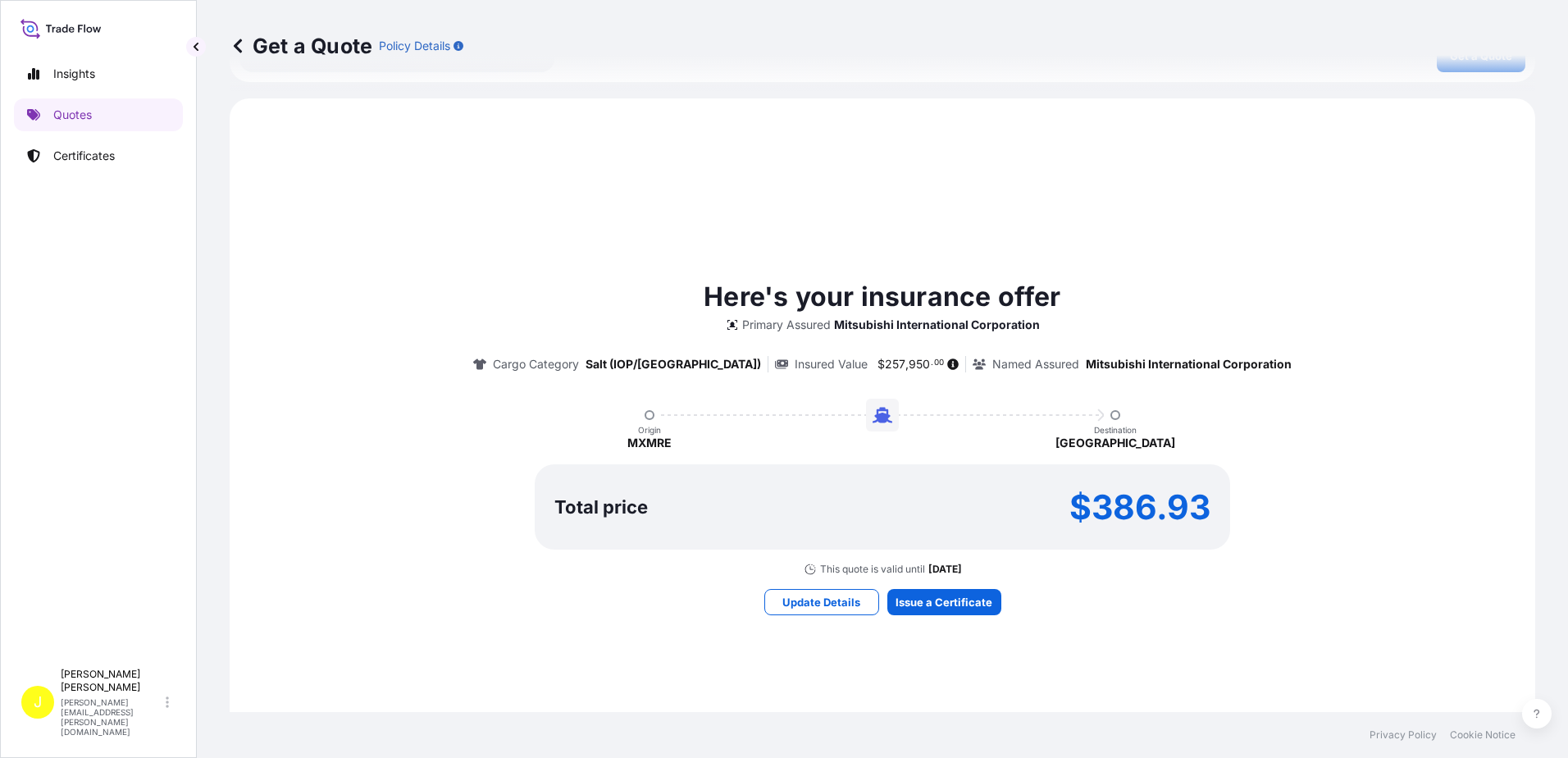
scroll to position [738, 0]
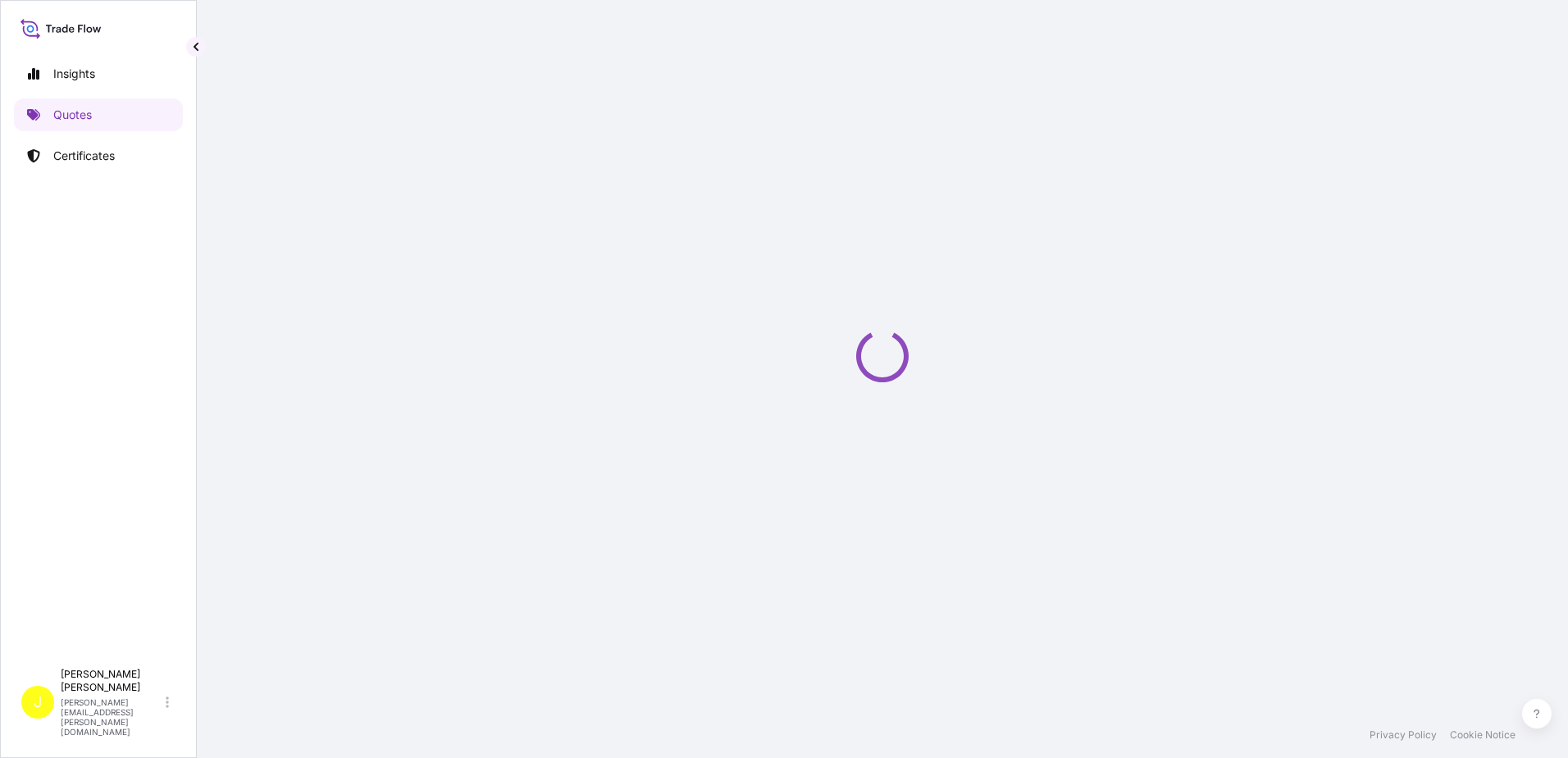
select select "Ocean Vessel"
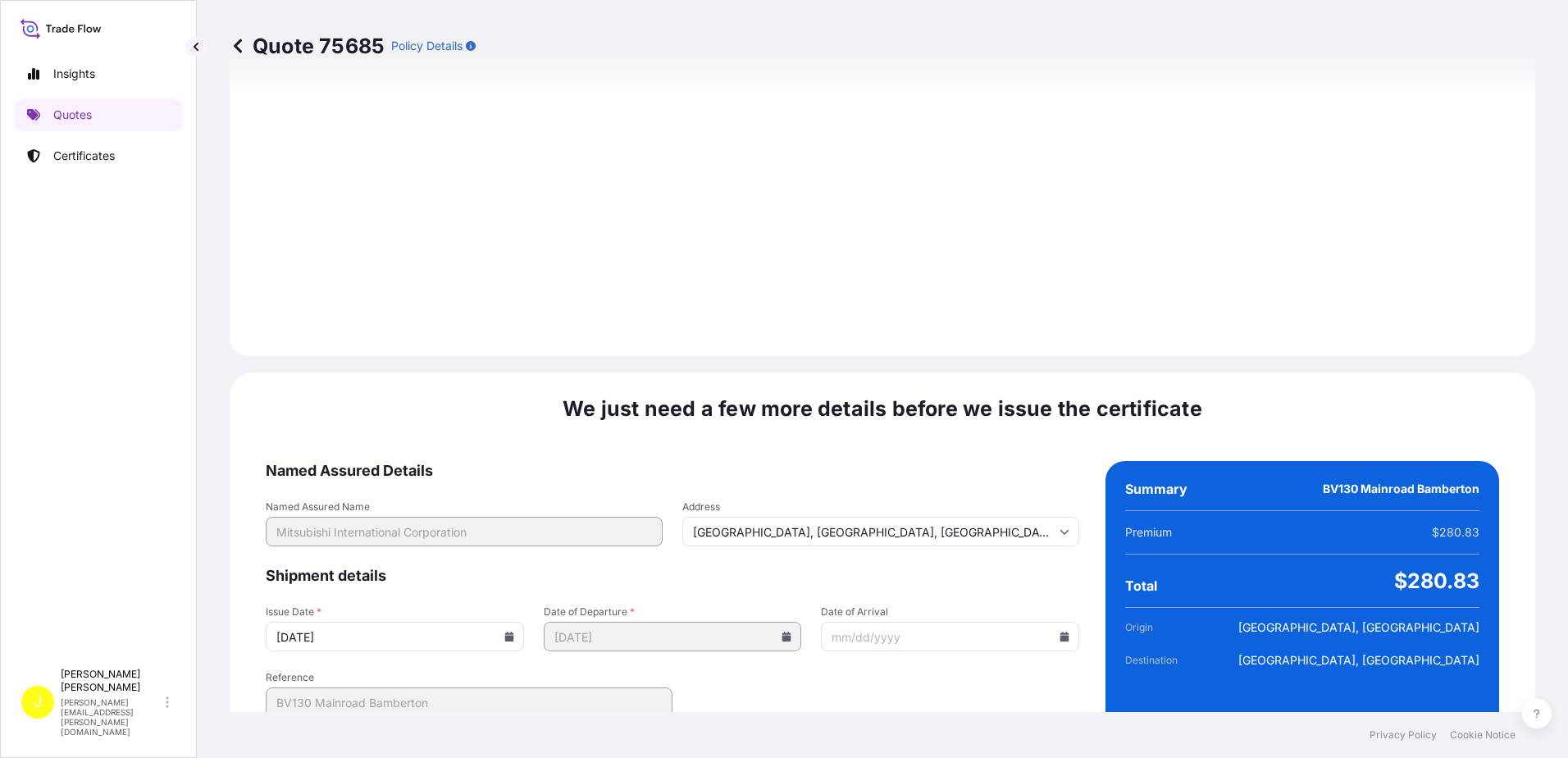
scroll to position [1961, 0]
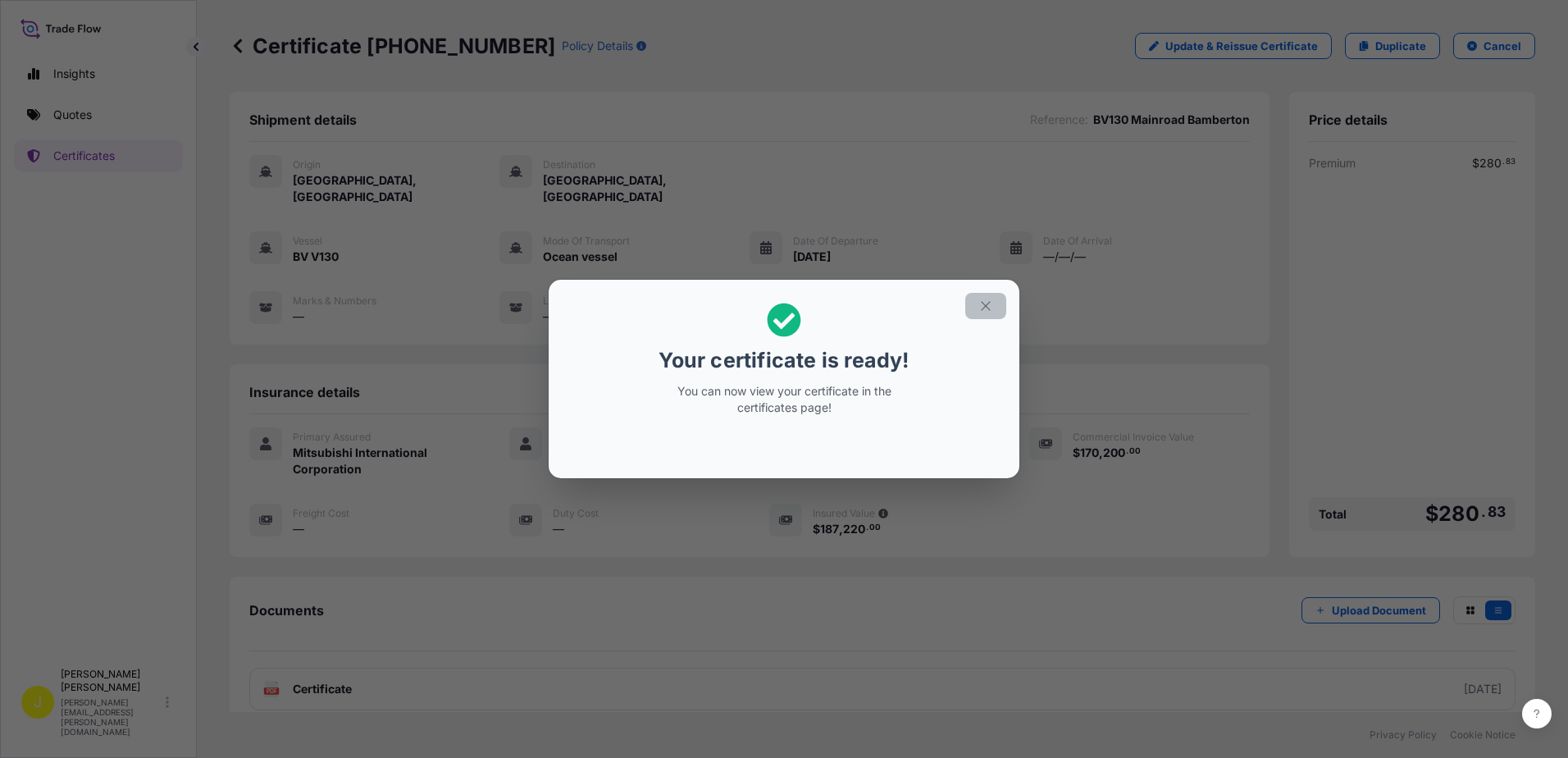
click at [990, 307] on icon "button" at bounding box center [986, 306] width 15 height 15
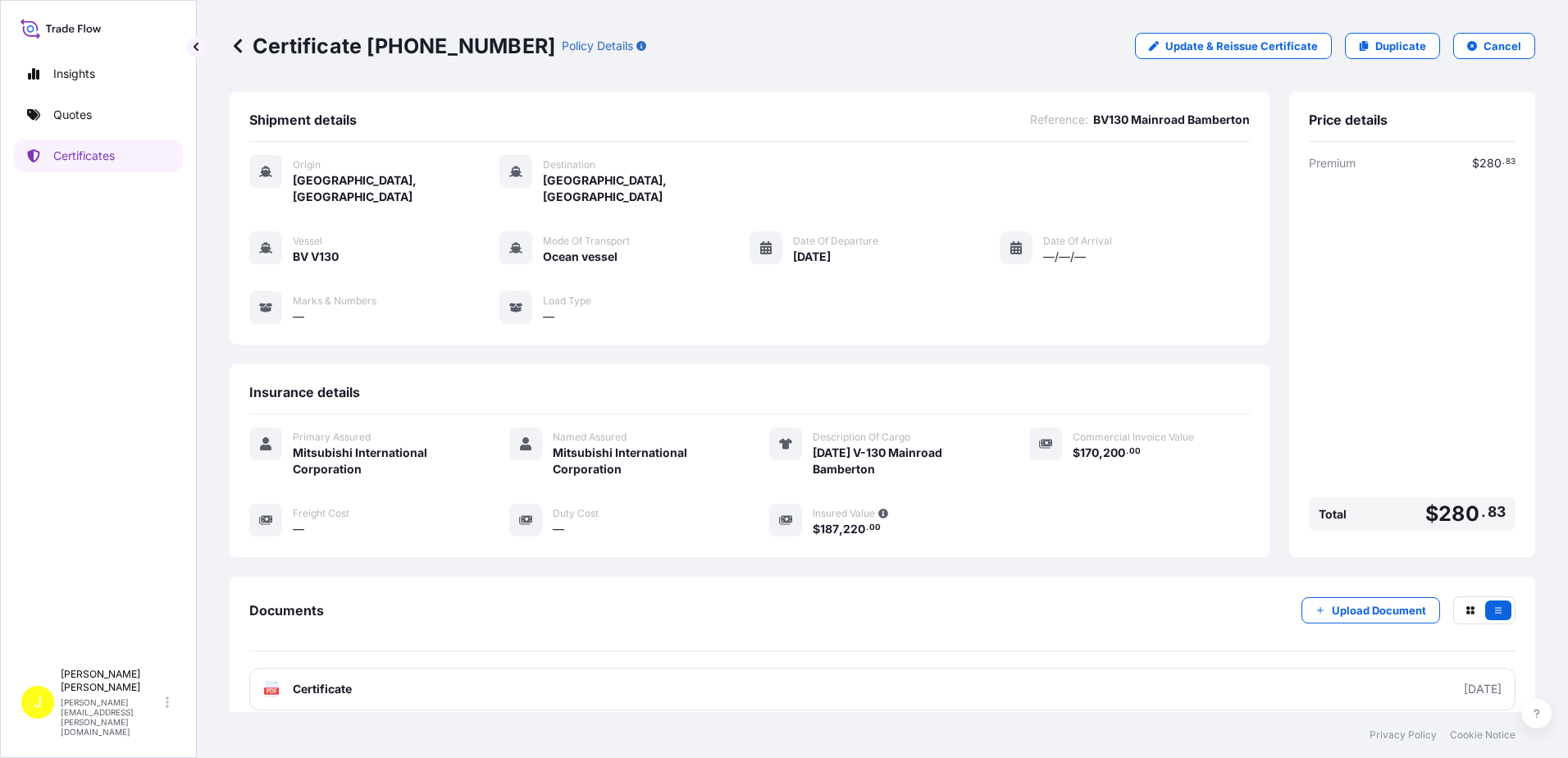
scroll to position [2, 0]
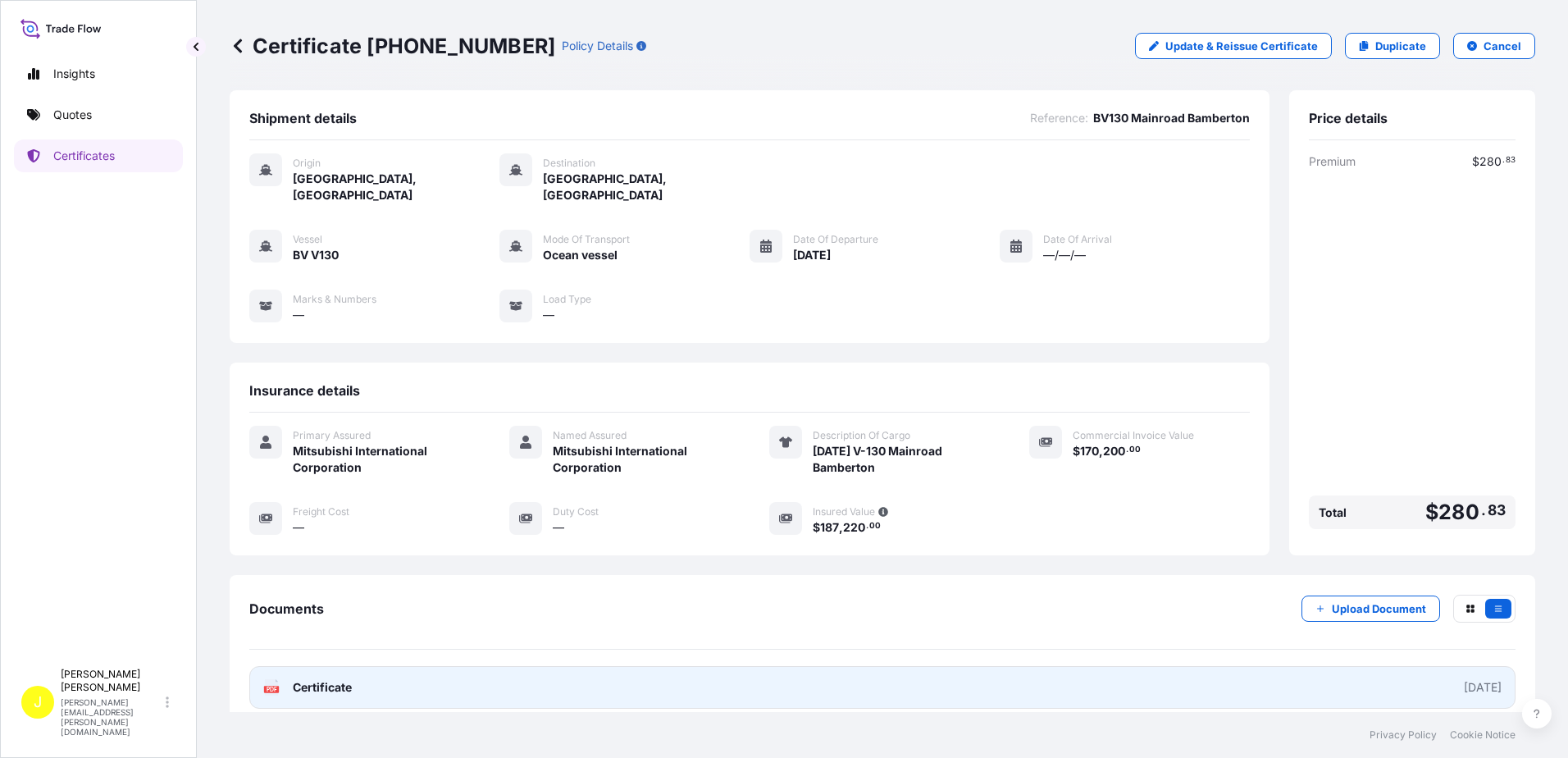
click at [383, 671] on link "PDF Certificate [DATE]" at bounding box center [882, 687] width 1266 height 43
